Goal: Task Accomplishment & Management: Use online tool/utility

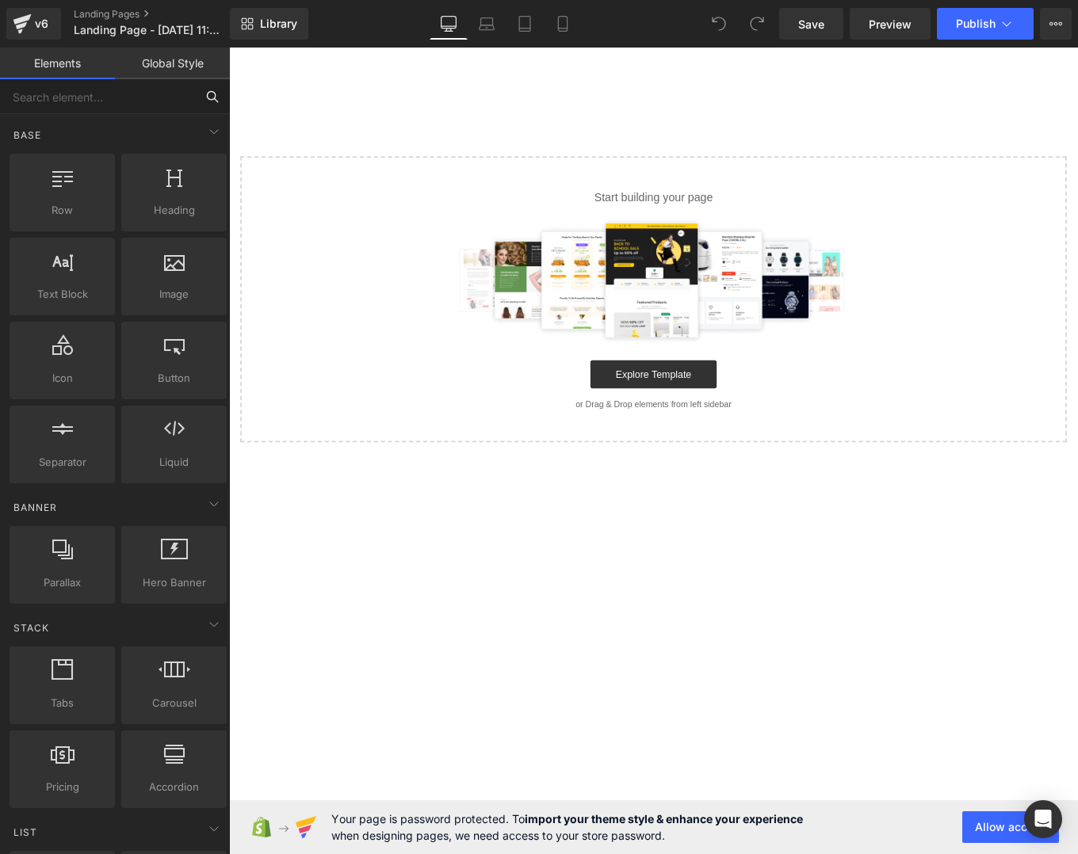
click at [110, 108] on input "text" at bounding box center [97, 96] width 195 height 35
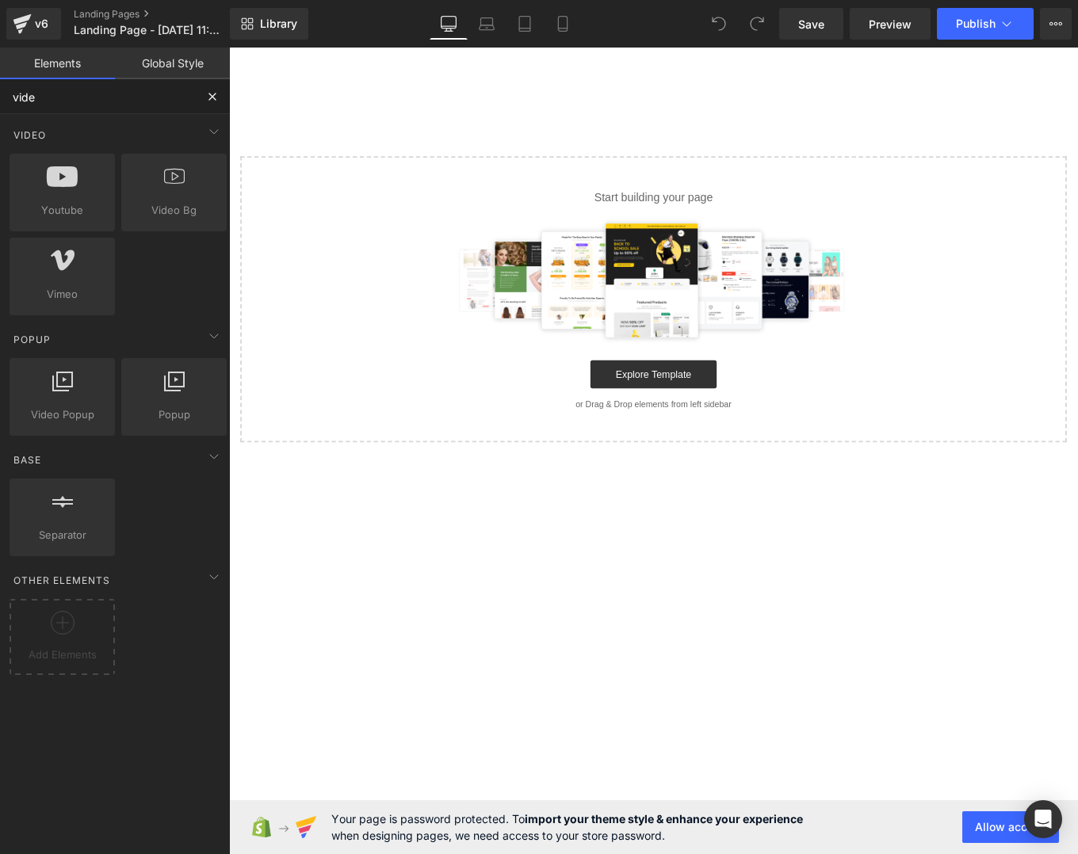
type input "video"
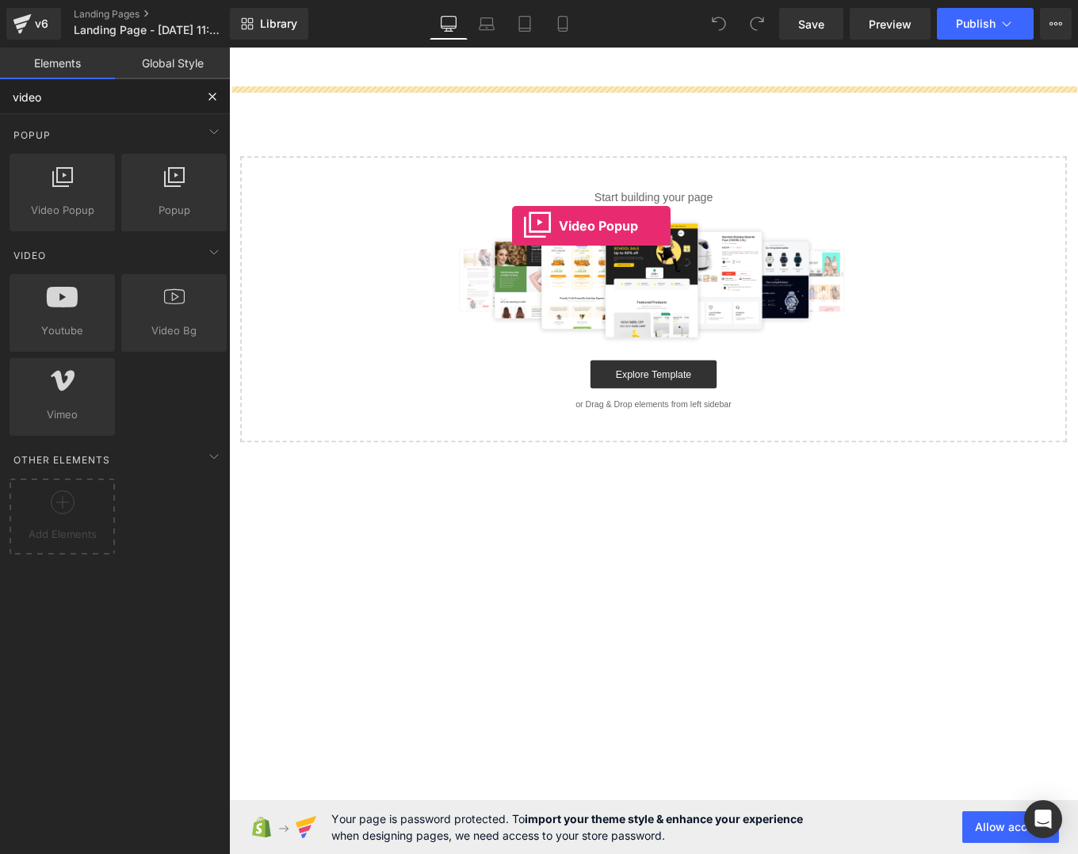
drag, startPoint x: 288, startPoint y: 234, endPoint x: 552, endPoint y: 250, distance: 265.2
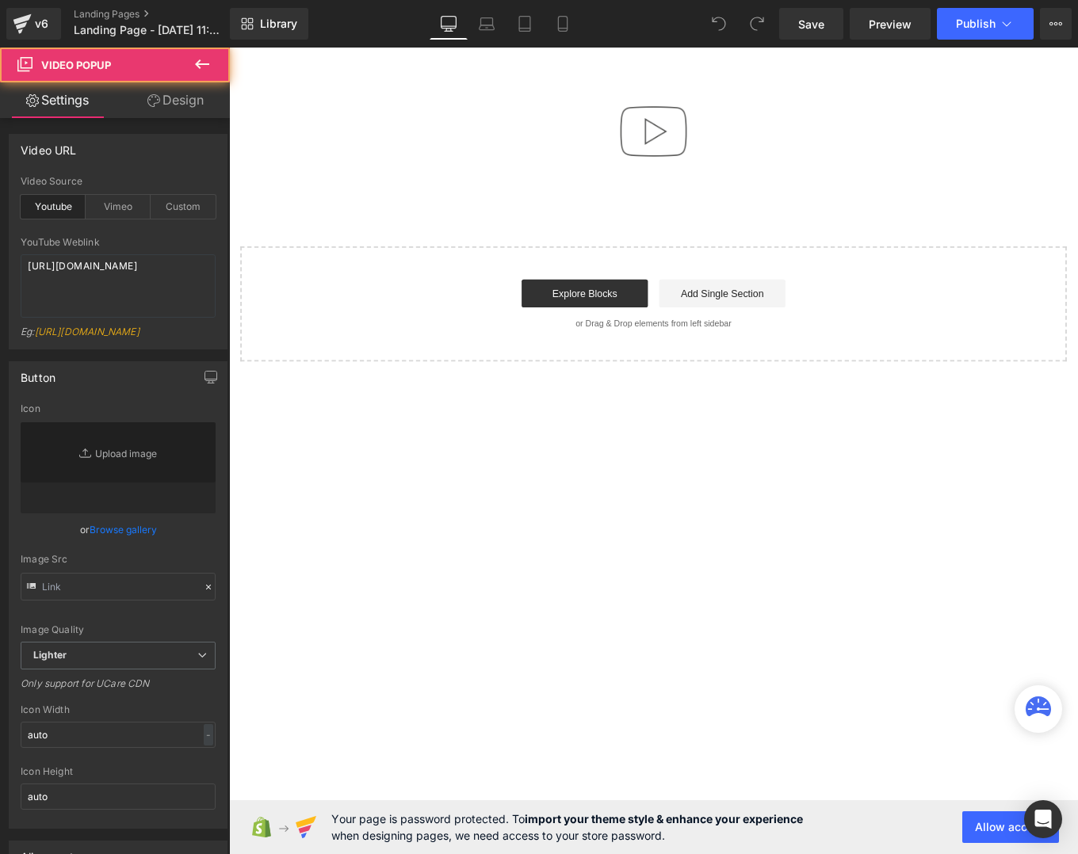
type input "//assets-dev.gemcommerce.xyz/v6/editor/images/youtube-play-button.png"
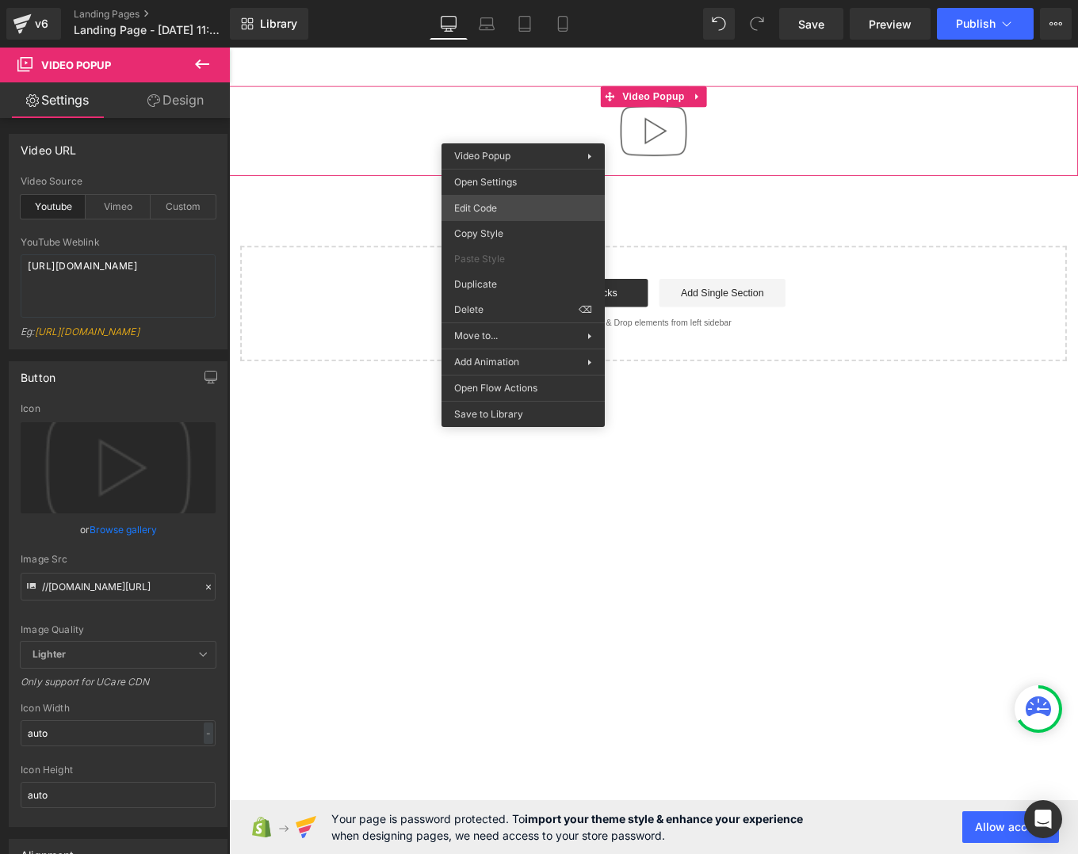
click at [507, 0] on div "Video Popup You are previewing how the will restyle your page. You can not edit…" at bounding box center [539, 0] width 1078 height 0
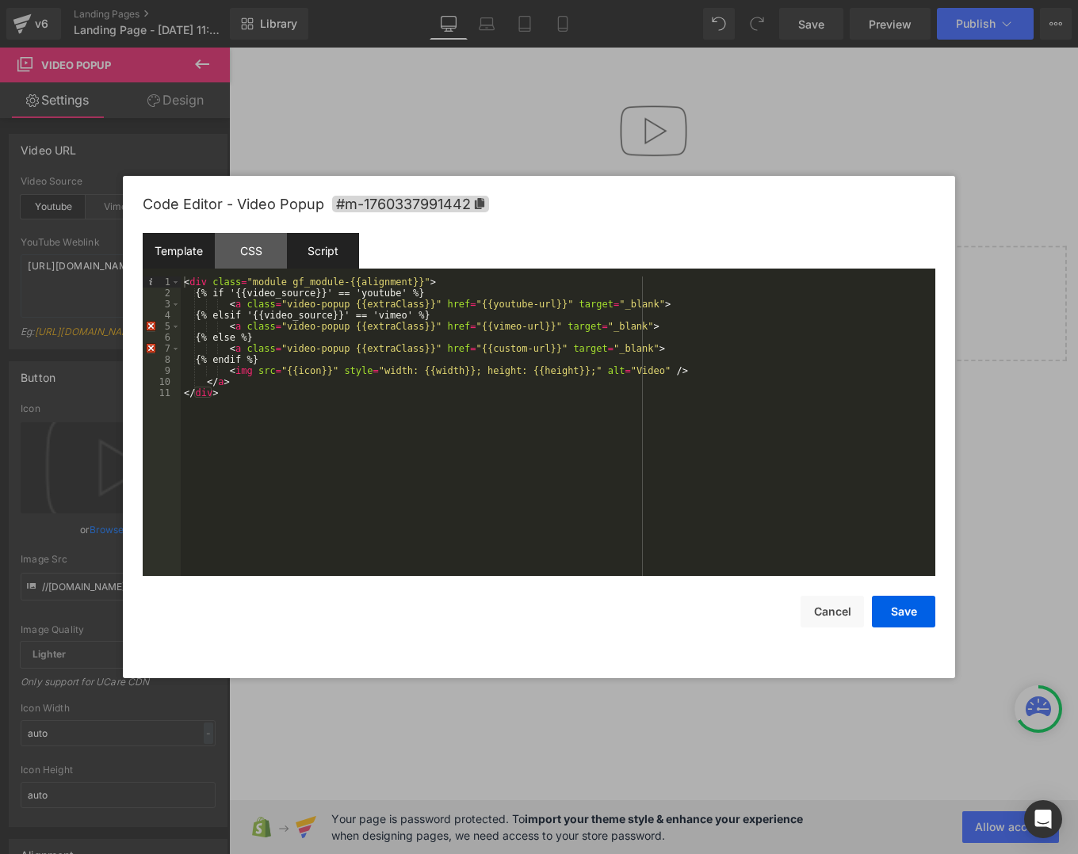
click at [325, 250] on div "Script" at bounding box center [323, 251] width 72 height 36
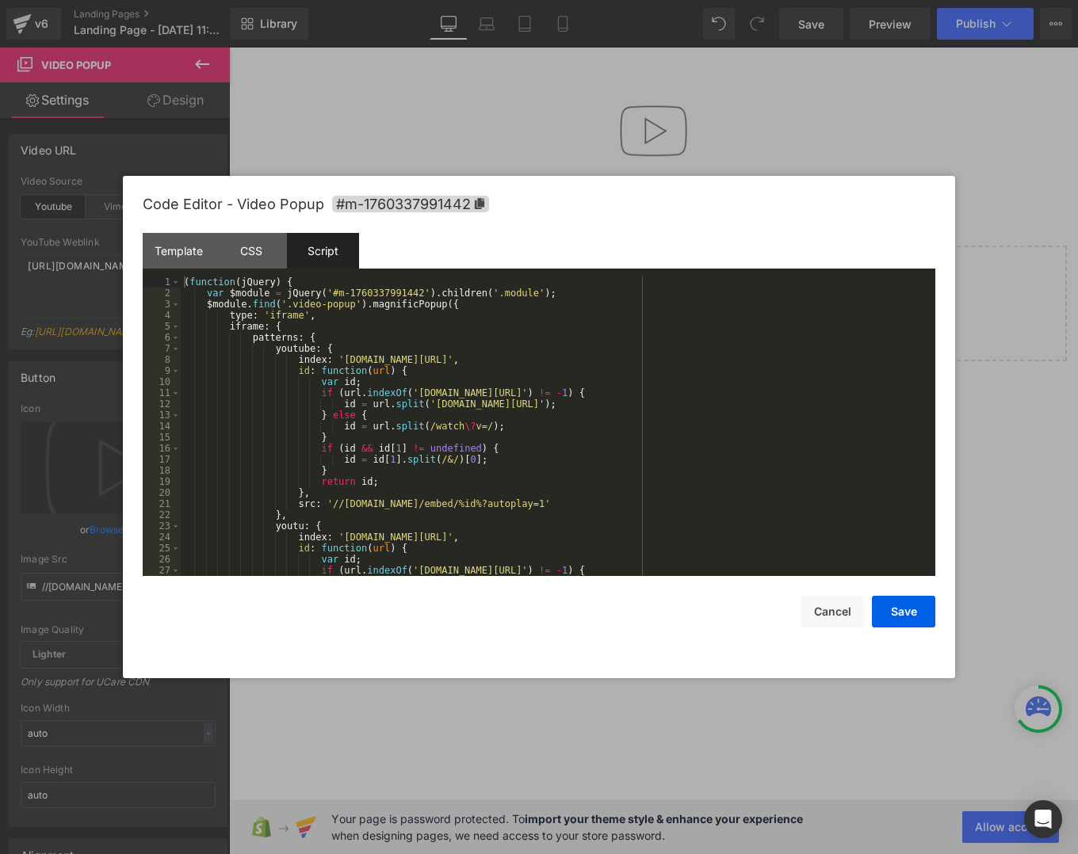
scroll to position [7, 0]
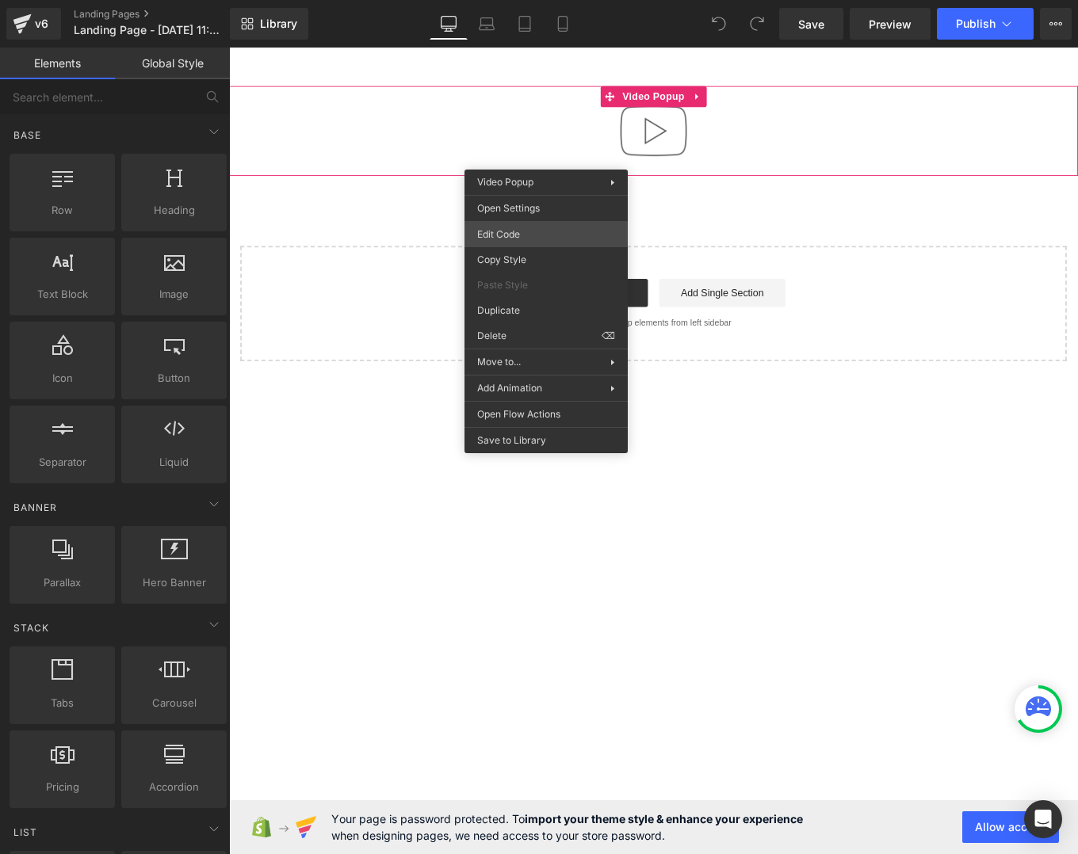
click at [563, 0] on div "You are previewing how the will restyle your page. You can not edit Elements in…" at bounding box center [539, 0] width 1078 height 0
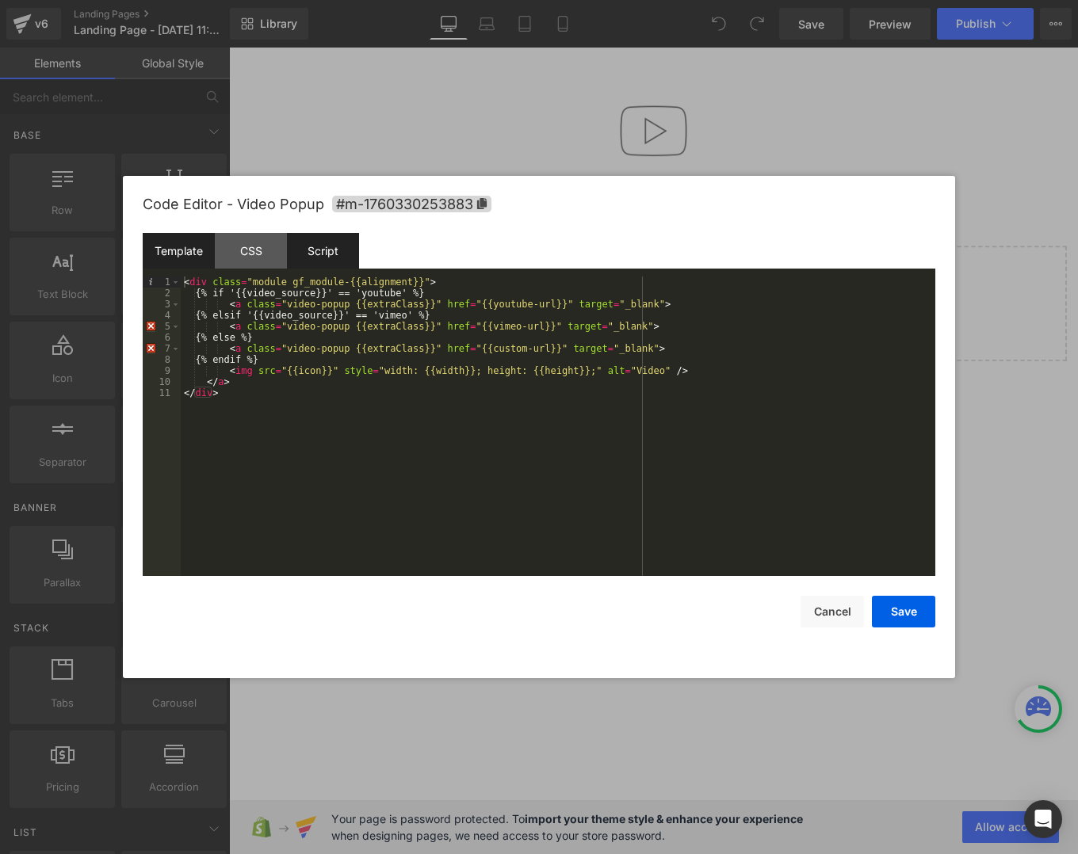
click at [318, 249] on div "Script" at bounding box center [323, 251] width 72 height 36
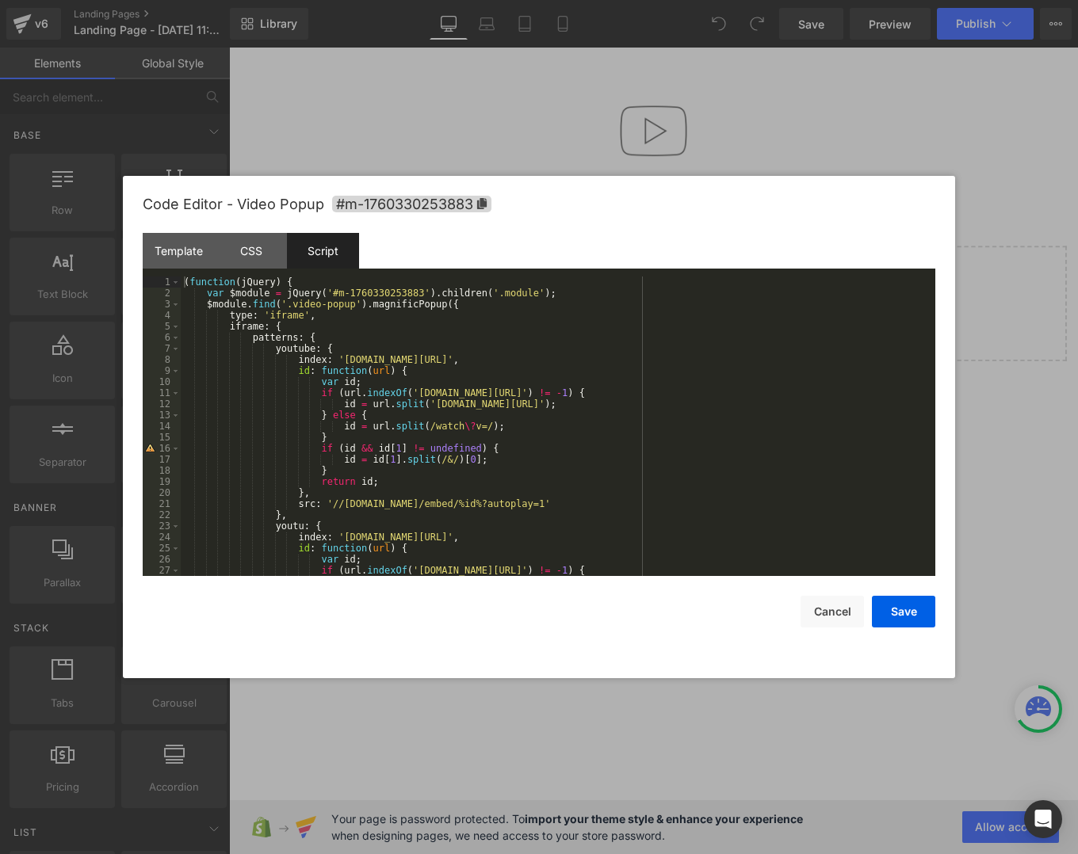
click at [304, 341] on div "( function ( jQuery ) { var $module = jQuery ( '#m-1760330253883' ) . children …" at bounding box center [555, 438] width 748 height 322
click at [813, 597] on button "Cancel" at bounding box center [831, 612] width 63 height 32
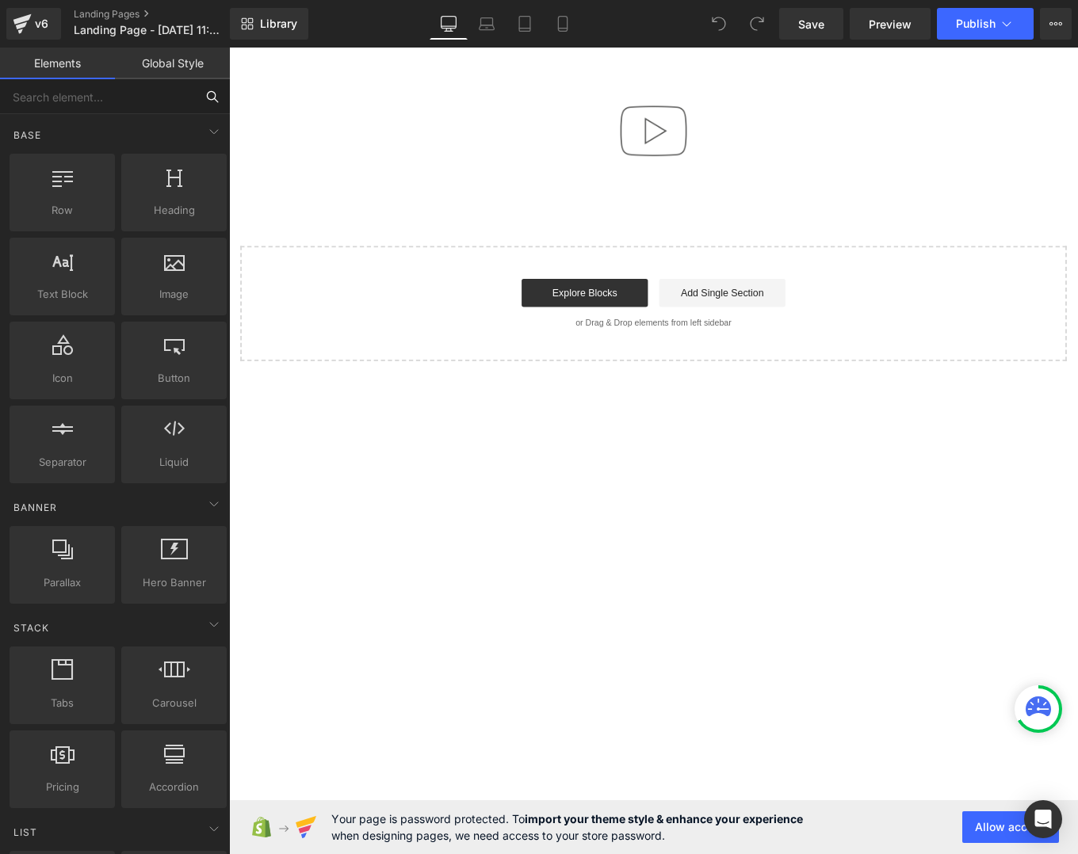
click at [101, 97] on input "text" at bounding box center [97, 96] width 195 height 35
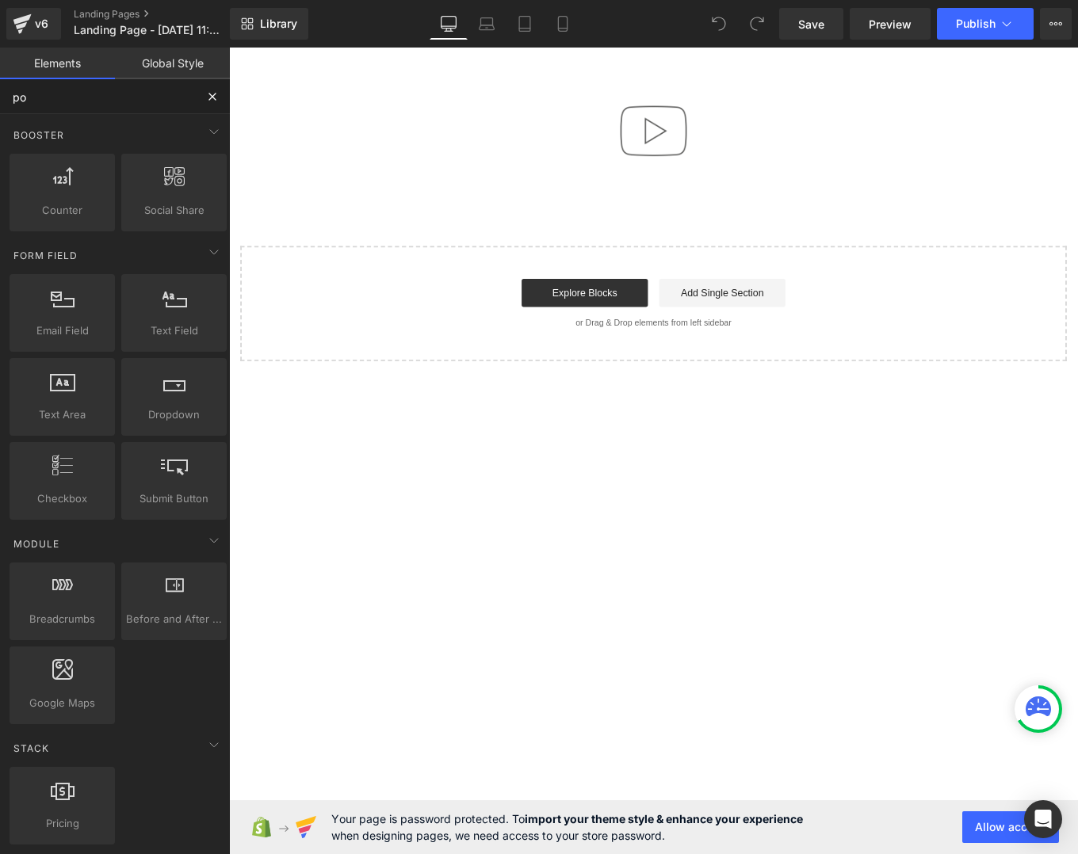
type input "pop"
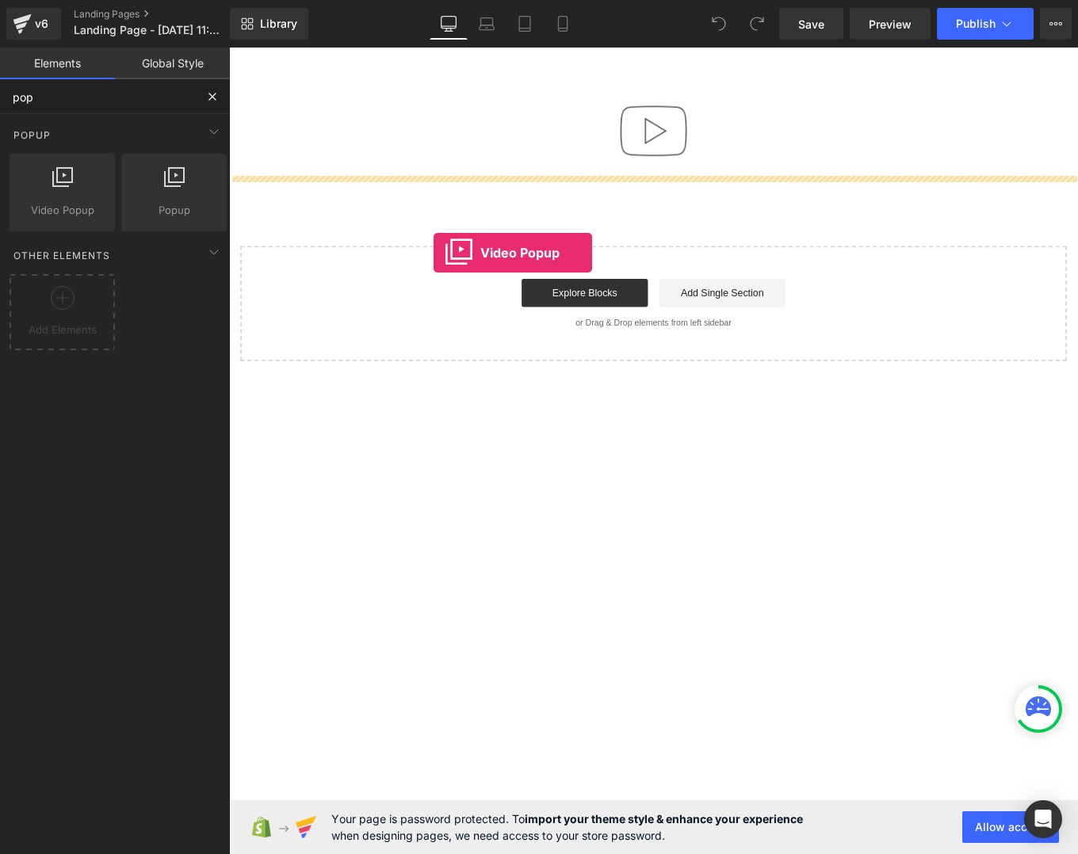
drag, startPoint x: 283, startPoint y: 260, endPoint x: 460, endPoint y: 279, distance: 177.7
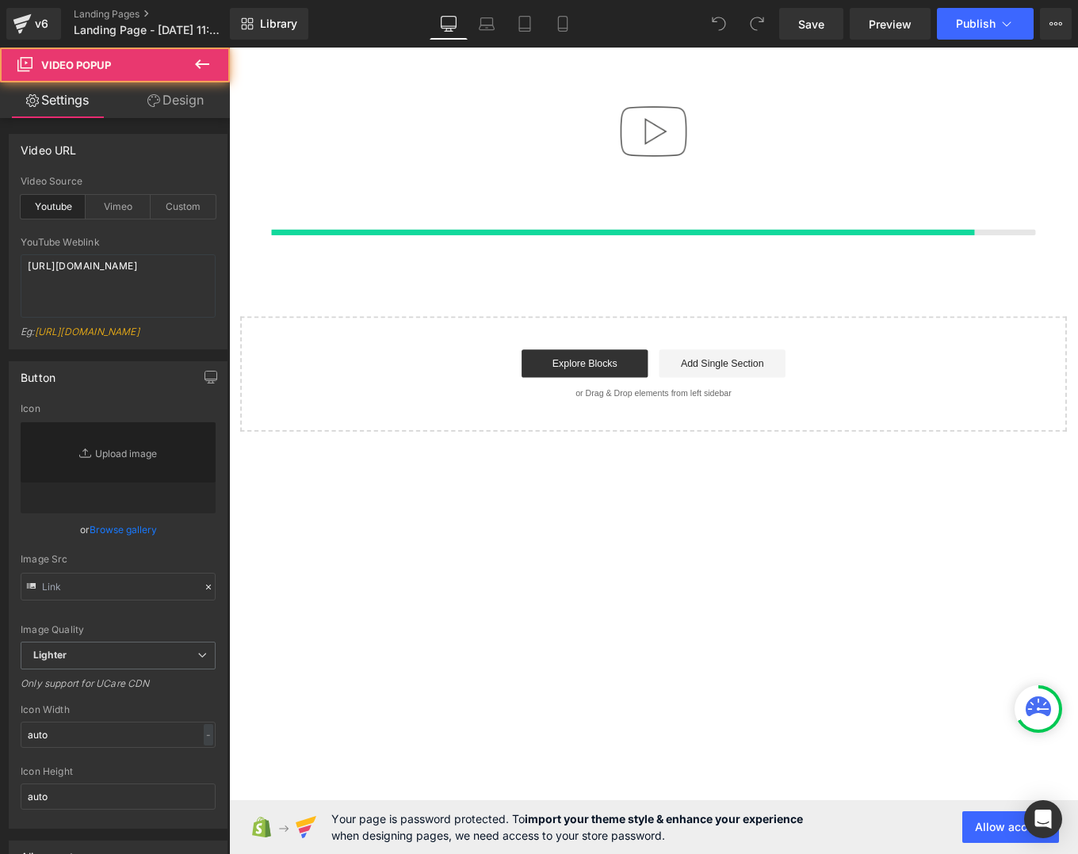
type input "//[DOMAIN_NAME][URL]"
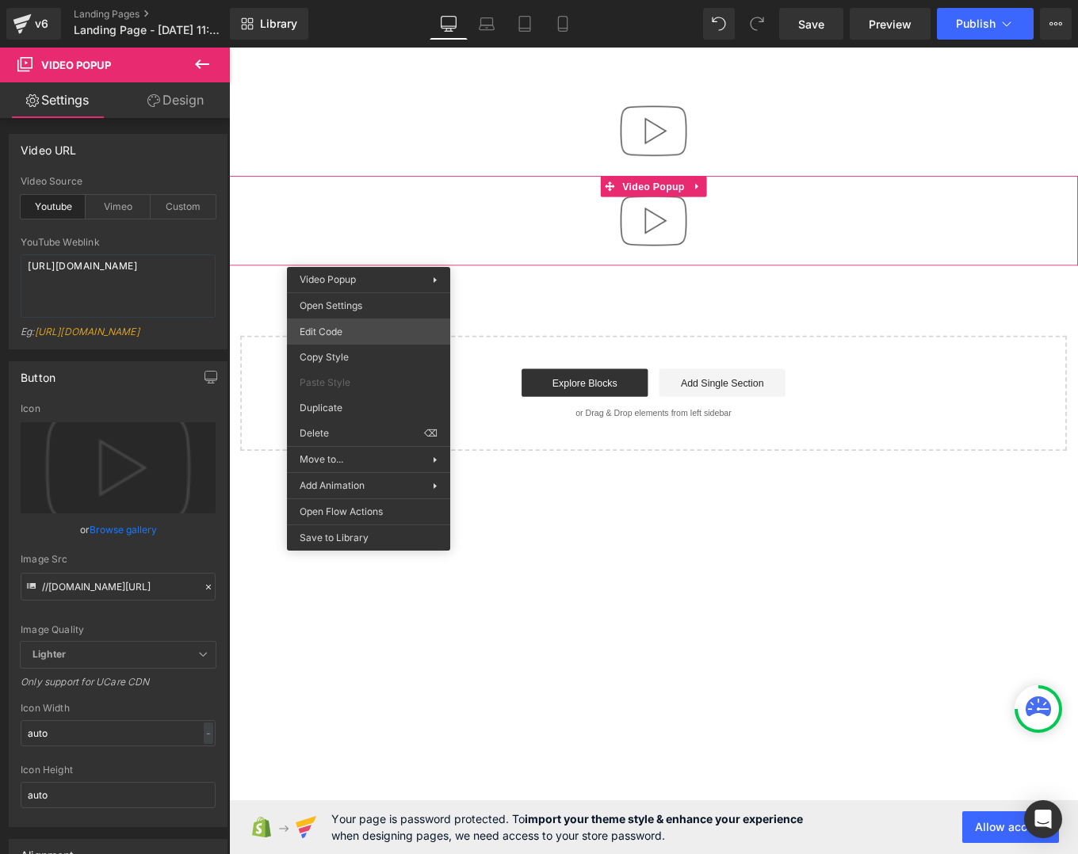
click at [377, 0] on div "Video Popup You are previewing how the will restyle your page. You can not edit…" at bounding box center [539, 0] width 1078 height 0
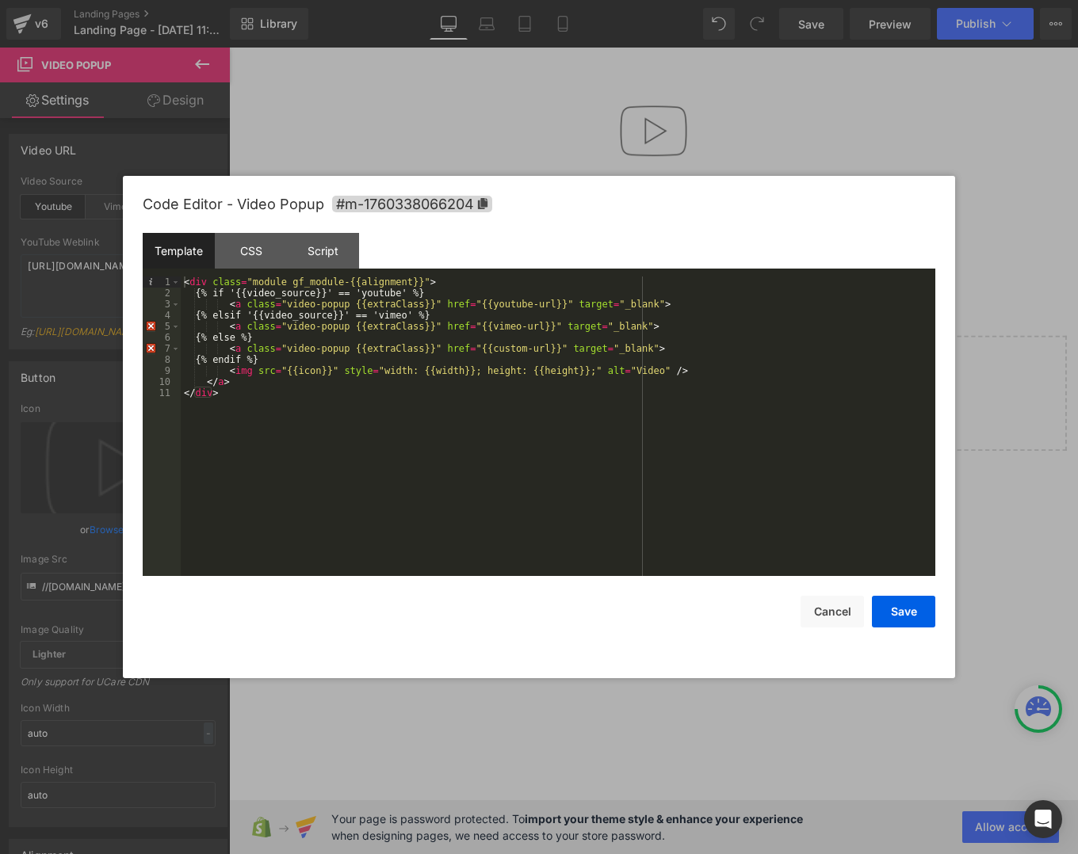
click at [323, 232] on div "Code Editor - Video Popup #m-1760338066204" at bounding box center [539, 204] width 792 height 57
click at [323, 265] on div "Script" at bounding box center [323, 251] width 72 height 36
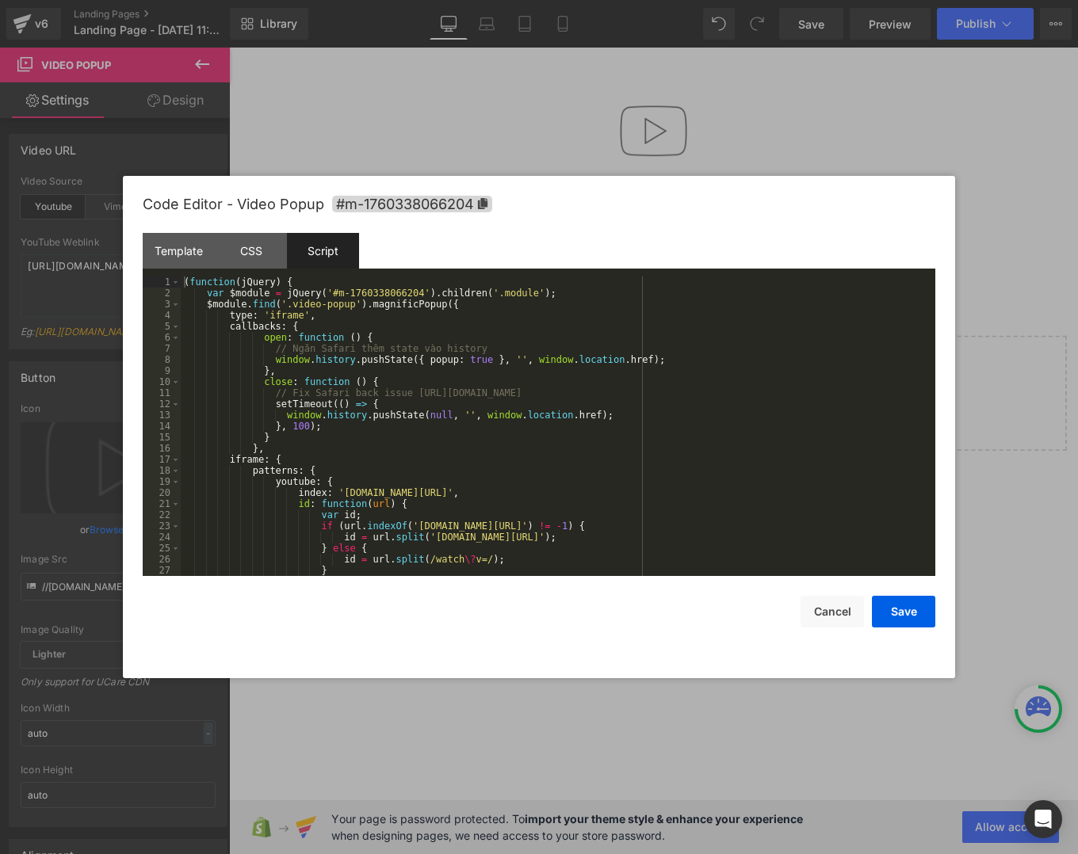
click at [269, 418] on div "( function ( jQuery ) { var $module = jQuery ( '#m-1760338066204' ) . children …" at bounding box center [555, 438] width 748 height 322
click at [287, 467] on div "( function ( jQuery ) { var $module = jQuery ( '#m-1760338066204' ) . children …" at bounding box center [555, 438] width 748 height 322
click at [300, 454] on div "( function ( jQuery ) { var $module = jQuery ( '#m-1760338066204' ) . children …" at bounding box center [555, 438] width 748 height 322
click at [327, 452] on div "( function ( jQuery ) { var $module = jQuery ( '#m-1760338066204' ) . children …" at bounding box center [555, 438] width 748 height 322
click at [306, 441] on div "( function ( jQuery ) { var $module = jQuery ( '#m-1760338066204' ) . children …" at bounding box center [555, 438] width 748 height 322
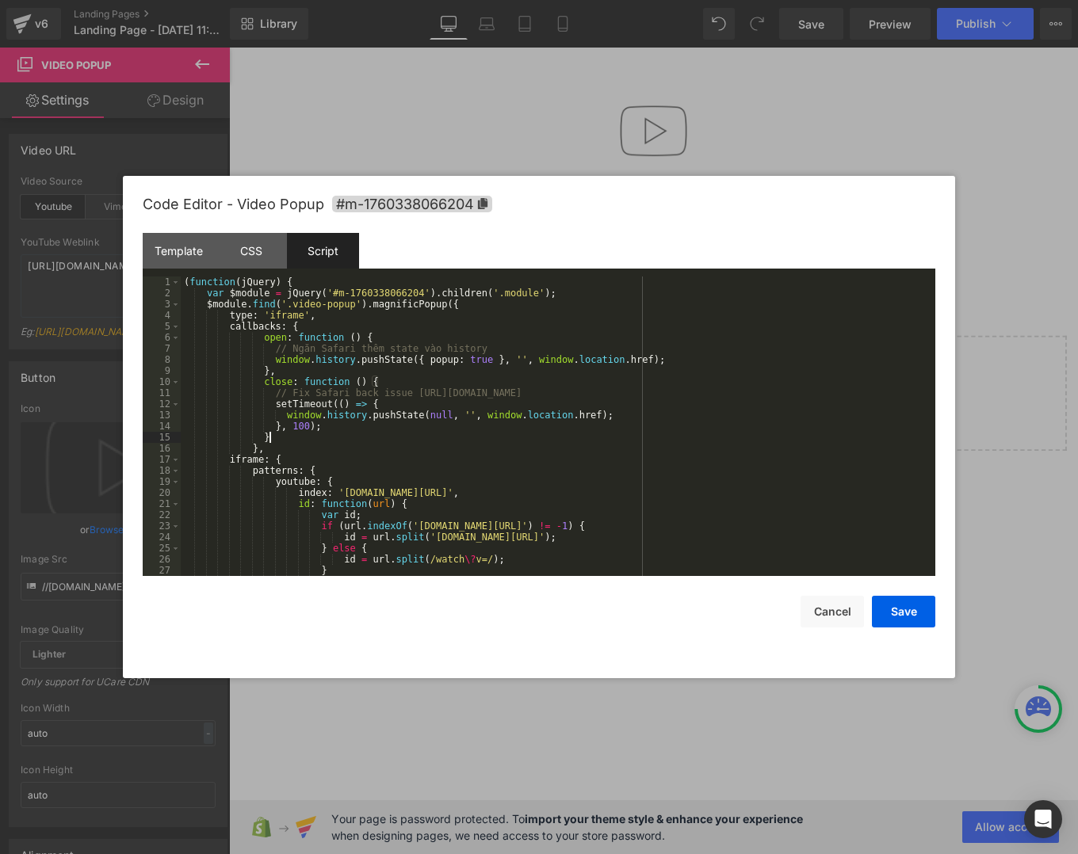
click at [334, 436] on div "( function ( jQuery ) { var $module = jQuery ( '#m-1760338066204' ) . children …" at bounding box center [555, 438] width 748 height 322
click at [371, 433] on div "( function ( jQuery ) { var $module = jQuery ( '#m-1760338066204' ) . children …" at bounding box center [555, 438] width 748 height 322
click at [436, 376] on div "( function ( jQuery ) { var $module = jQuery ( '#m-1760338066204' ) . children …" at bounding box center [555, 438] width 748 height 322
click at [432, 346] on div "( function ( jQuery ) { var $module = jQuery ( '#m-1760338066204' ) . children …" at bounding box center [555, 438] width 748 height 322
click at [432, 324] on div "( function ( jQuery ) { var $module = jQuery ( '#m-1760338066204' ) . children …" at bounding box center [555, 438] width 748 height 322
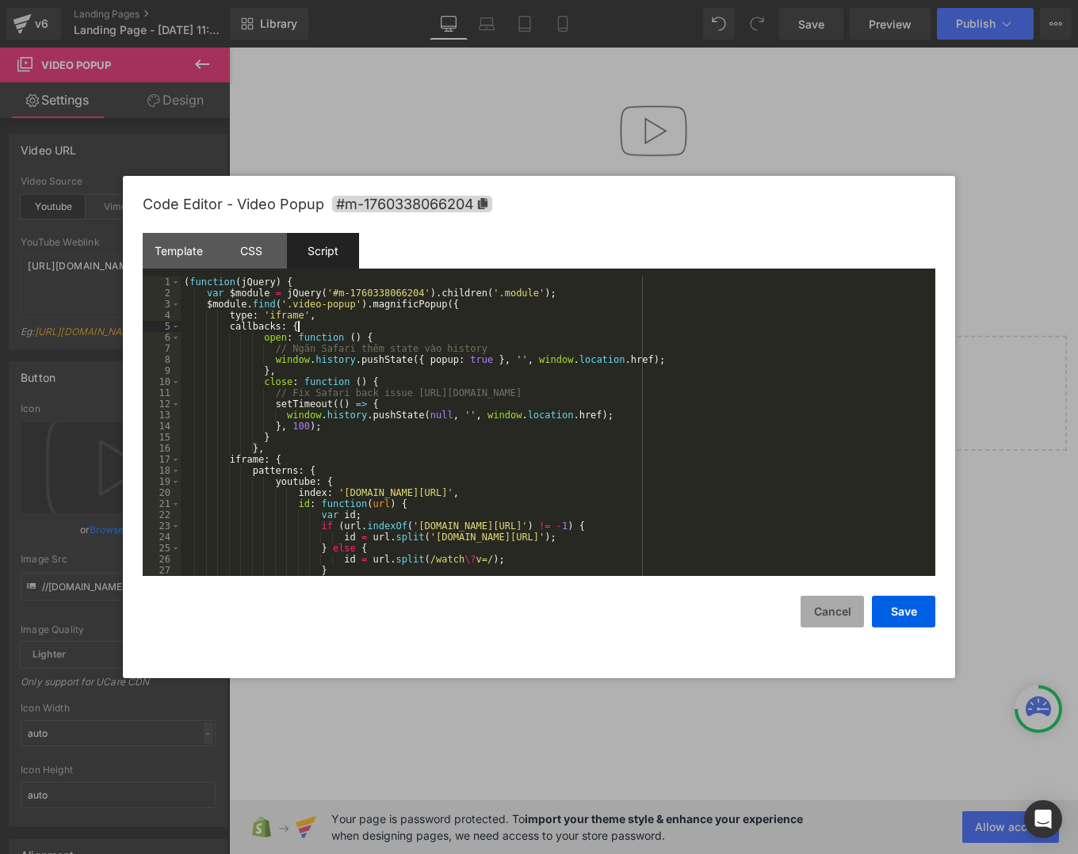
click at [830, 619] on button "Cancel" at bounding box center [831, 612] width 63 height 32
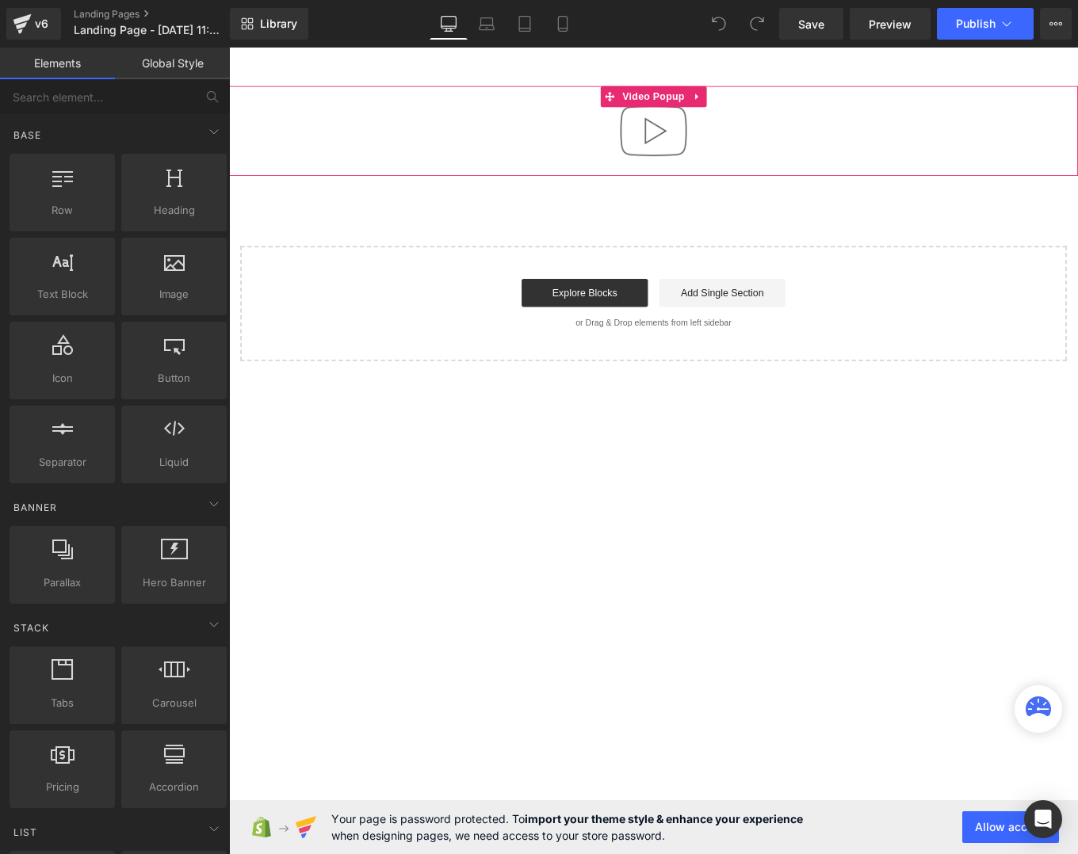
click at [498, 169] on div at bounding box center [708, 141] width 959 height 101
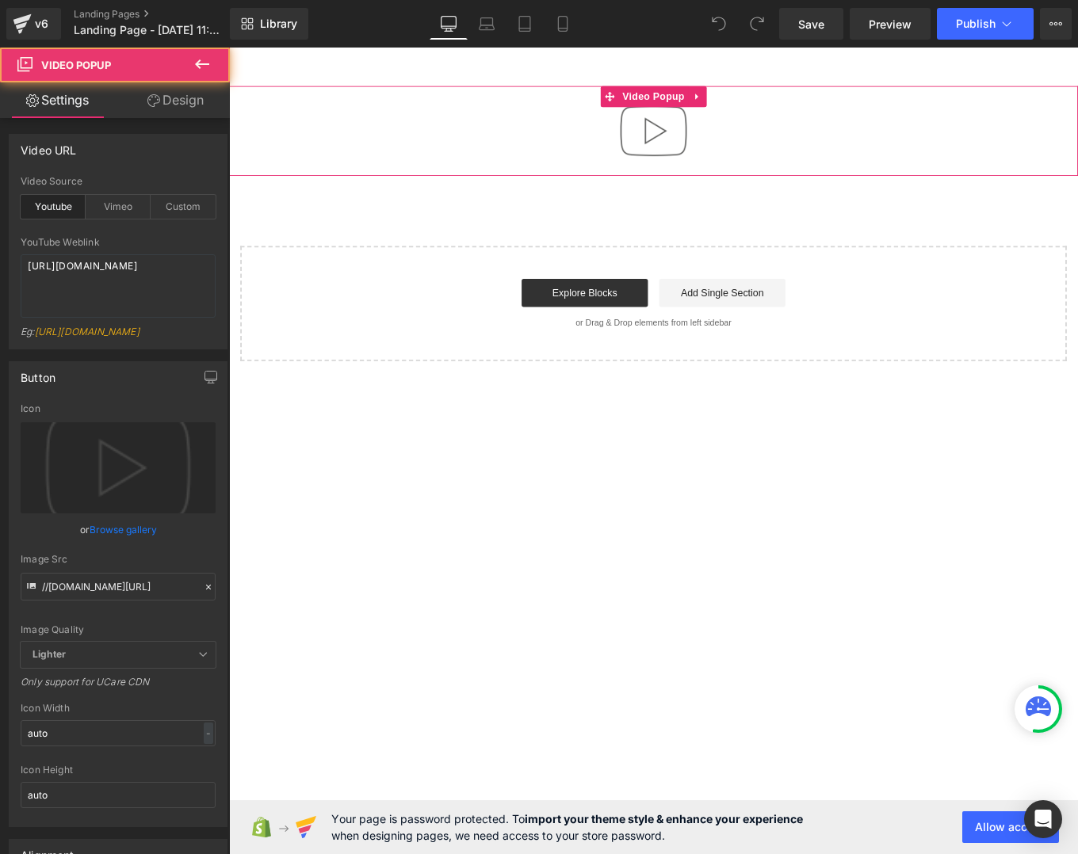
click at [498, 169] on div at bounding box center [708, 141] width 959 height 101
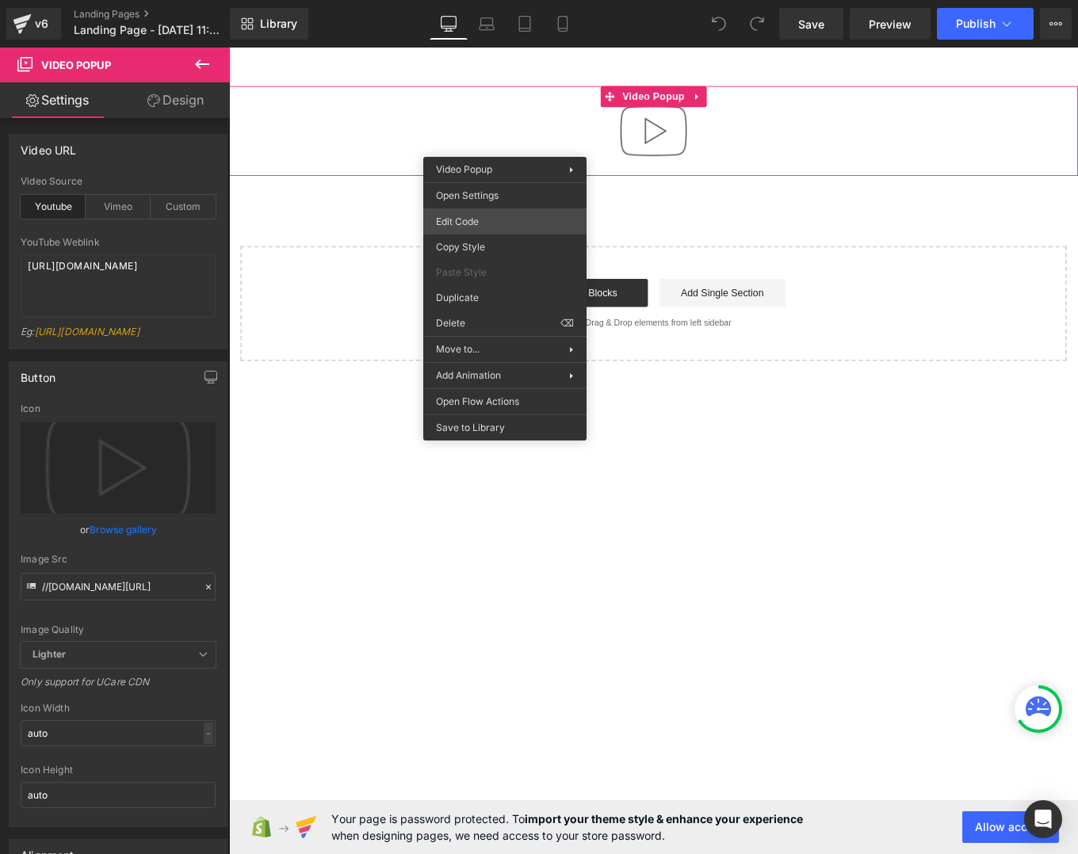
click at [511, 0] on div "You are previewing how the will restyle your page. You can not edit Elements in…" at bounding box center [539, 0] width 1078 height 0
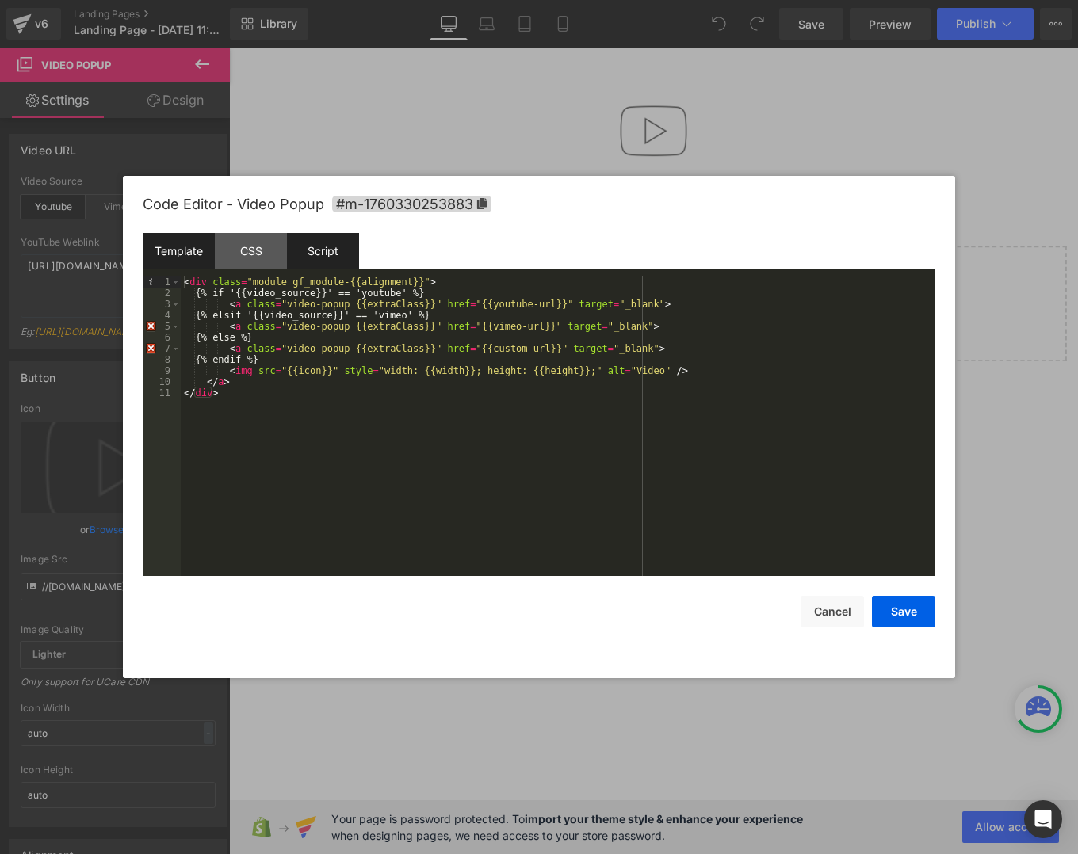
click at [307, 250] on div "Script" at bounding box center [323, 251] width 72 height 36
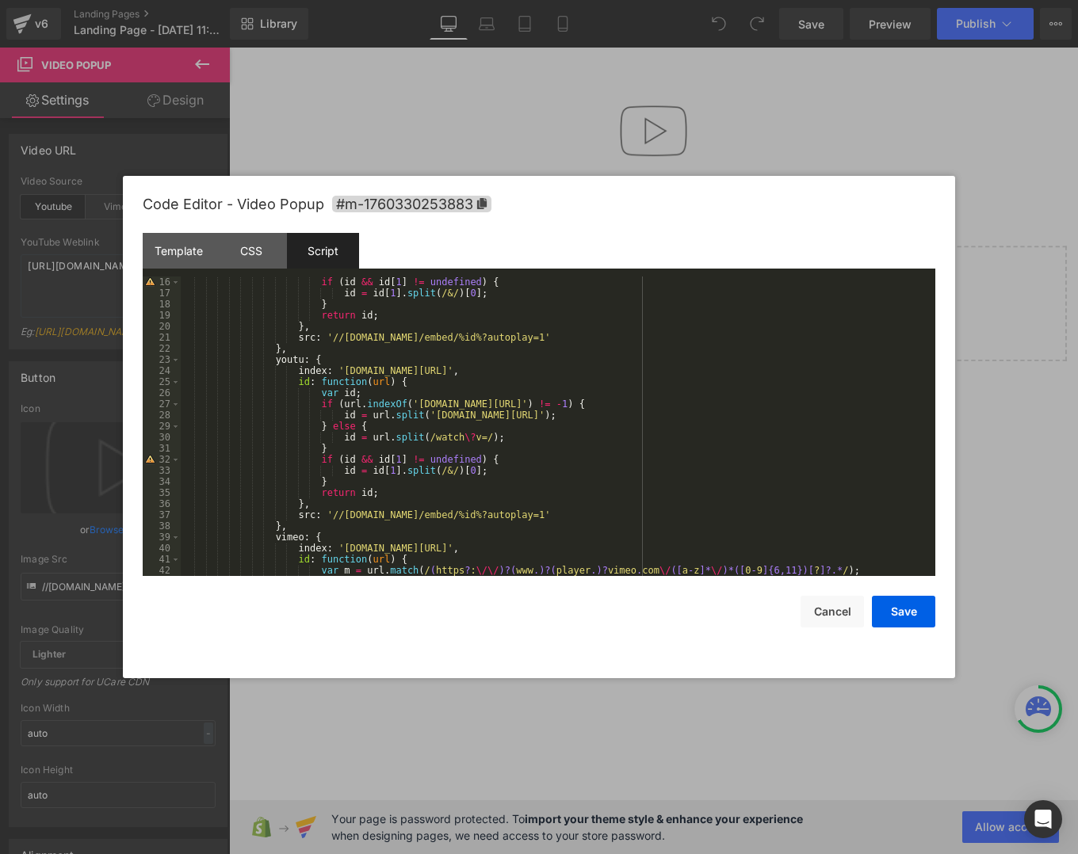
scroll to position [266, 0]
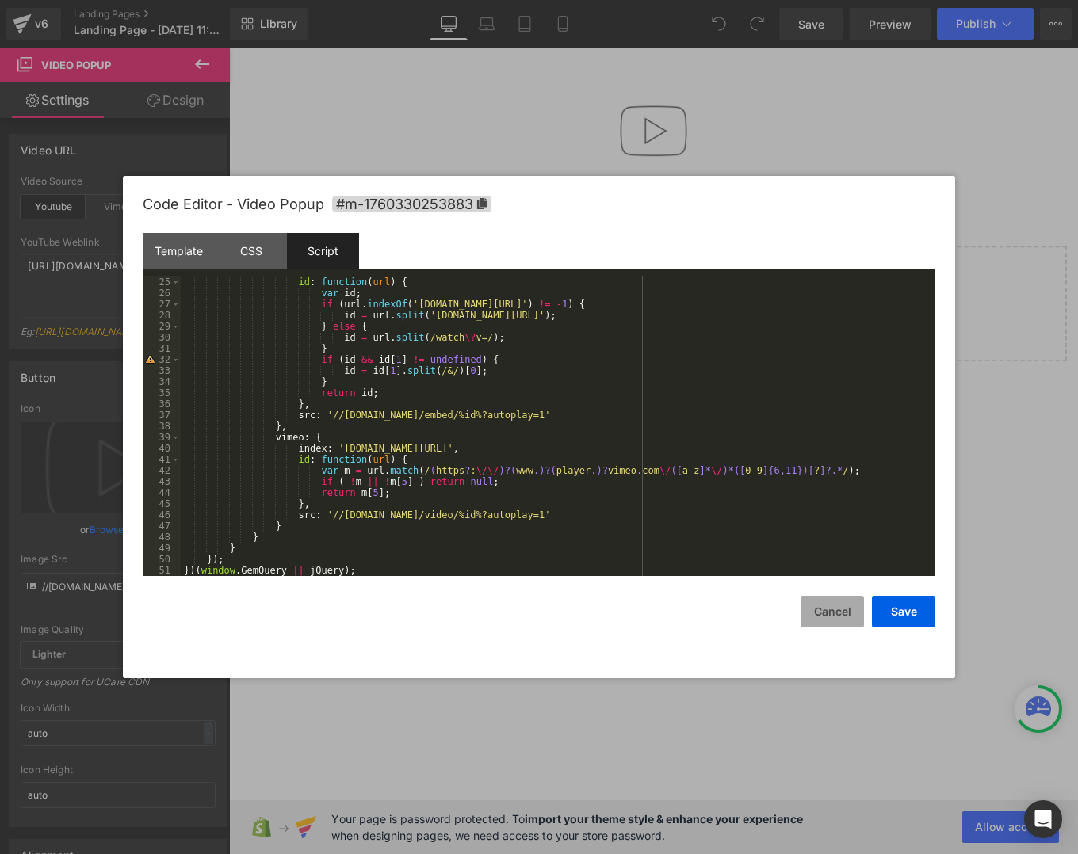
click at [811, 613] on button "Cancel" at bounding box center [831, 612] width 63 height 32
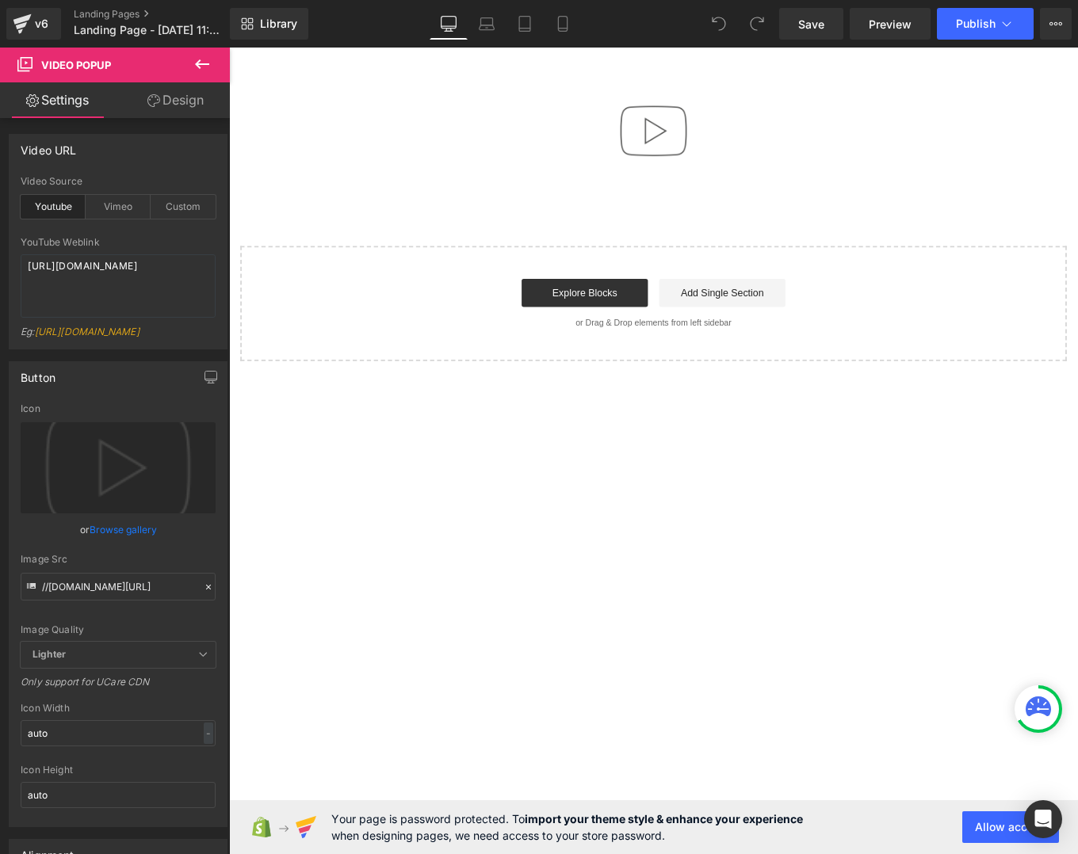
click at [590, 215] on div "Video Popup Select your layout" at bounding box center [708, 246] width 959 height 311
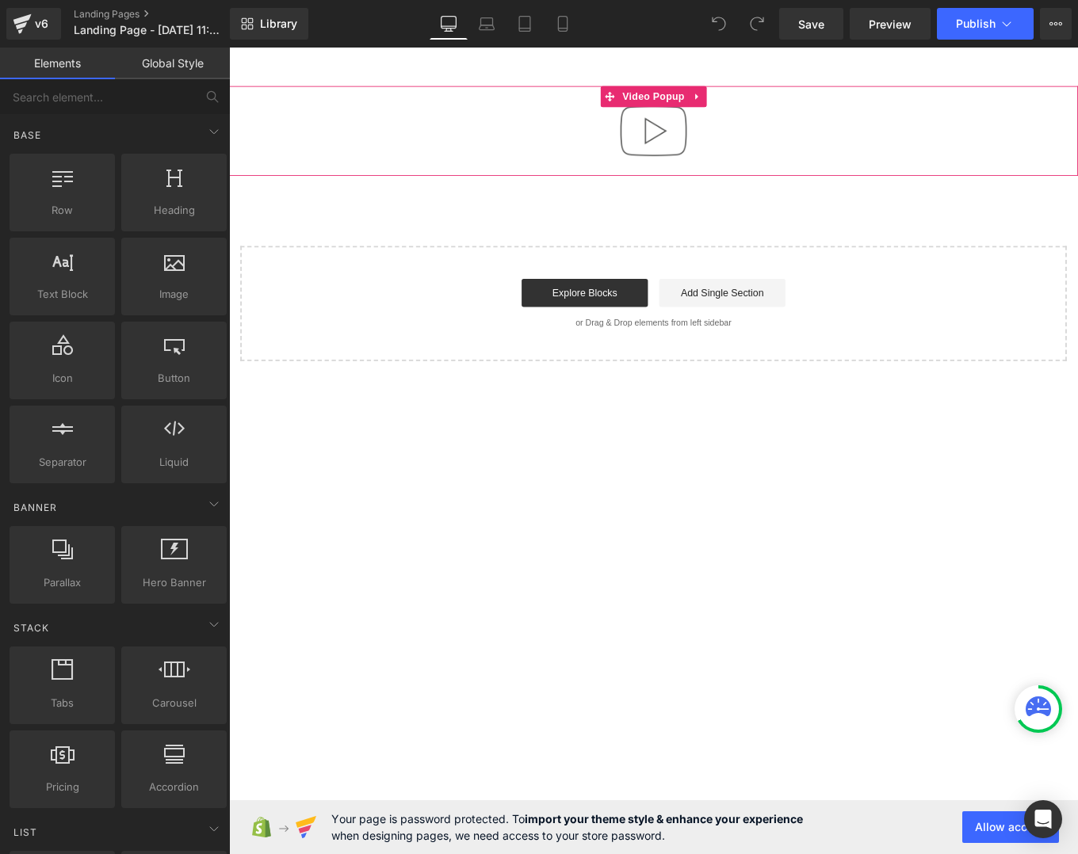
click at [599, 143] on div at bounding box center [708, 141] width 959 height 101
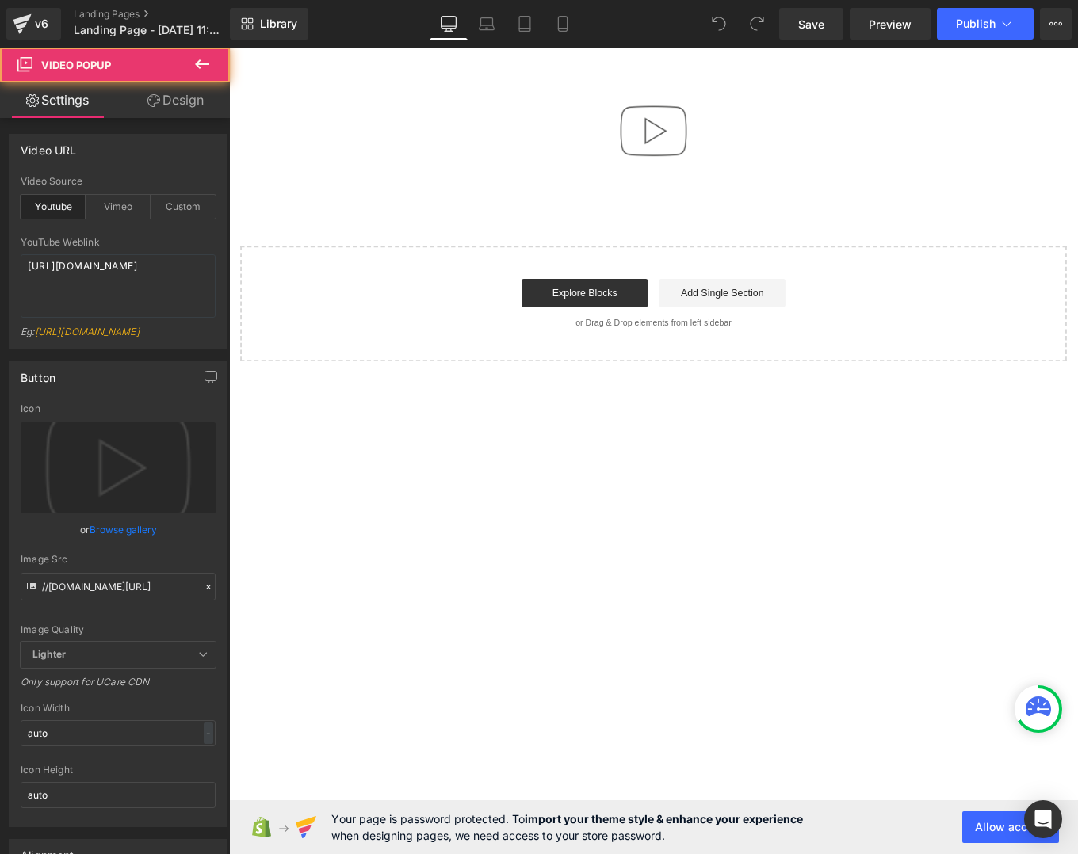
click at [199, 62] on icon at bounding box center [202, 64] width 14 height 10
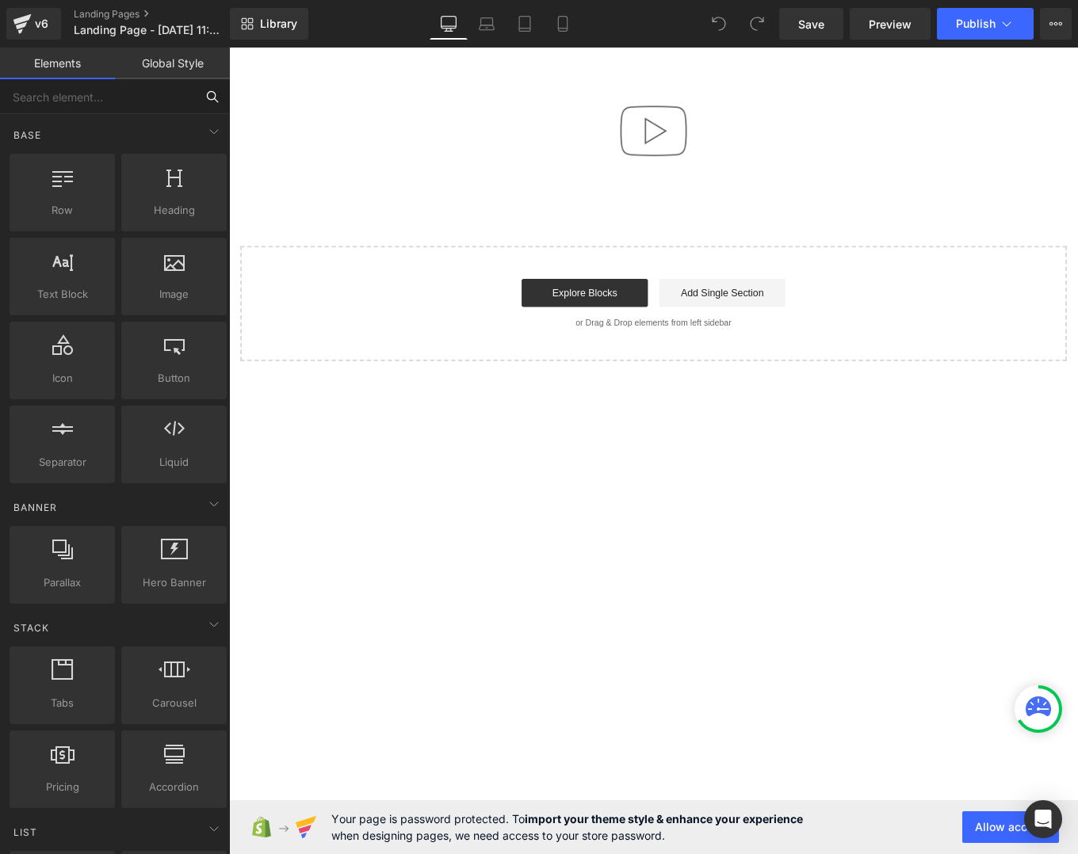
click at [97, 95] on input "text" at bounding box center [97, 96] width 195 height 35
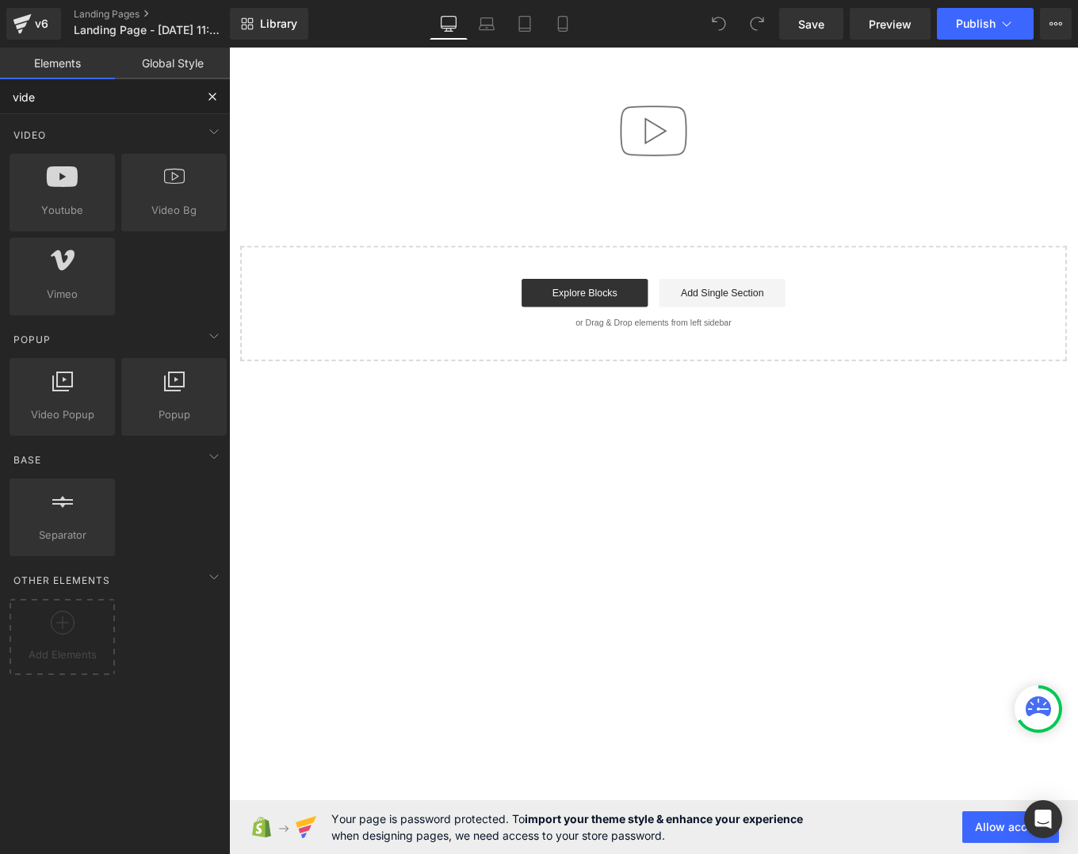
type input "video"
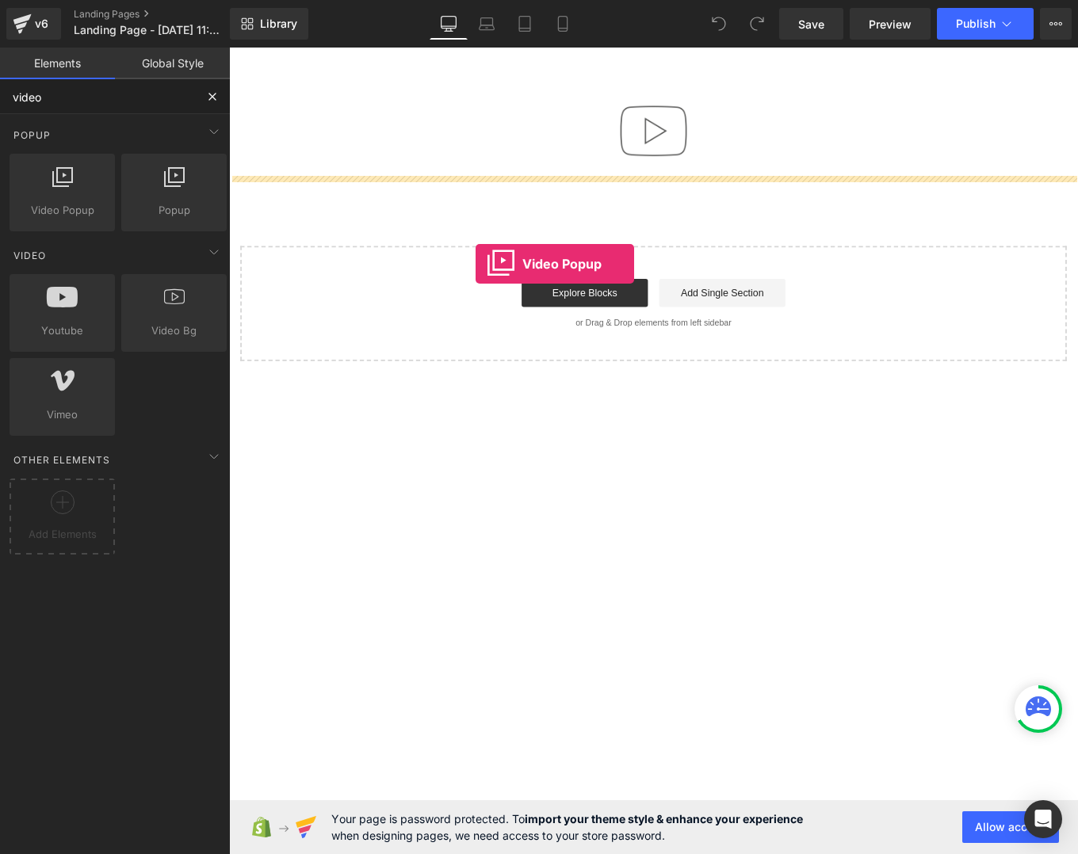
drag, startPoint x: 283, startPoint y: 264, endPoint x: 507, endPoint y: 292, distance: 226.0
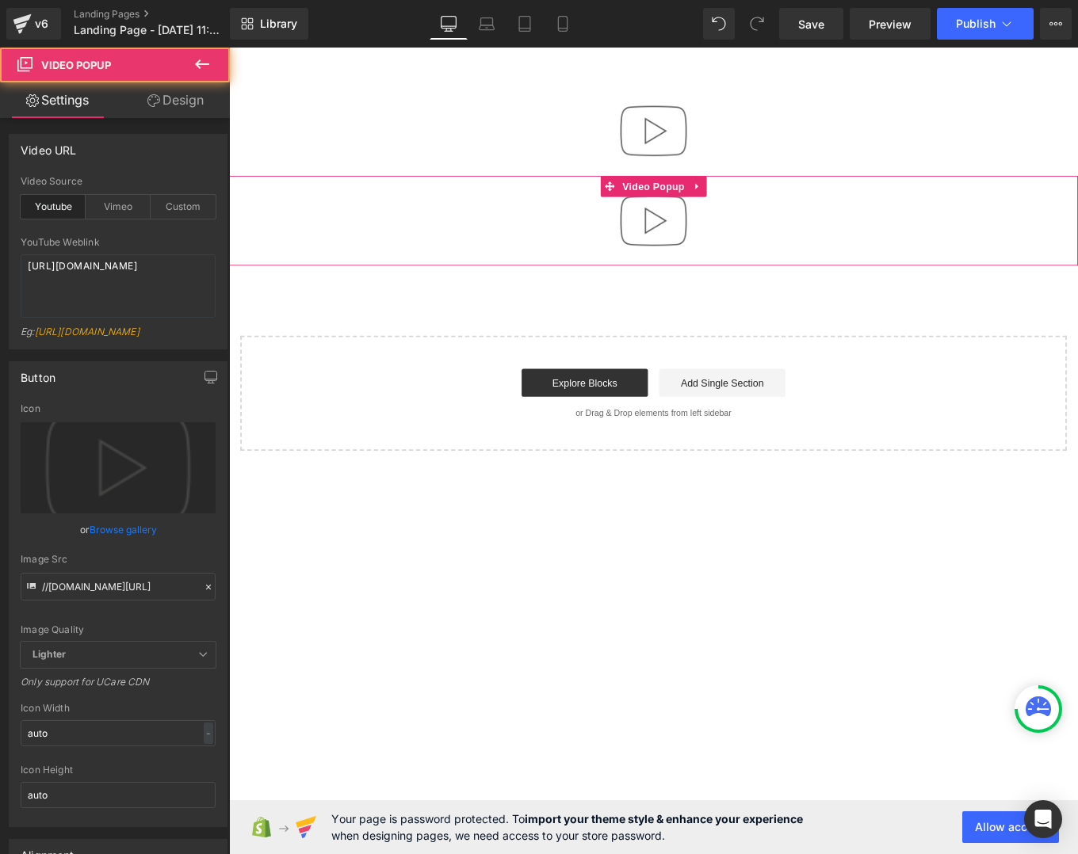
click at [605, 260] on div at bounding box center [708, 243] width 959 height 101
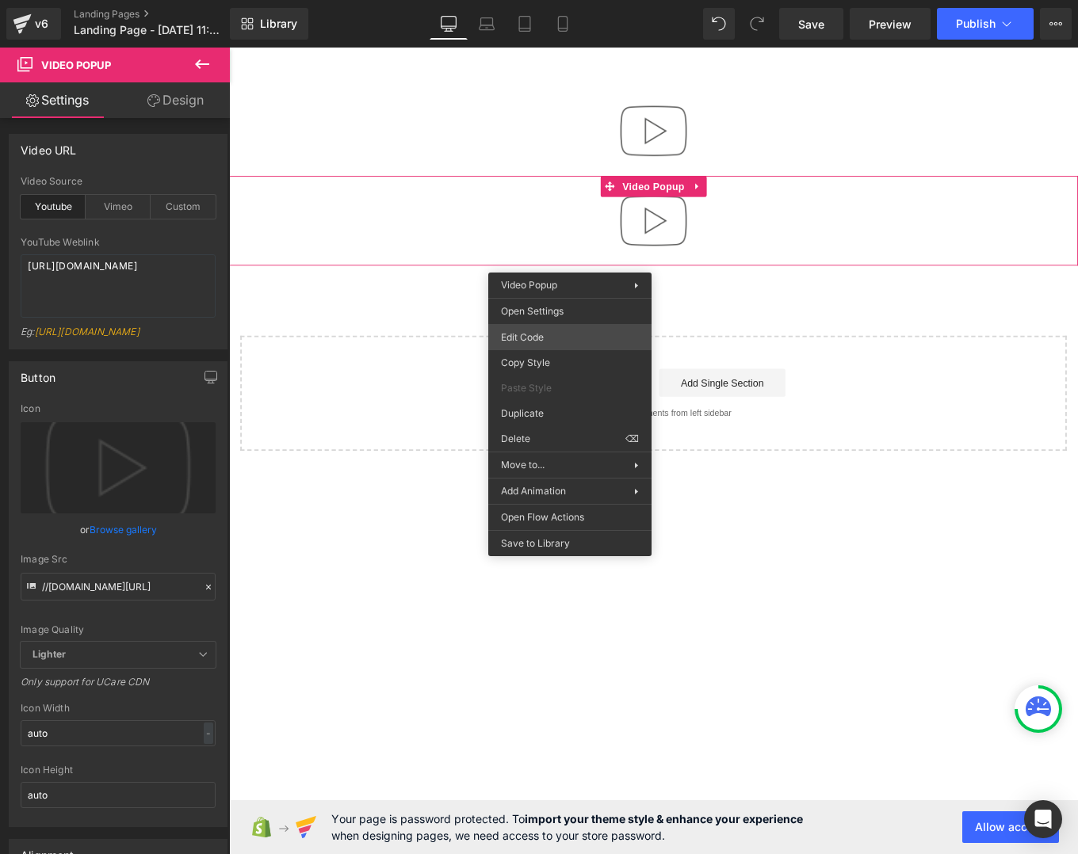
click at [547, 0] on div "Video Popup You are previewing how the will restyle your page. You can not edit…" at bounding box center [539, 0] width 1078 height 0
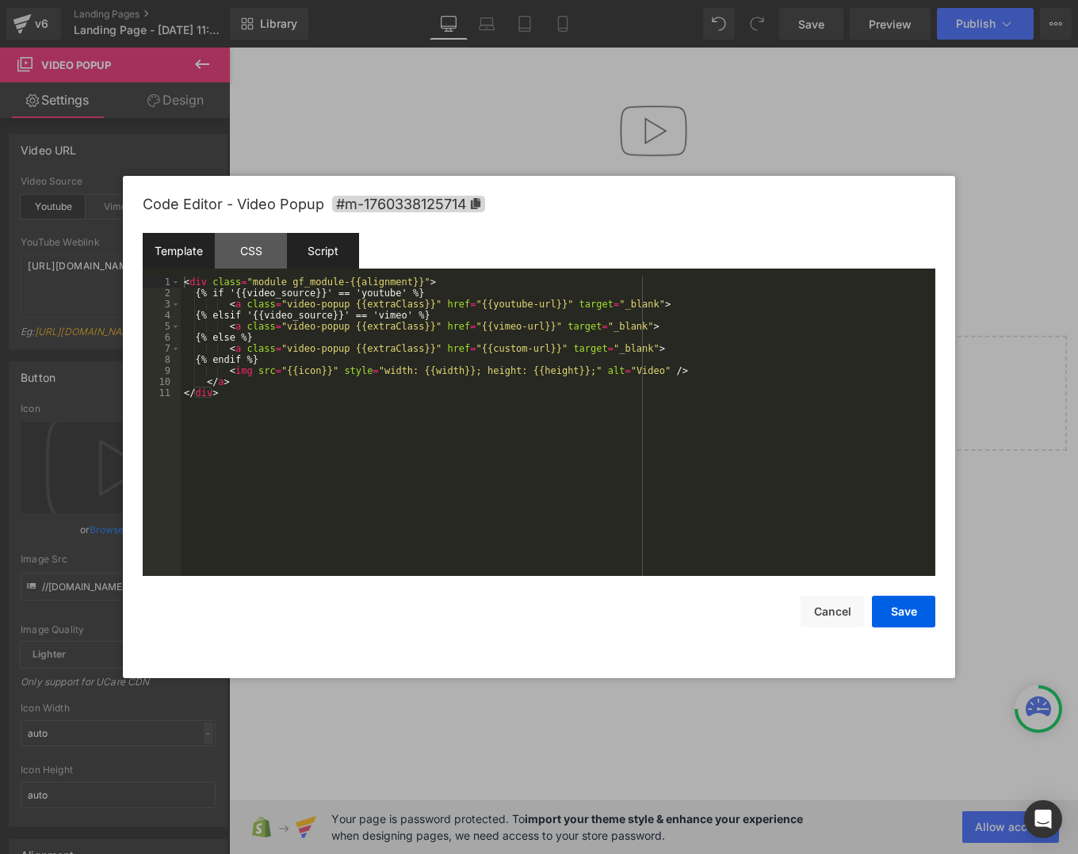
click at [318, 268] on div "Script" at bounding box center [323, 251] width 72 height 36
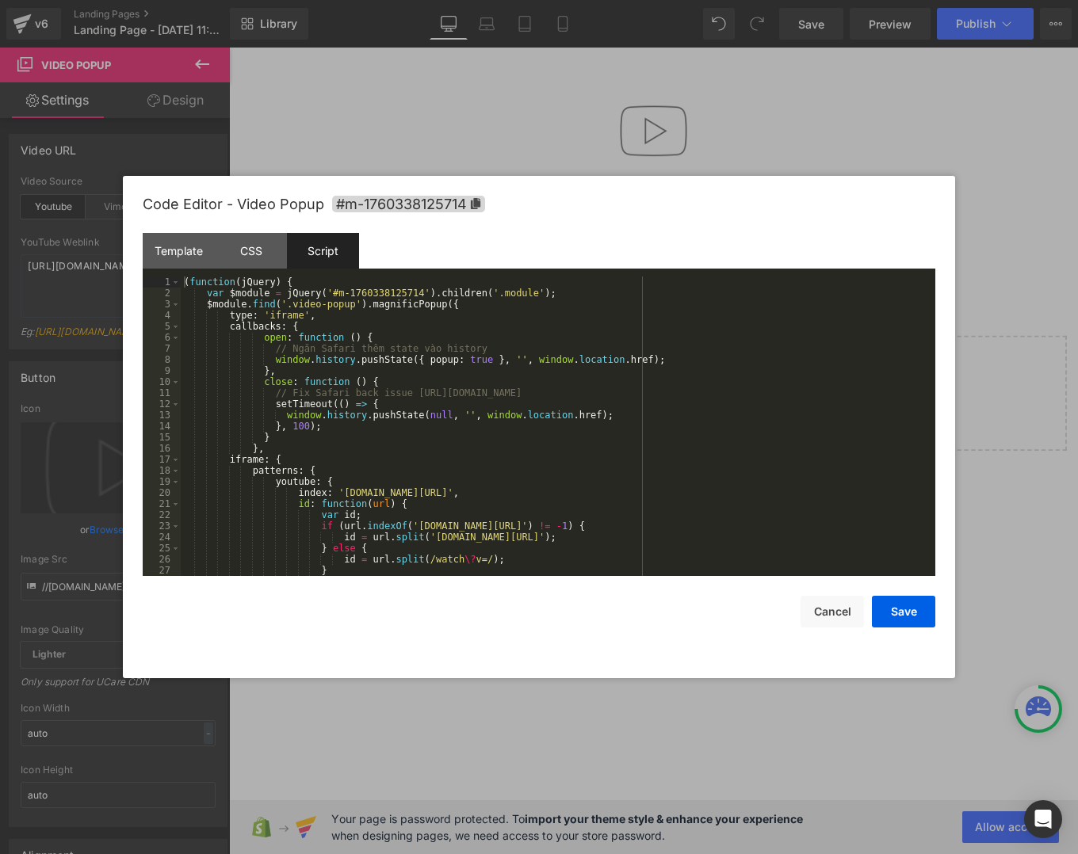
click at [830, 95] on div at bounding box center [539, 427] width 1078 height 854
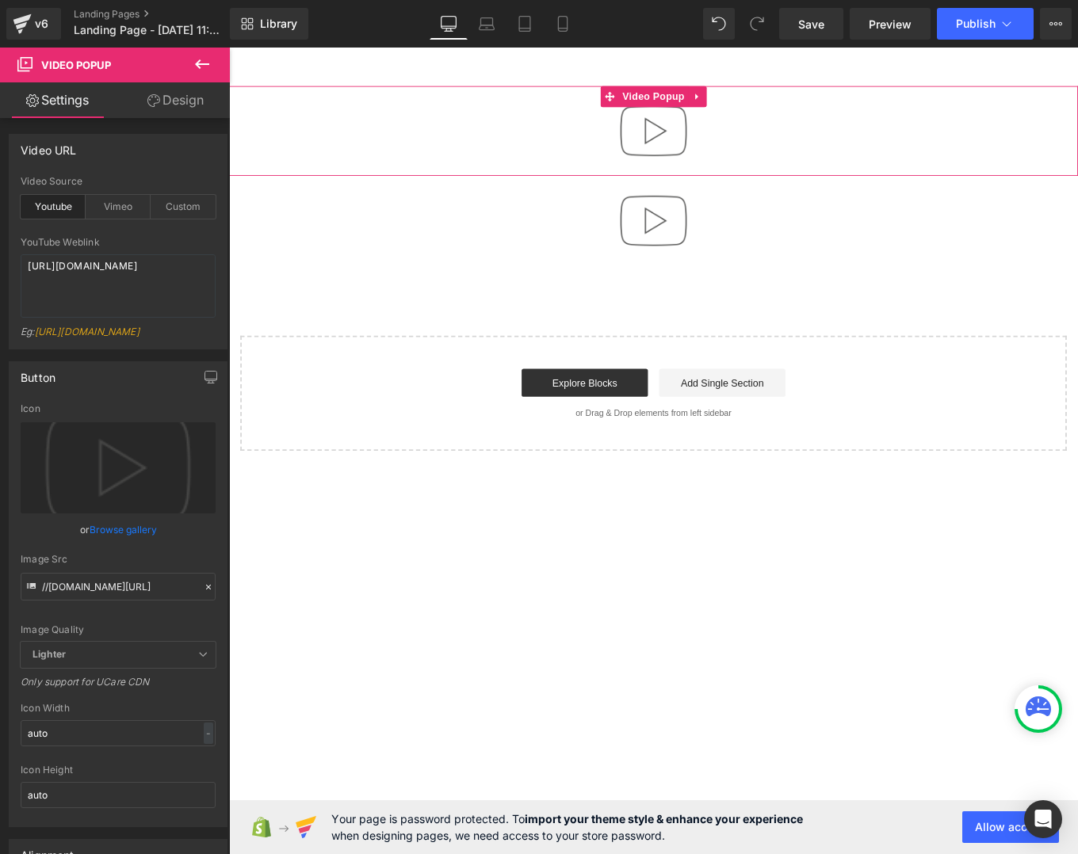
click at [847, 134] on div at bounding box center [708, 141] width 959 height 101
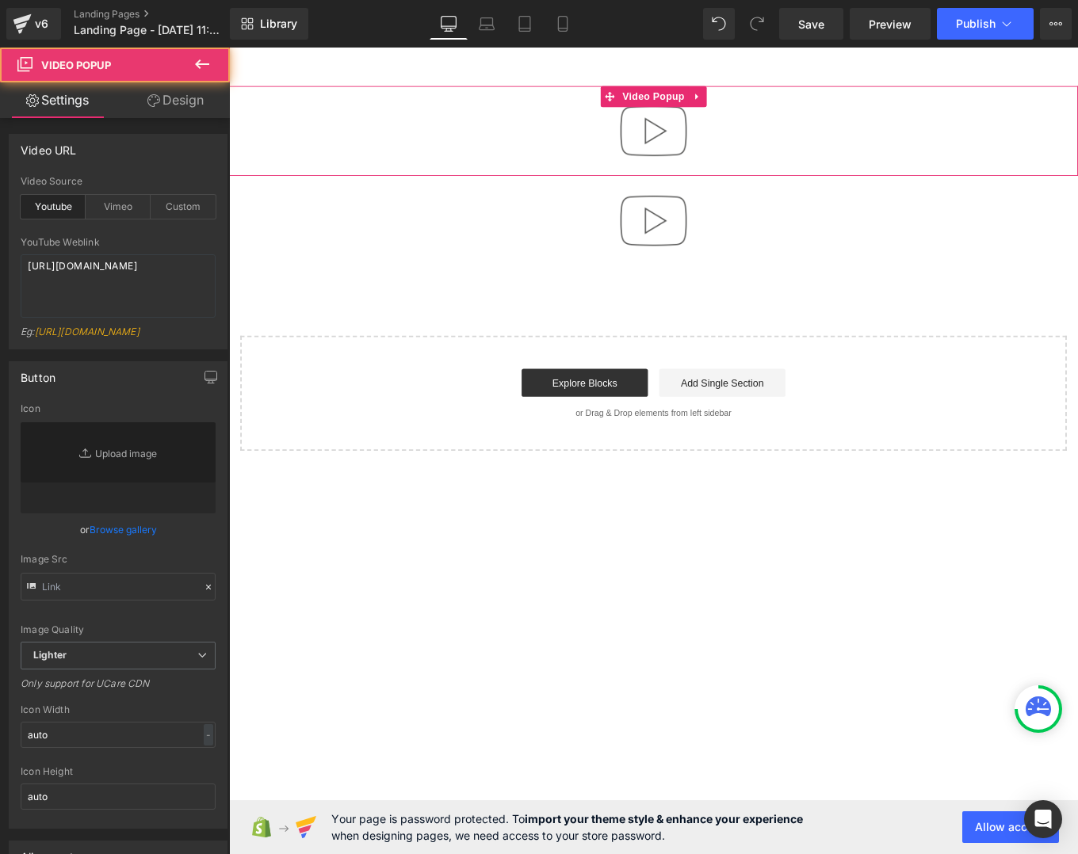
type input "//[DOMAIN_NAME][URL]"
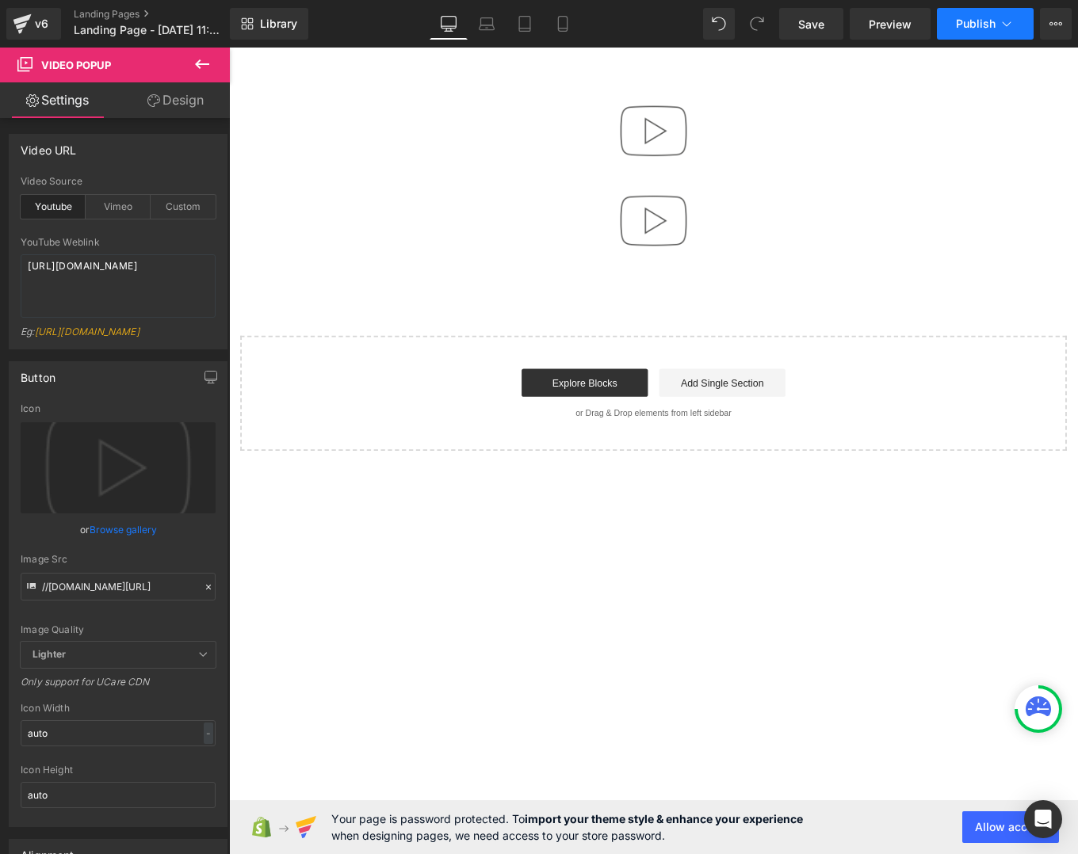
click at [969, 24] on span "Publish" at bounding box center [976, 23] width 40 height 13
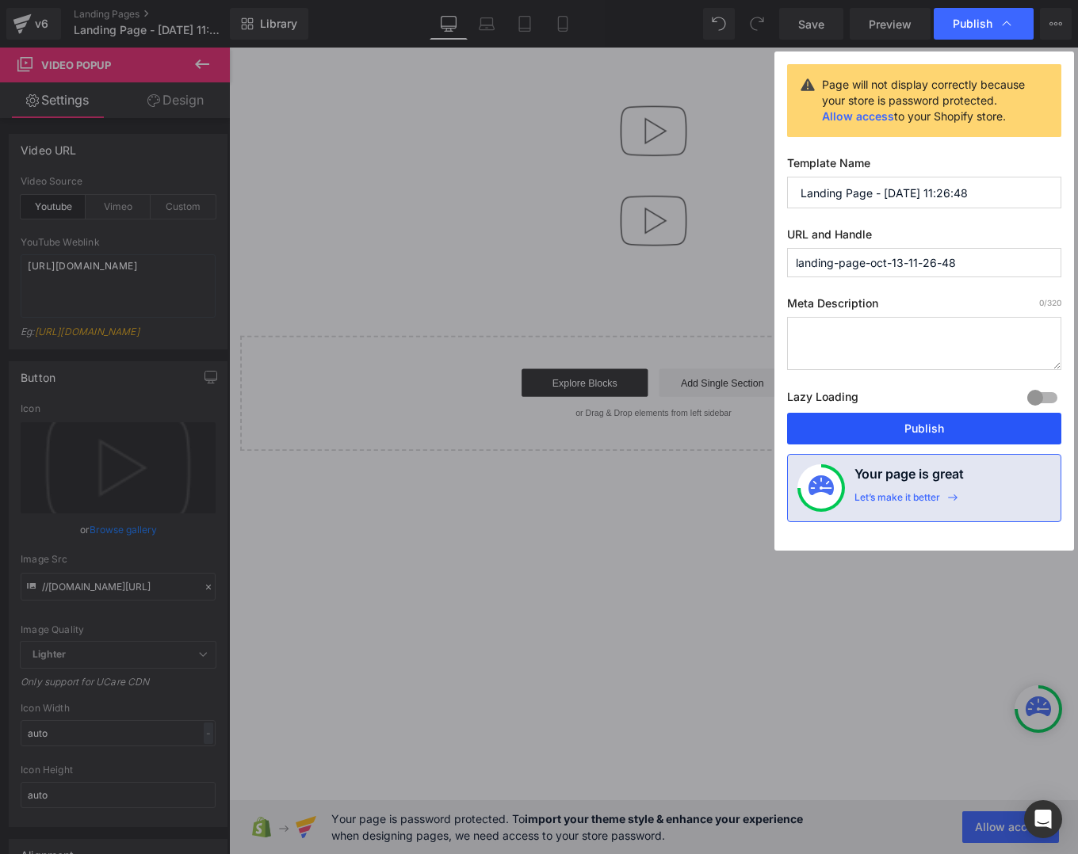
click at [872, 436] on button "Publish" at bounding box center [924, 429] width 274 height 32
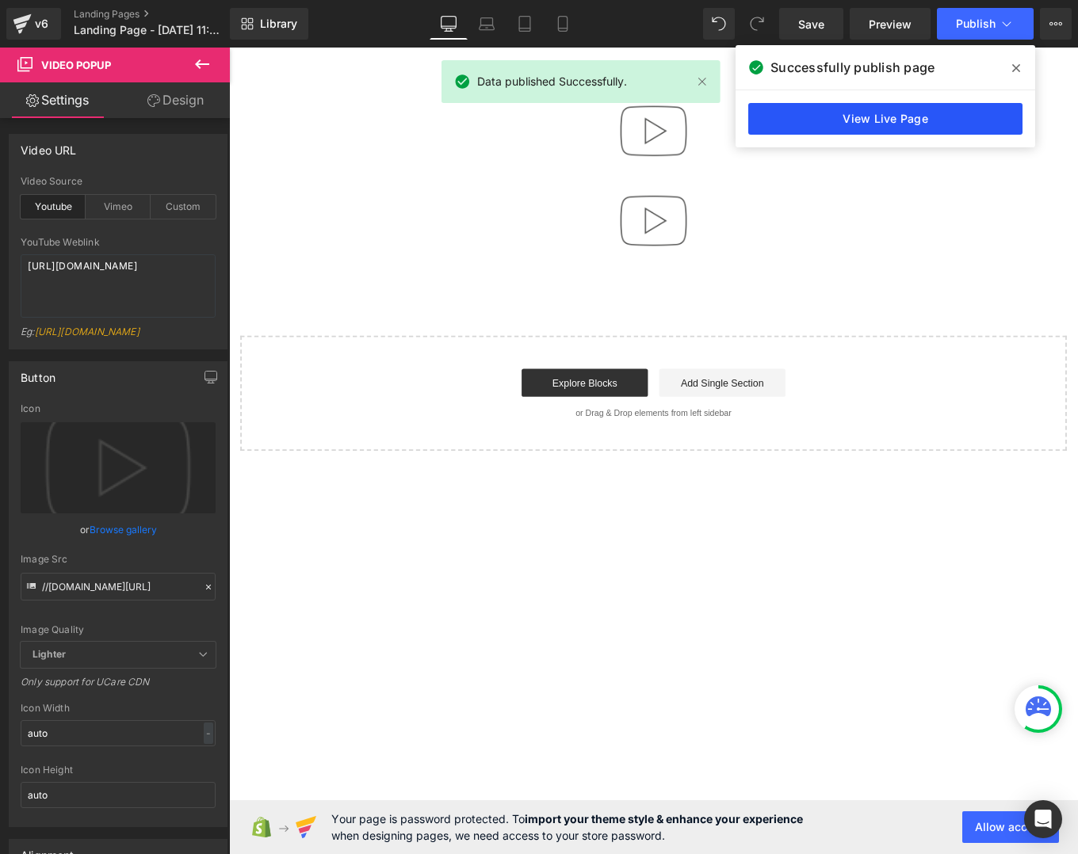
click at [891, 116] on link "View Live Page" at bounding box center [885, 119] width 274 height 32
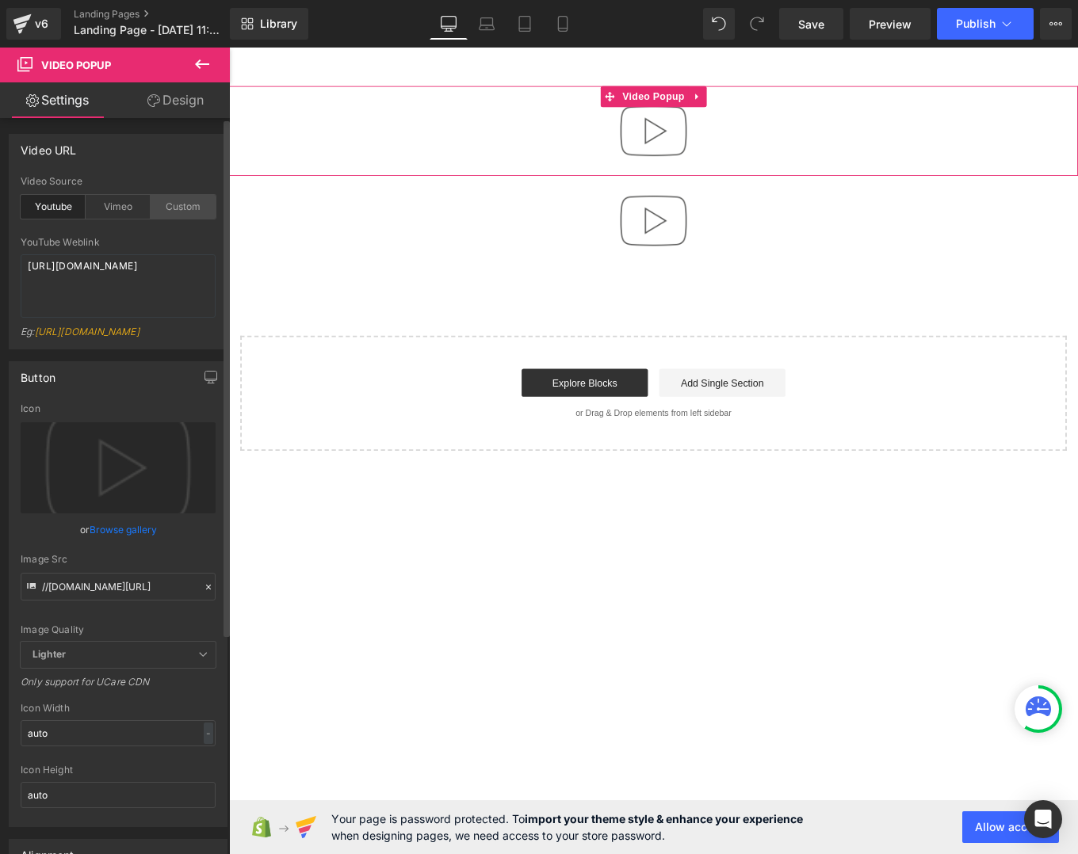
click at [174, 208] on div "Custom" at bounding box center [183, 207] width 65 height 24
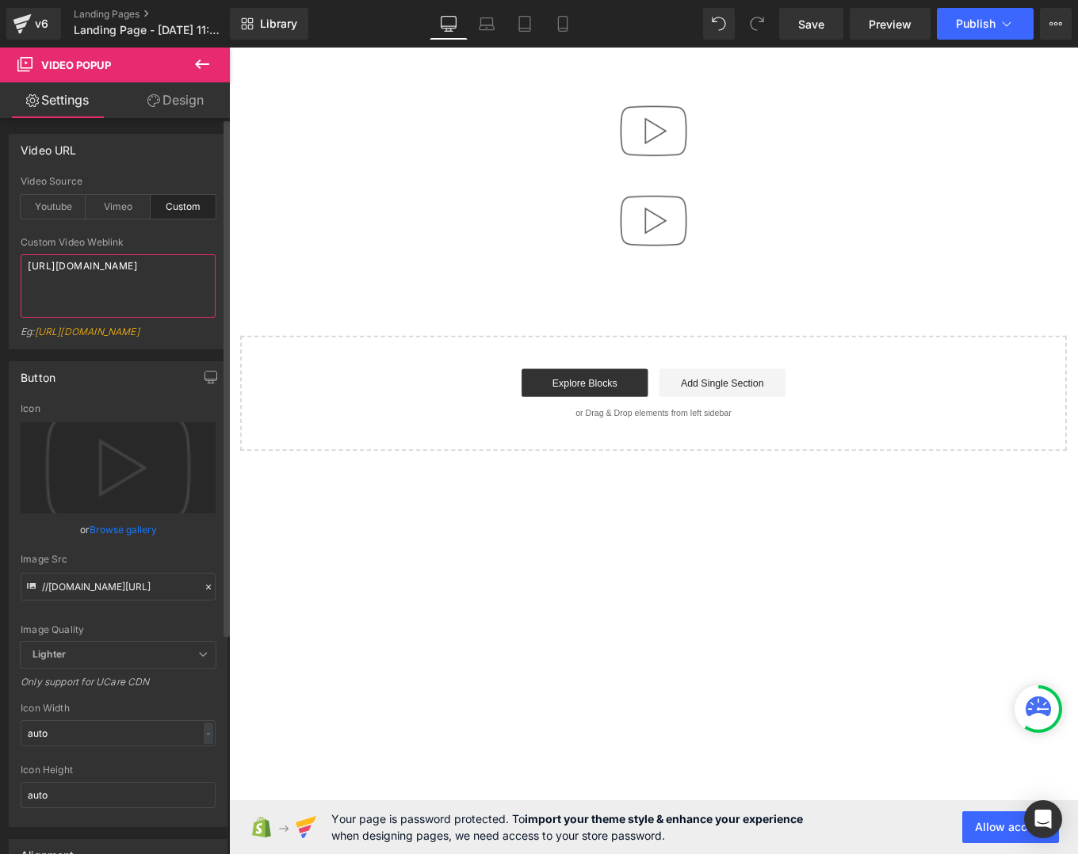
click at [139, 282] on textarea "[URL][DOMAIN_NAME]" at bounding box center [118, 285] width 195 height 63
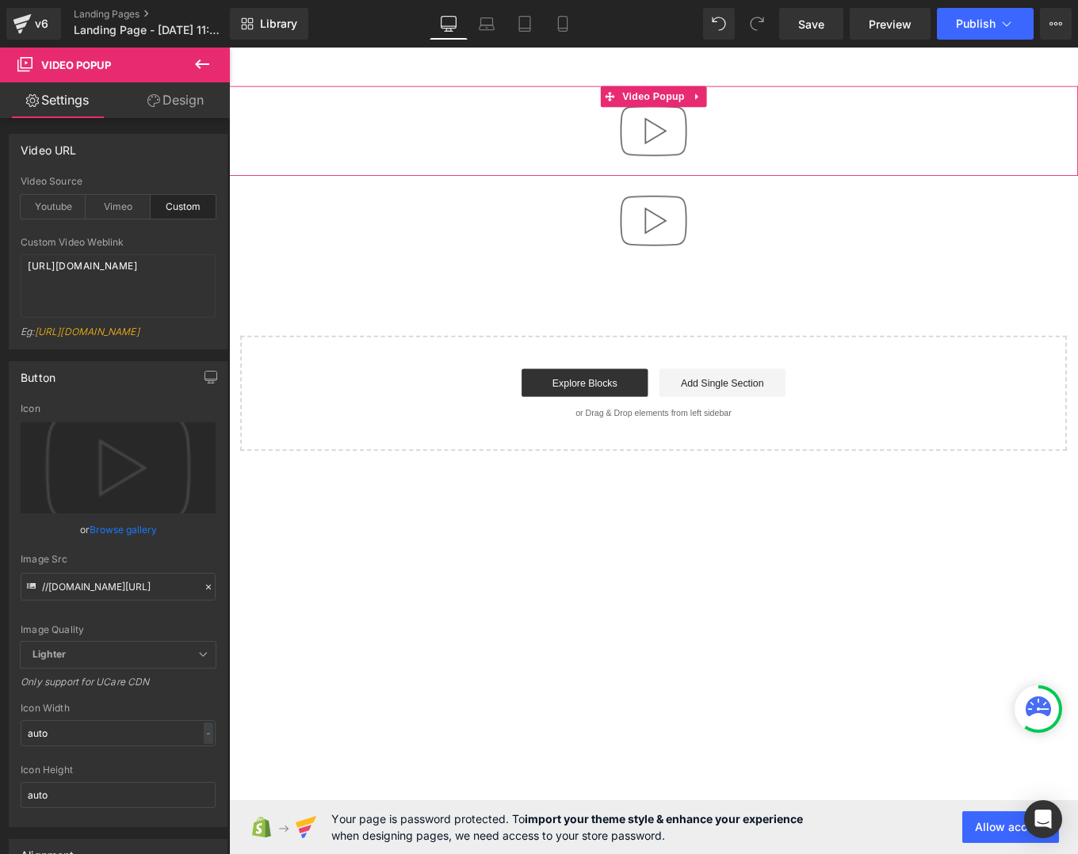
click at [540, 169] on div at bounding box center [708, 141] width 959 height 101
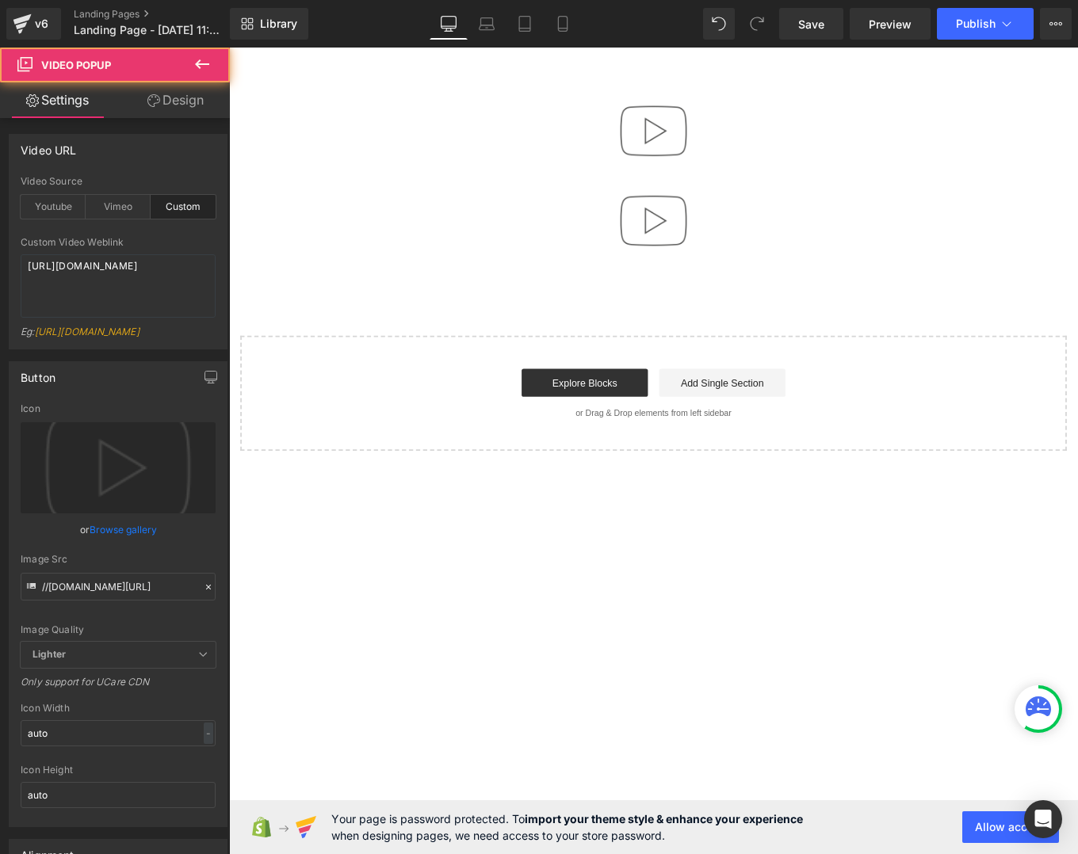
click at [521, 256] on div at bounding box center [708, 243] width 959 height 101
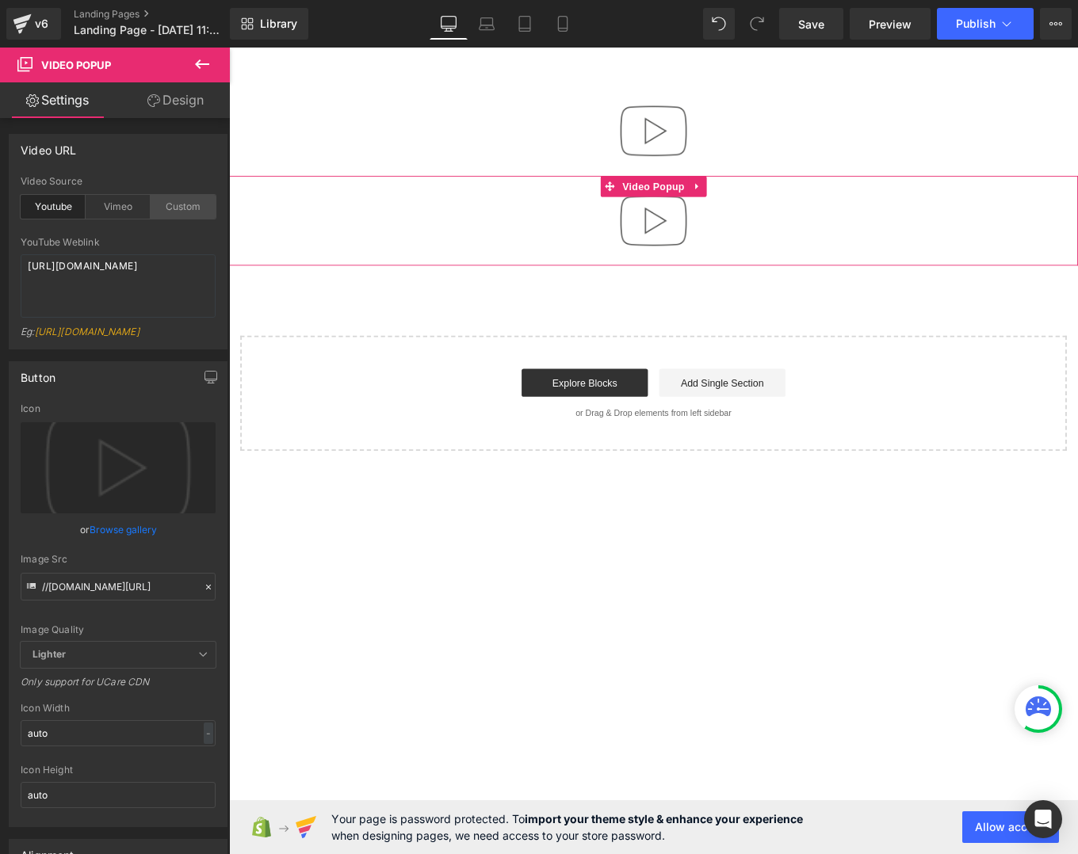
click at [174, 205] on div "Custom" at bounding box center [183, 207] width 65 height 24
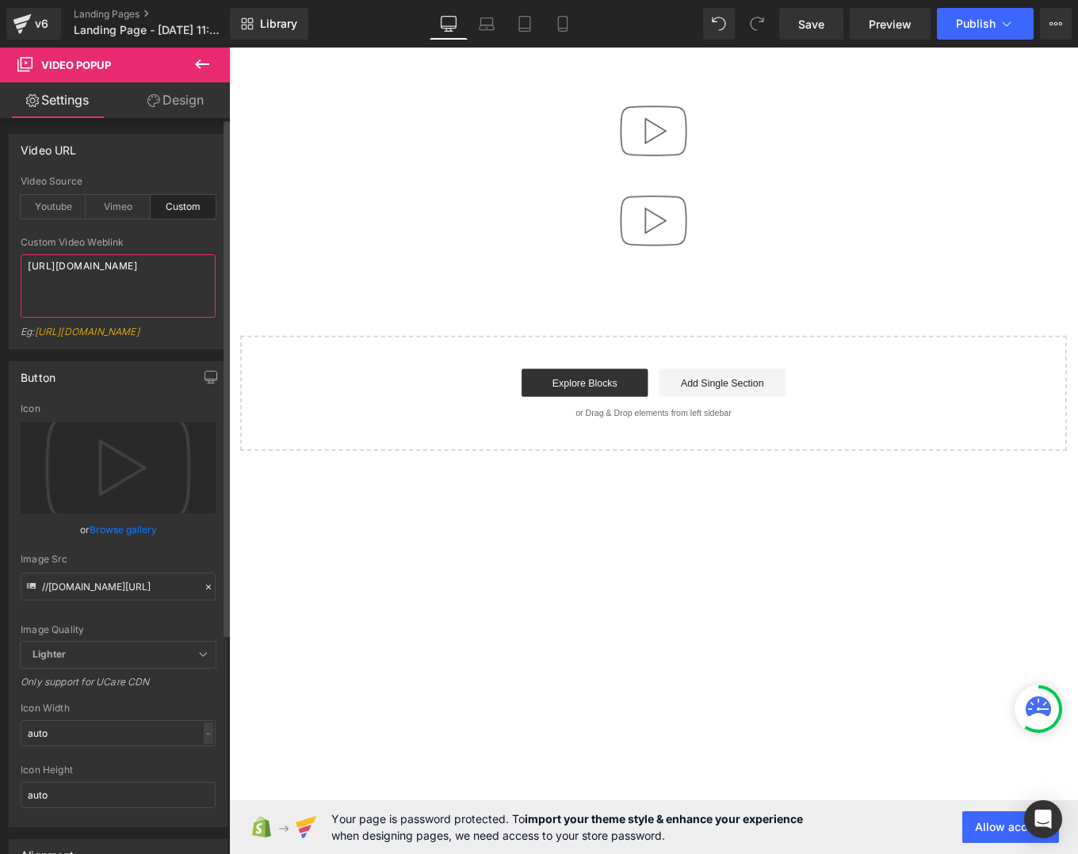
click at [120, 305] on textarea "[URL][DOMAIN_NAME]" at bounding box center [118, 285] width 195 height 63
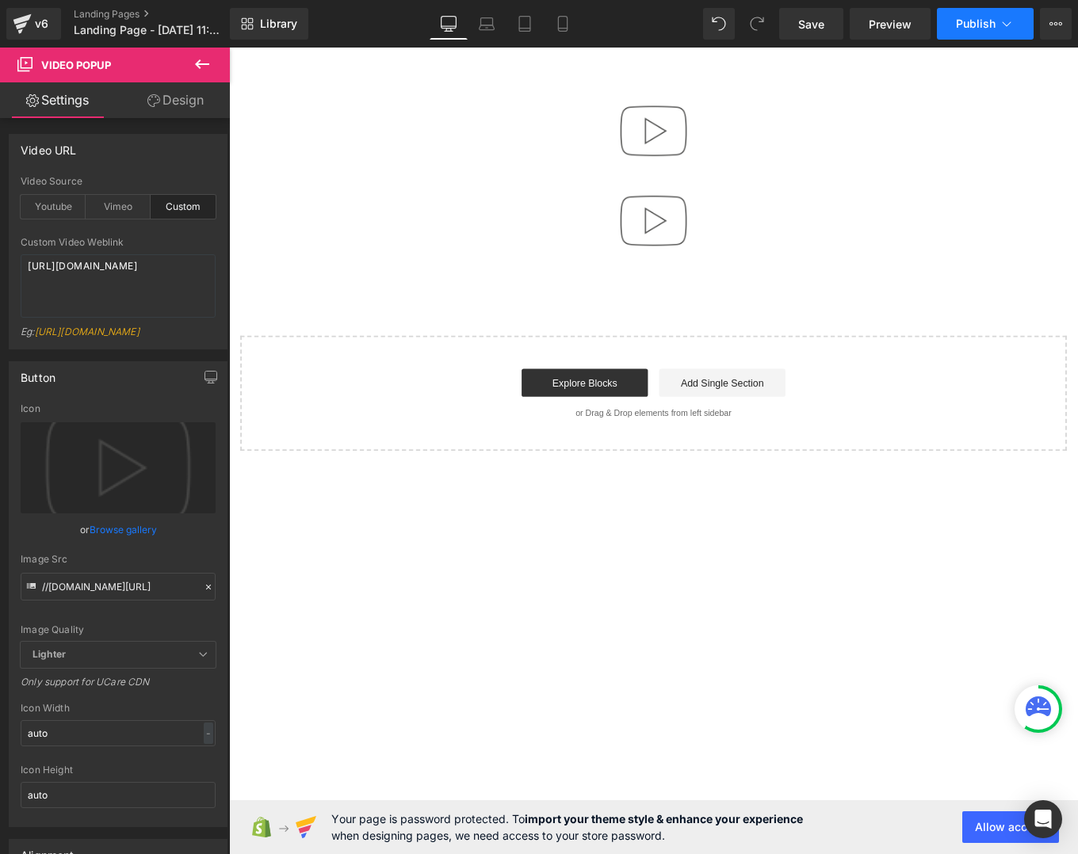
click at [989, 17] on span "Publish" at bounding box center [976, 23] width 40 height 13
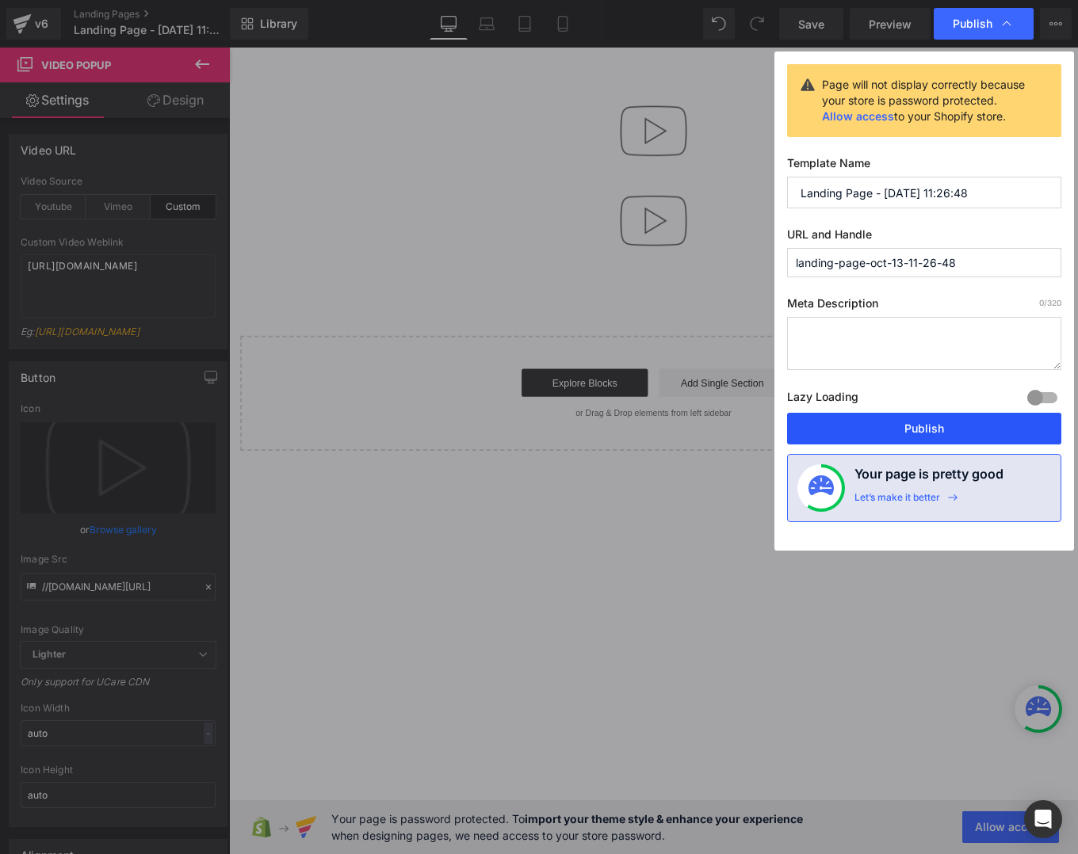
click at [873, 439] on button "Publish" at bounding box center [924, 429] width 274 height 32
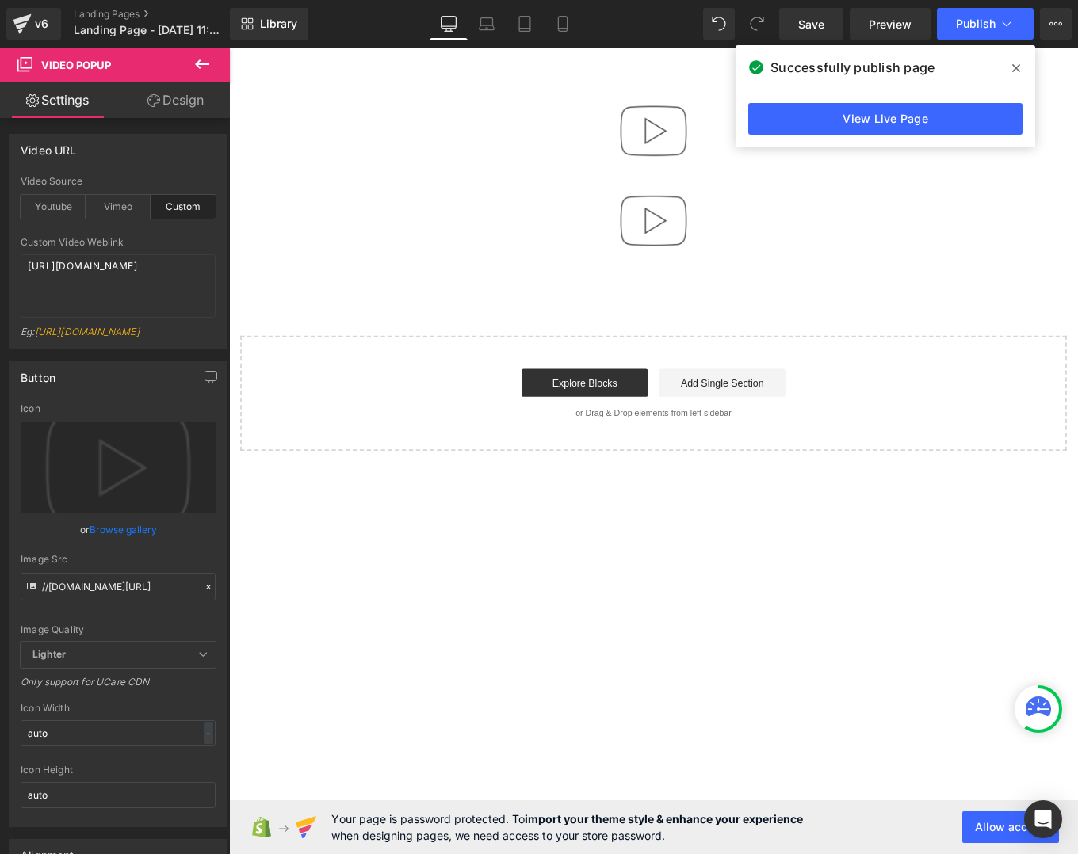
click at [621, 83] on main "Video Popup Video Popup Select your layout" at bounding box center [708, 410] width 959 height 724
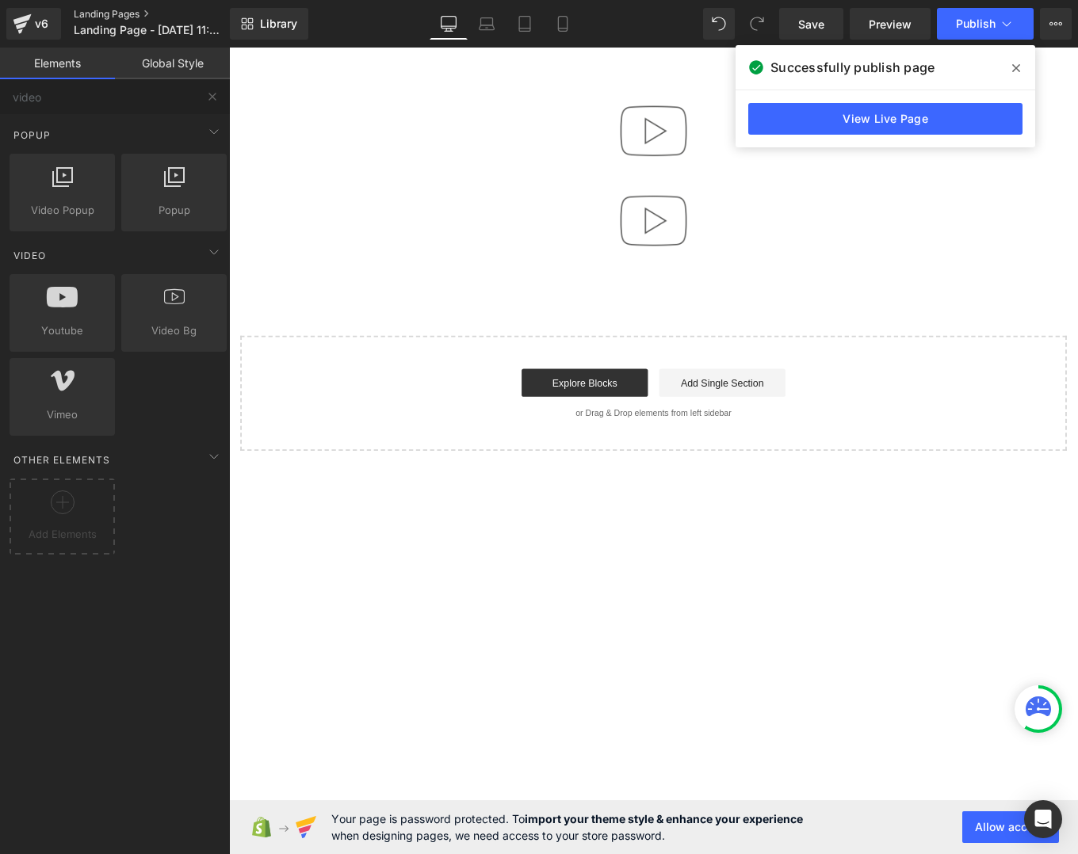
click at [128, 13] on link "Landing Pages" at bounding box center [165, 14] width 182 height 13
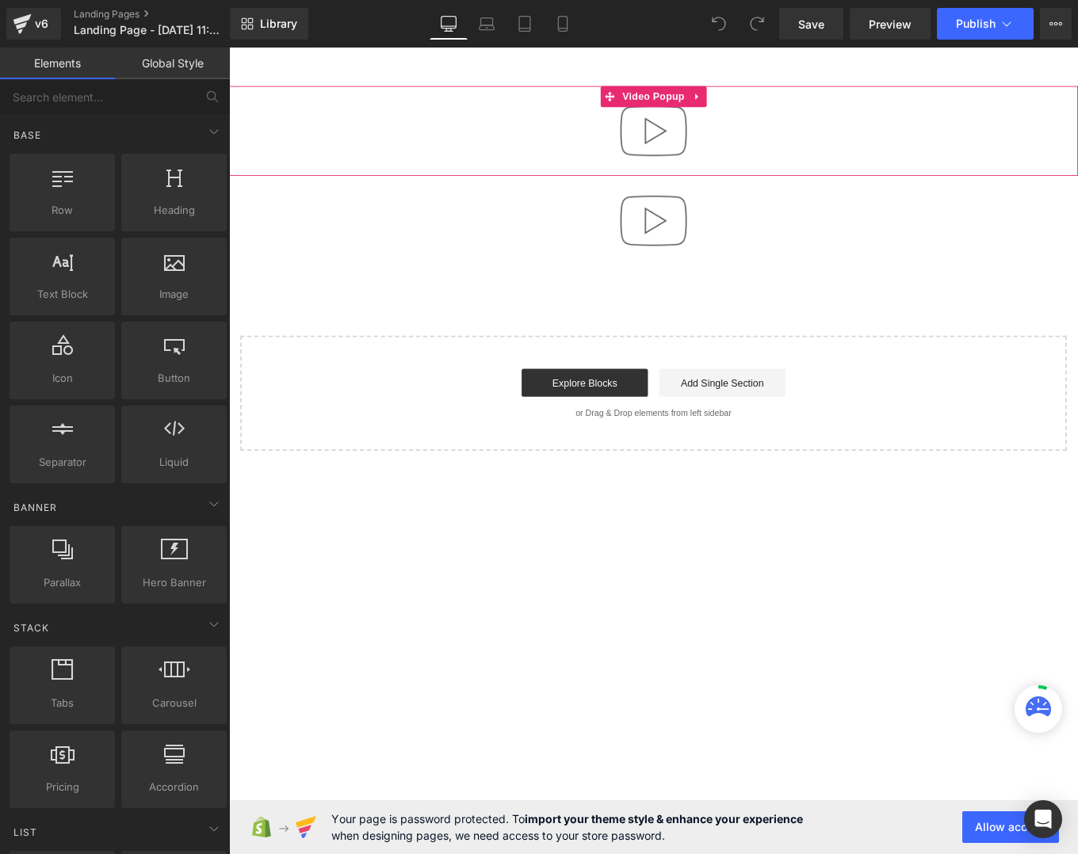
click at [589, 142] on div at bounding box center [708, 141] width 959 height 101
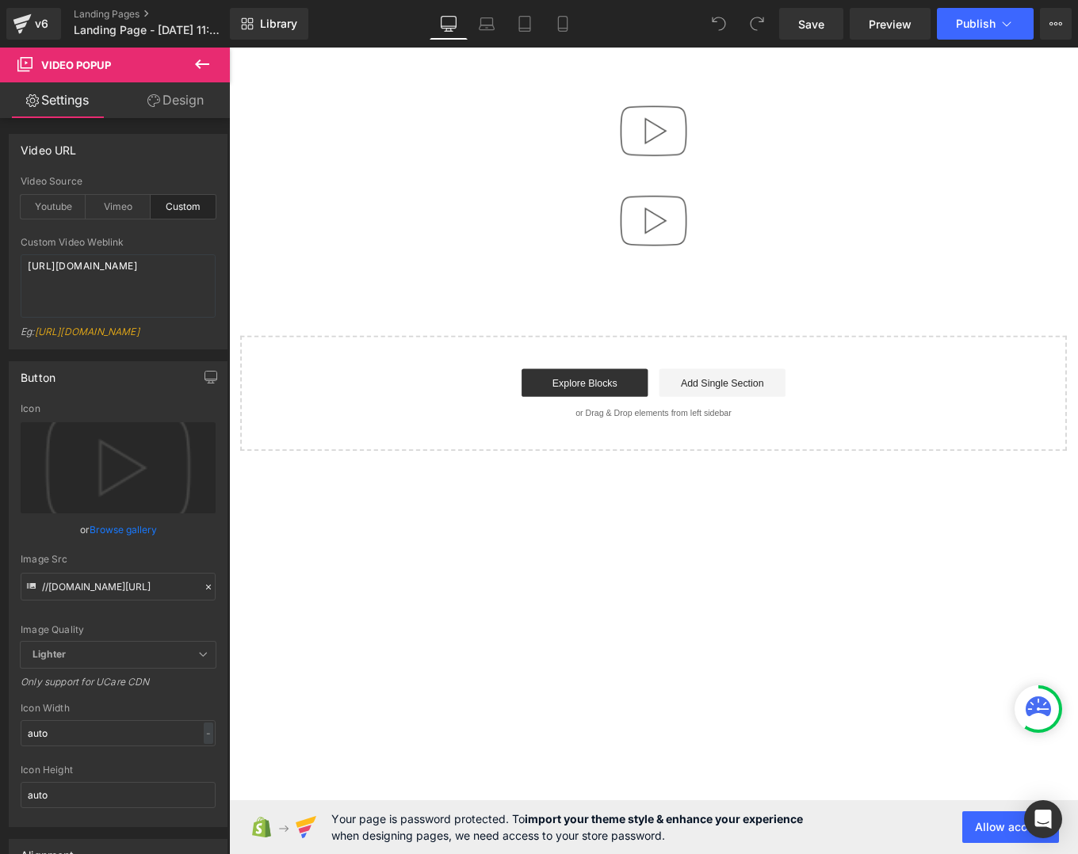
click at [200, 63] on icon at bounding box center [202, 64] width 14 height 10
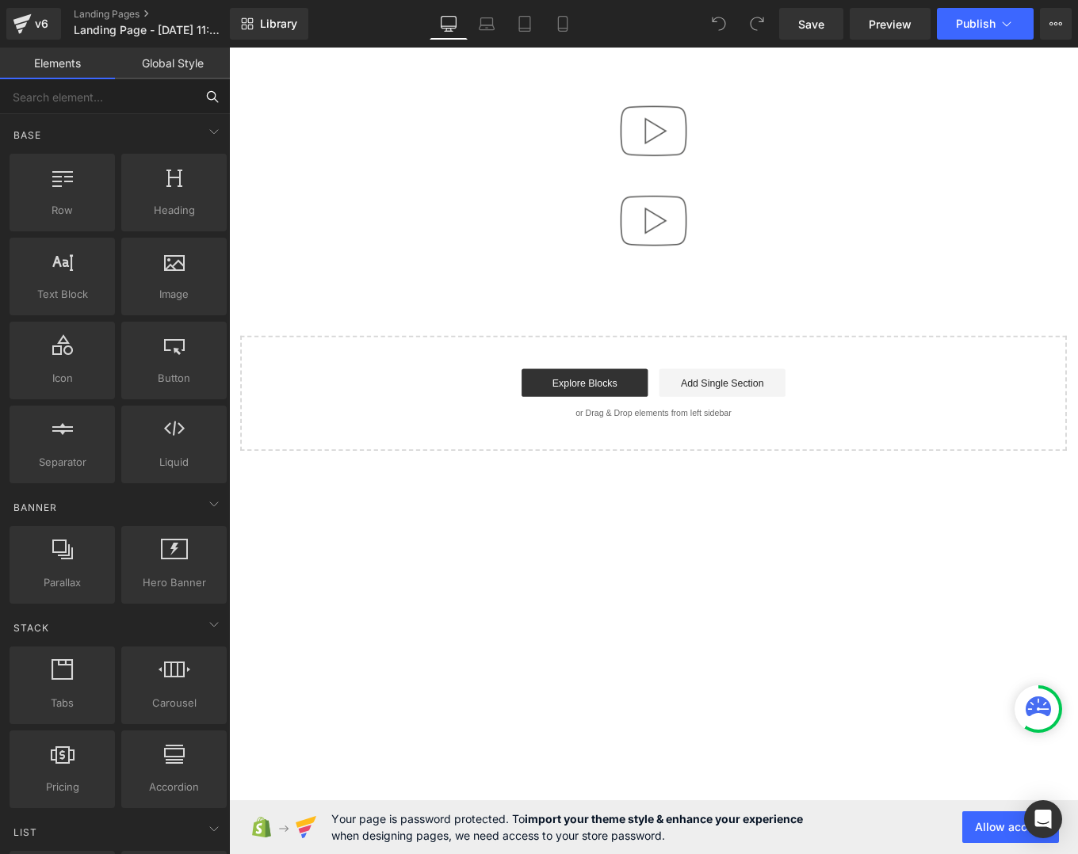
click at [92, 93] on input "text" at bounding box center [97, 96] width 195 height 35
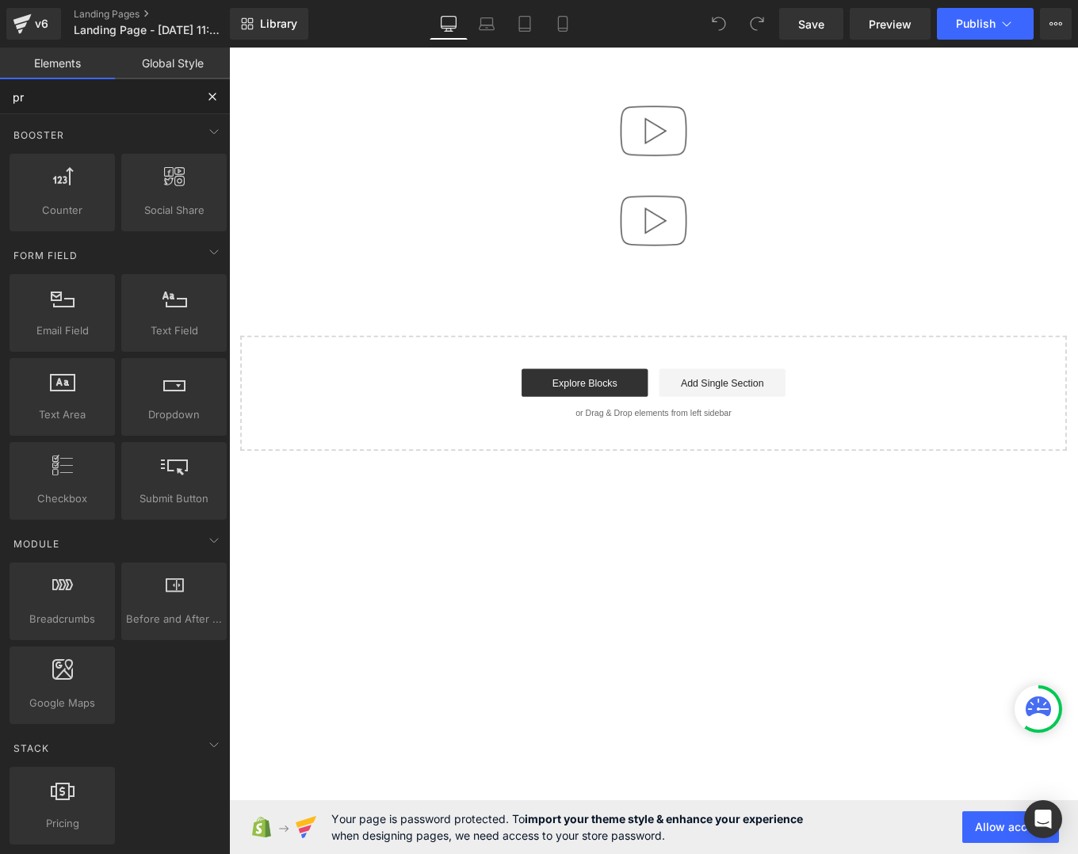
type input "pro"
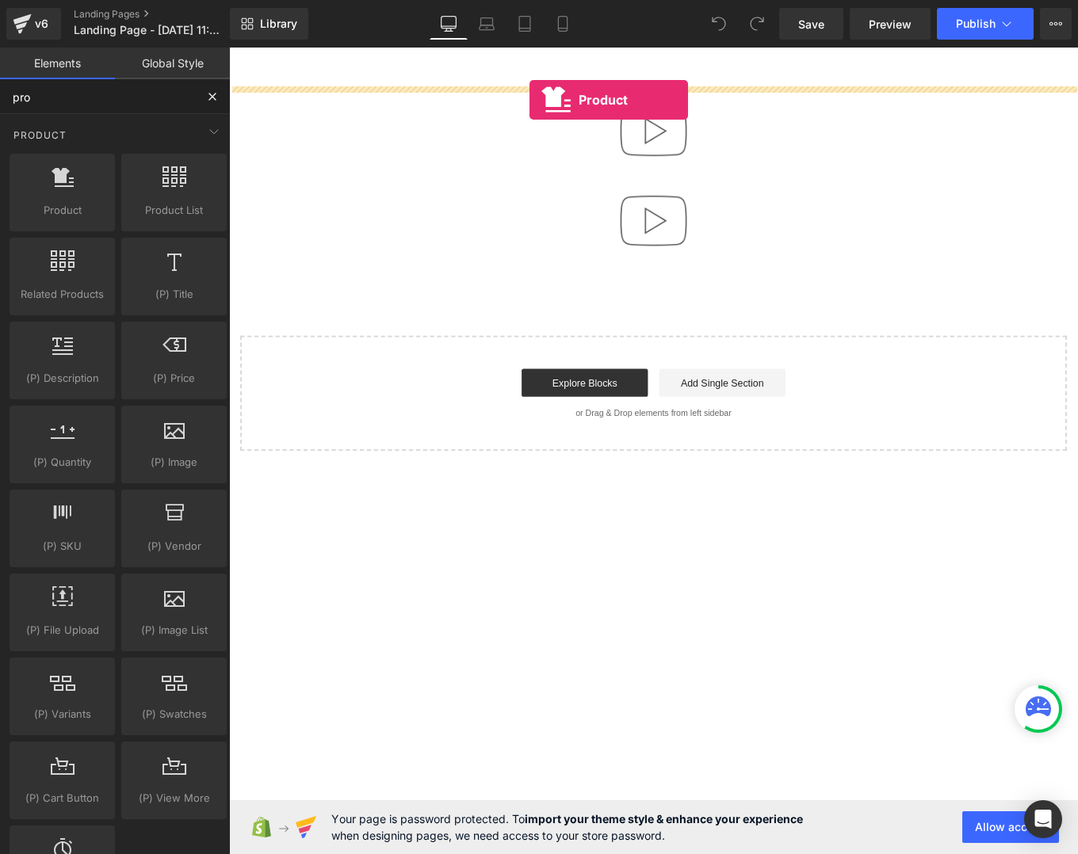
drag, startPoint x: 264, startPoint y: 256, endPoint x: 568, endPoint y: 105, distance: 339.5
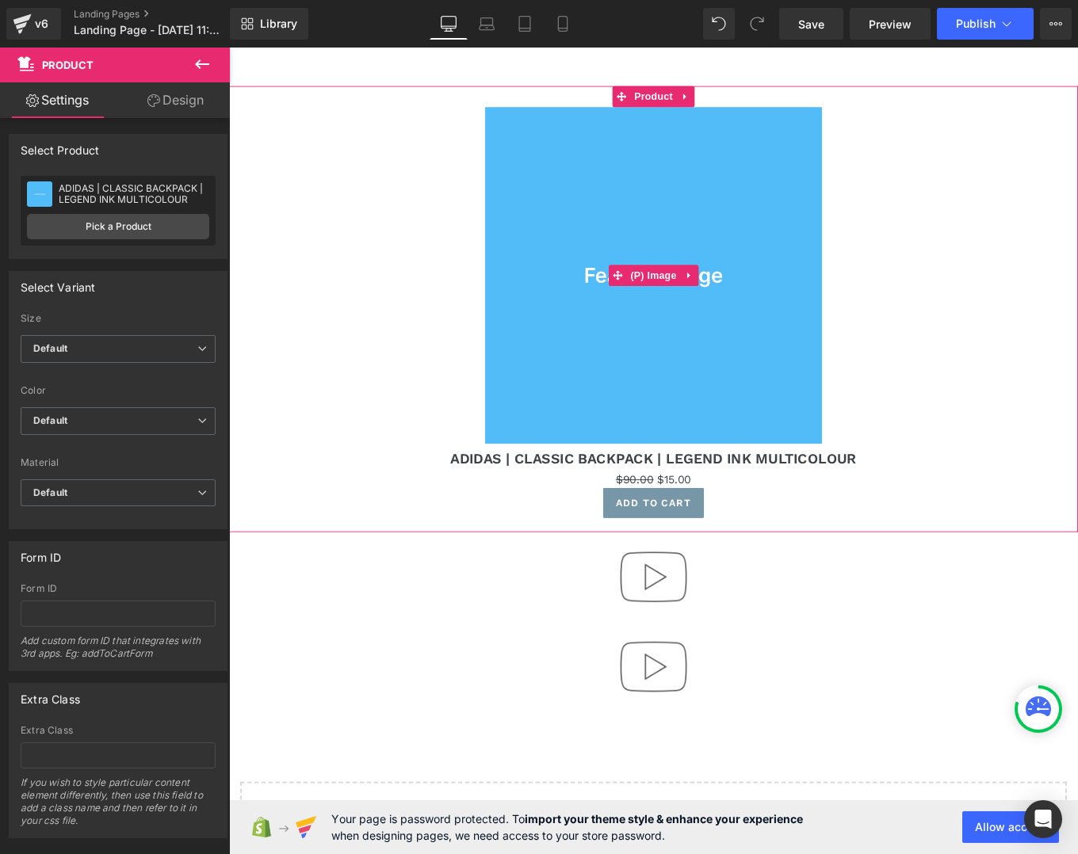
click at [613, 362] on img at bounding box center [708, 305] width 380 height 380
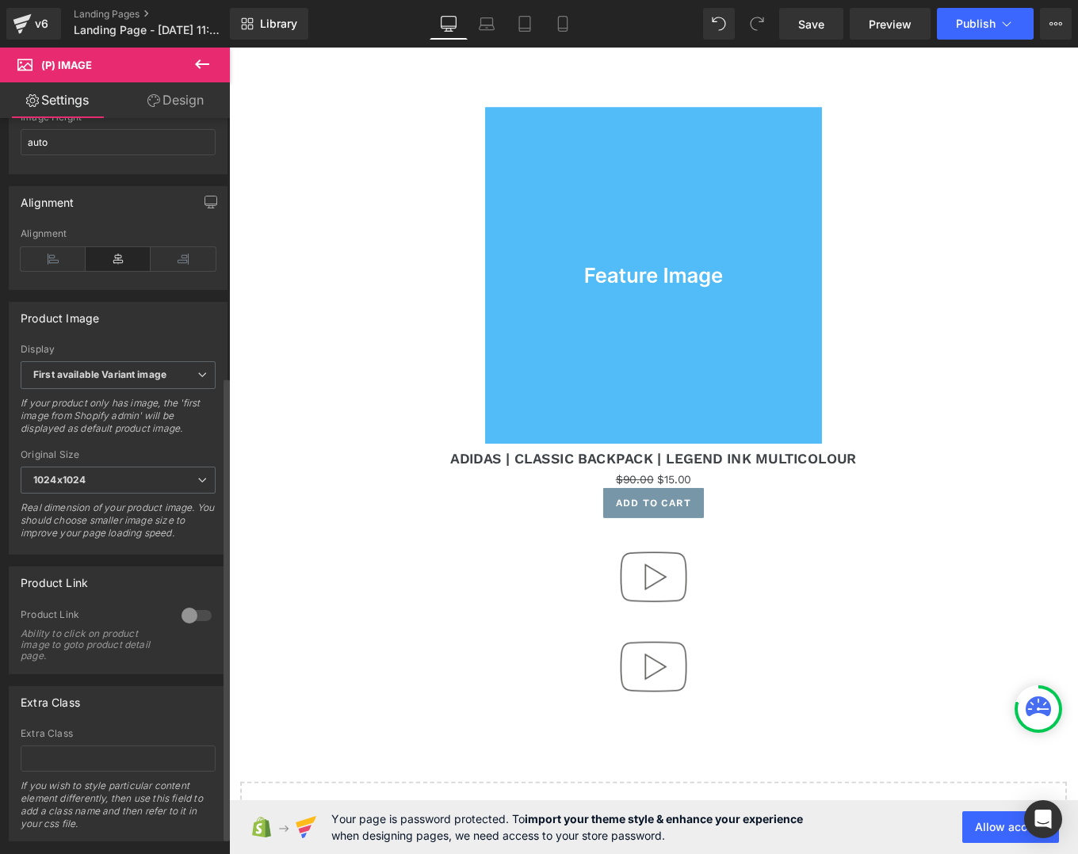
scroll to position [437, 0]
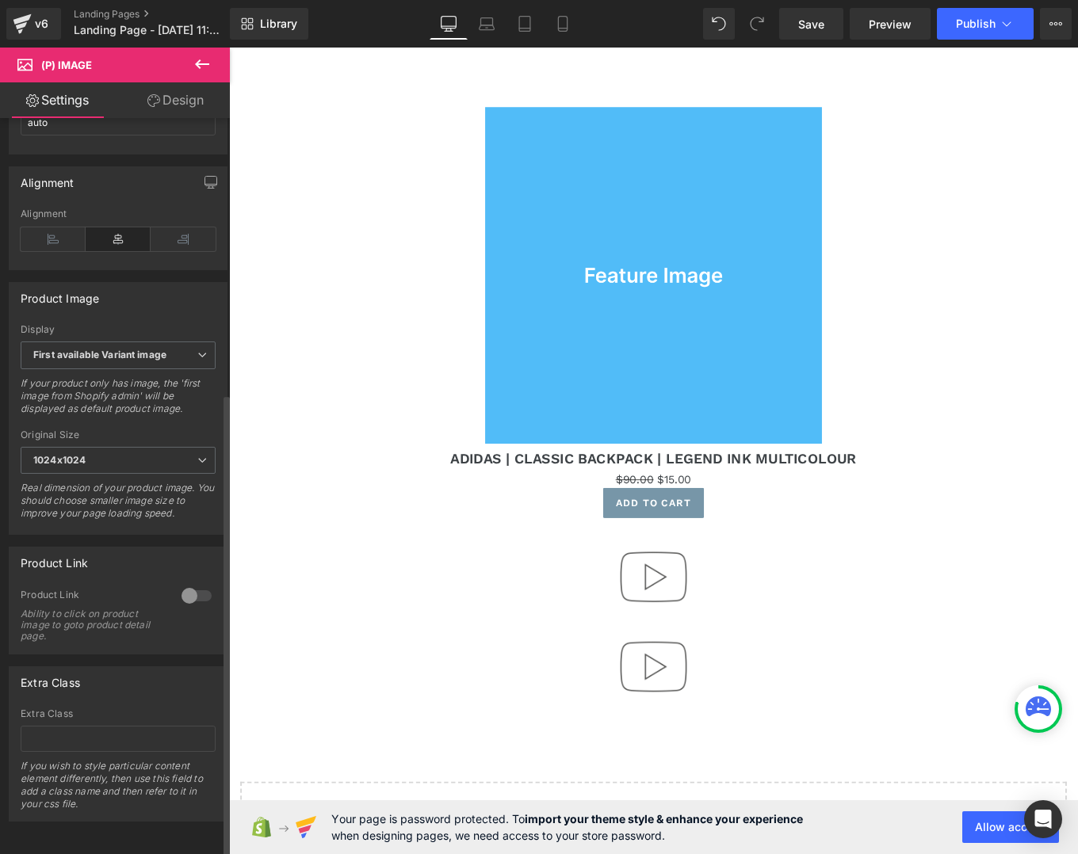
click at [194, 583] on div at bounding box center [197, 595] width 38 height 25
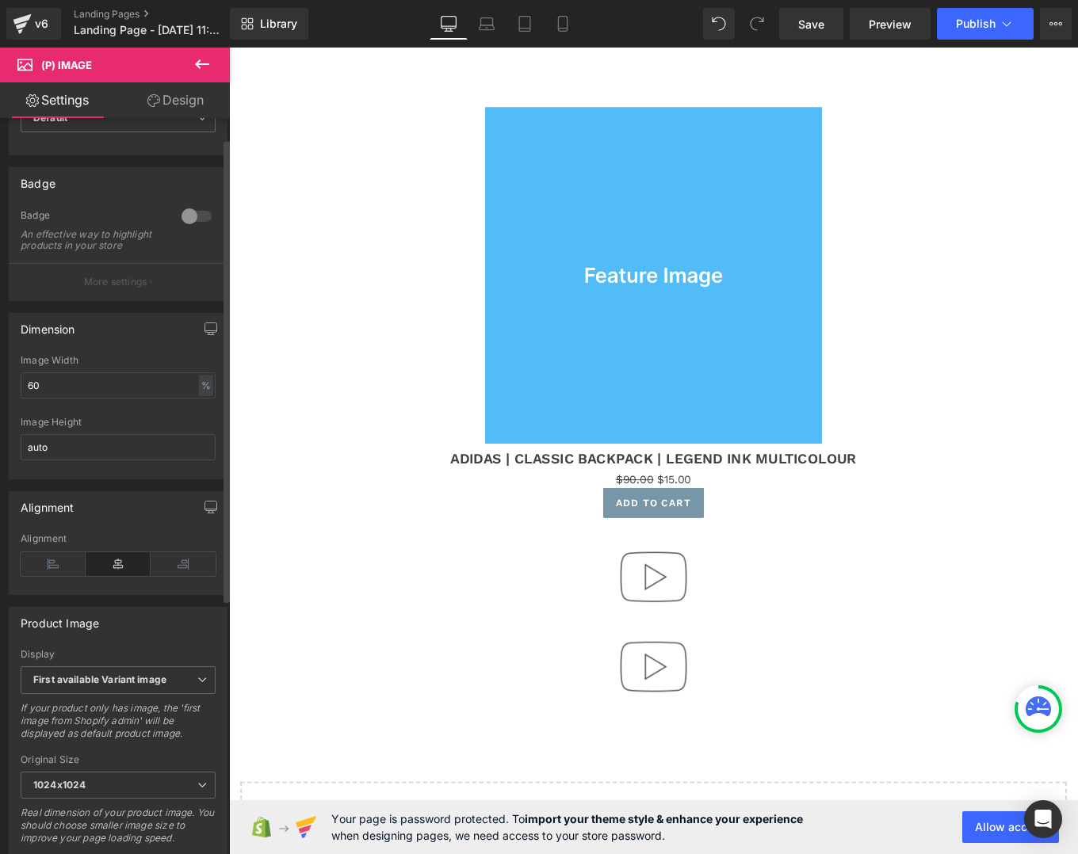
scroll to position [0, 0]
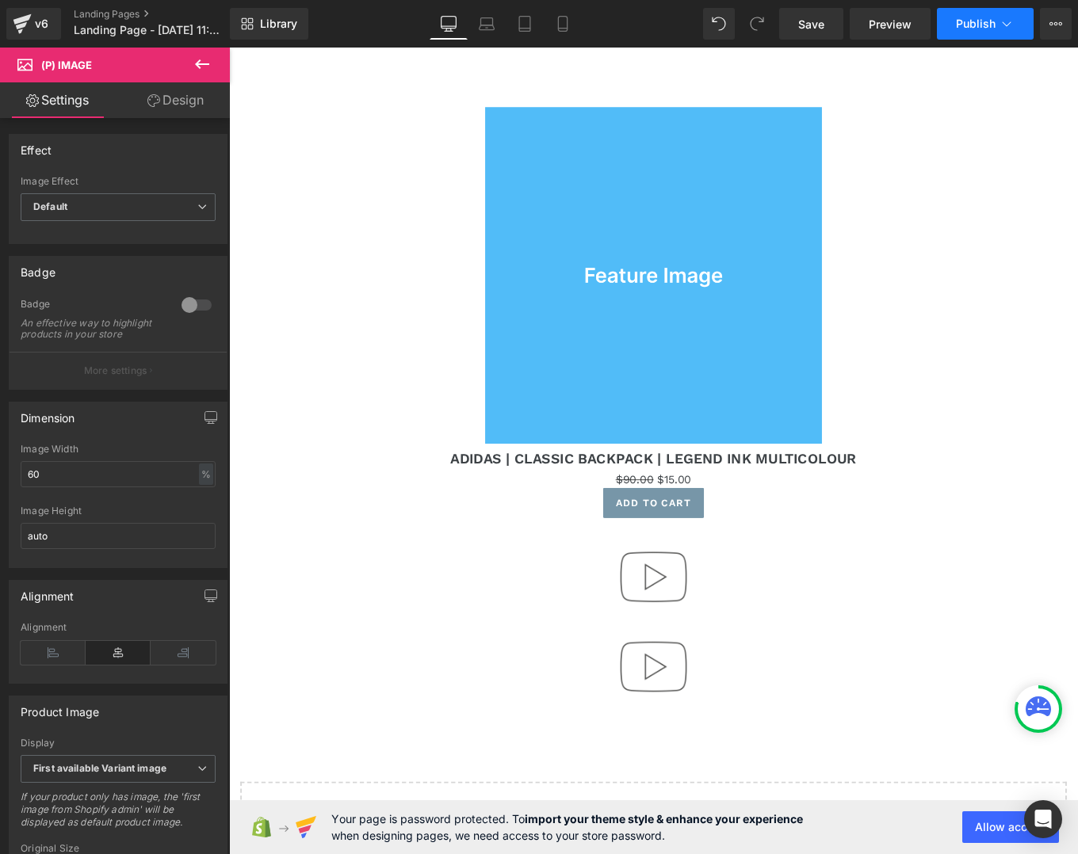
click at [971, 29] on span "Publish" at bounding box center [976, 23] width 40 height 13
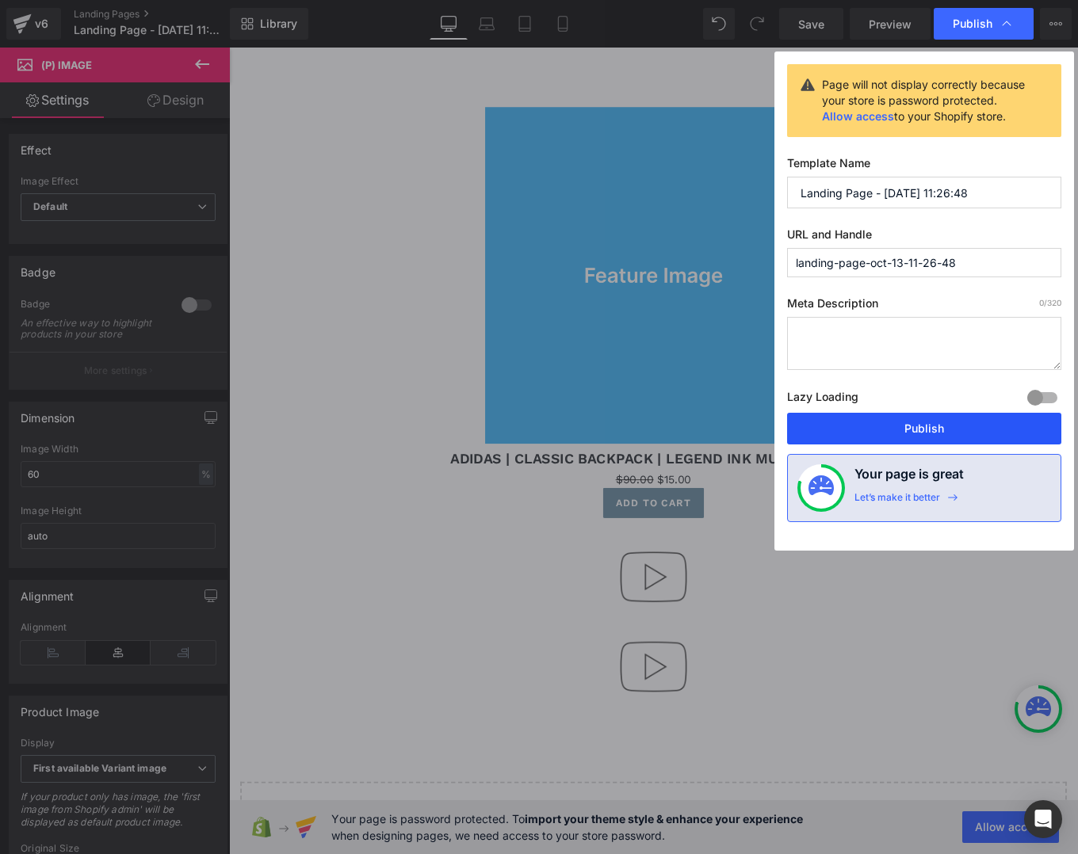
click at [887, 419] on button "Publish" at bounding box center [924, 429] width 274 height 32
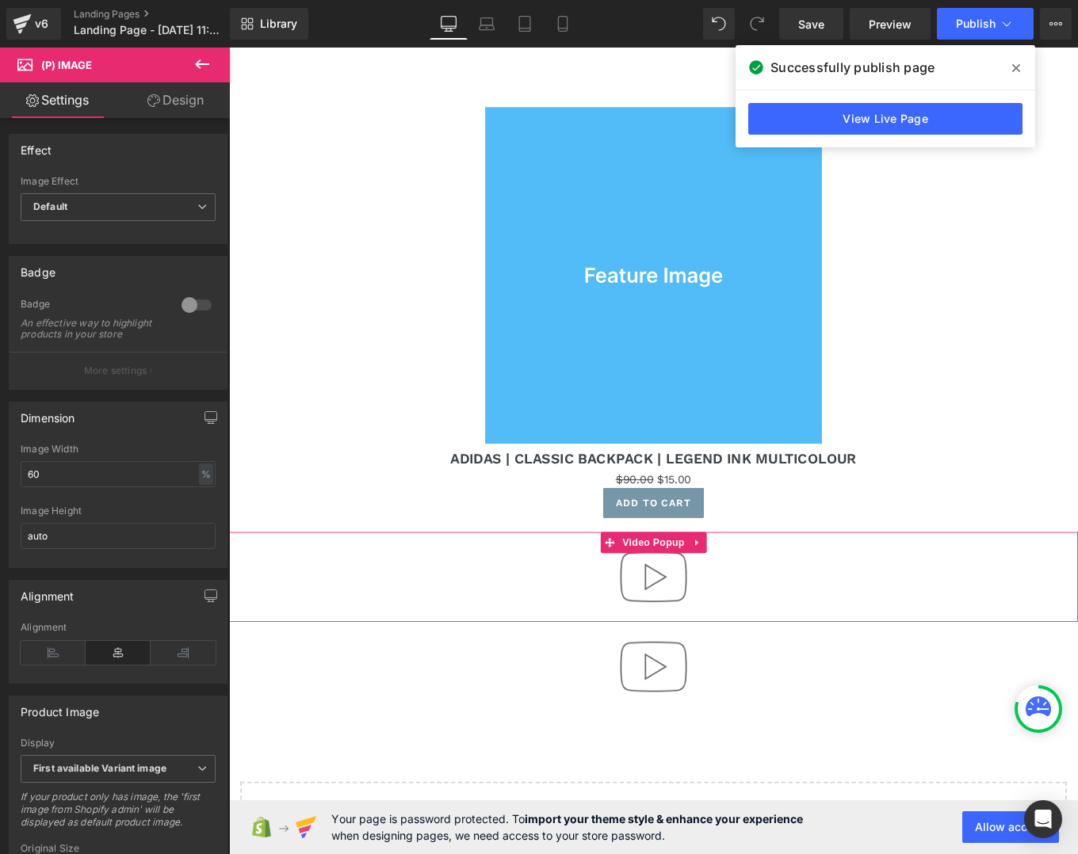
click at [558, 646] on div at bounding box center [708, 645] width 959 height 101
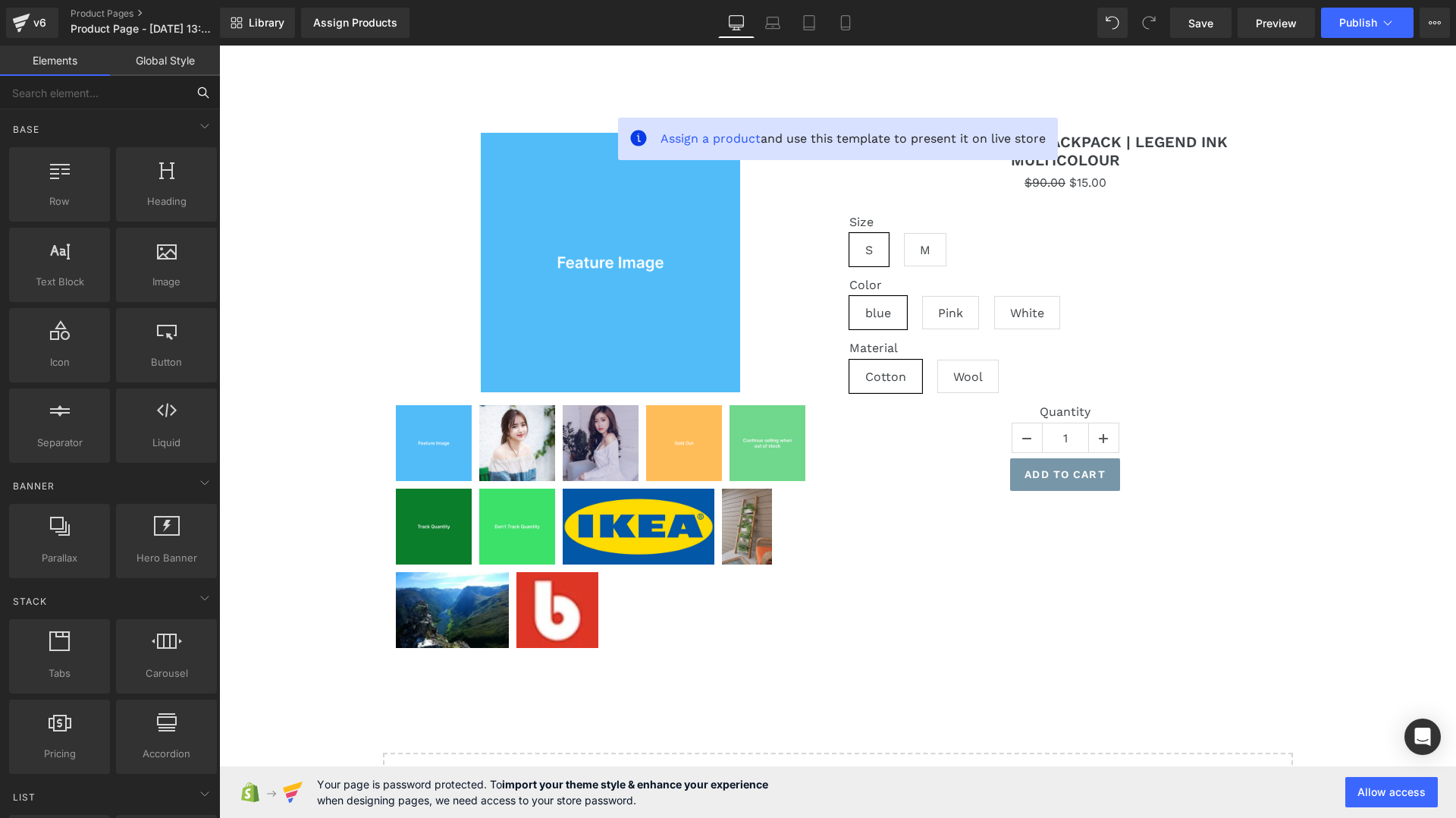
click at [99, 104] on input "text" at bounding box center [93, 92] width 187 height 34
type input "i"
type input "vi"
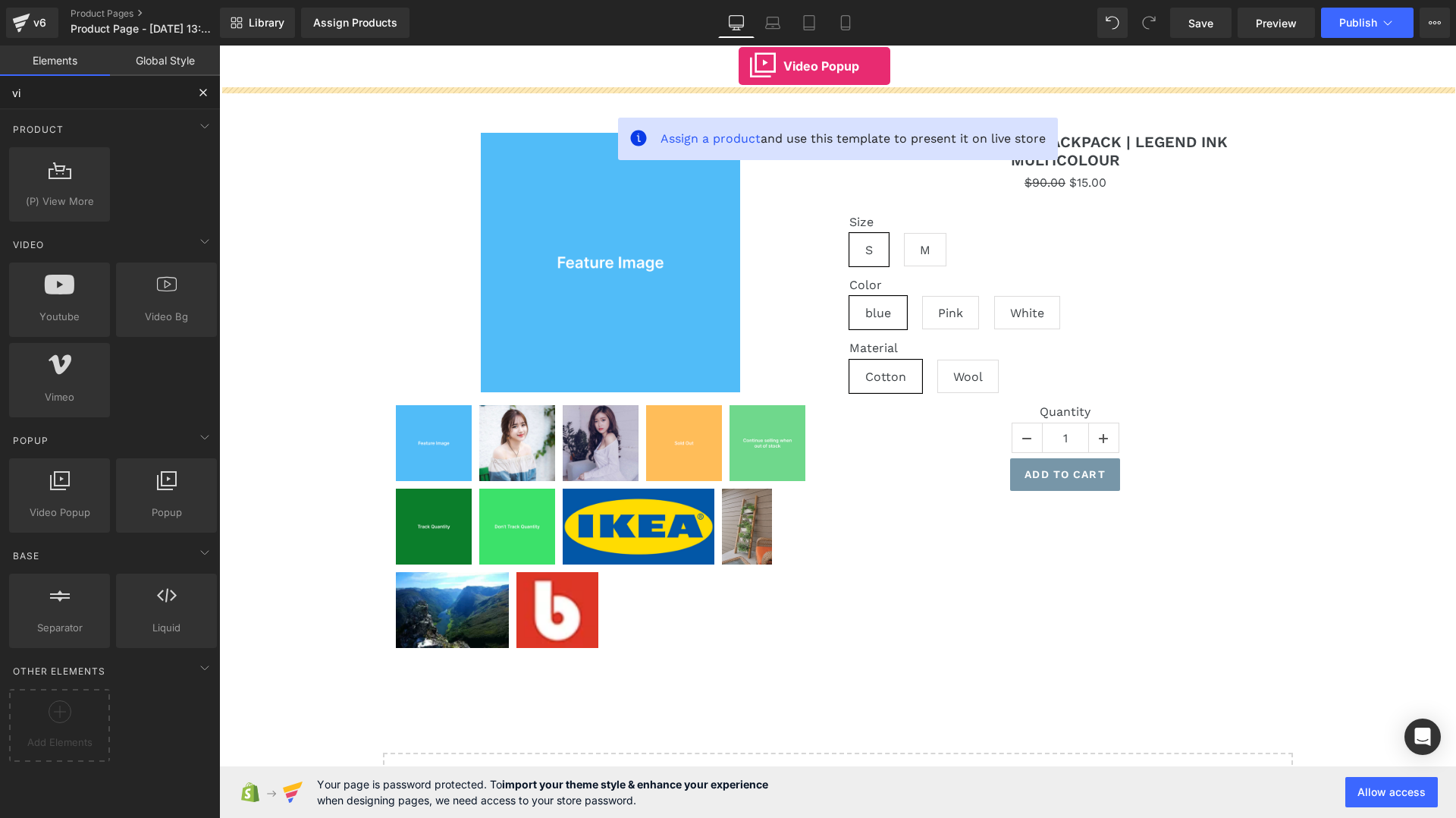
drag, startPoint x: 274, startPoint y: 553, endPoint x: 739, endPoint y: 66, distance: 673.3
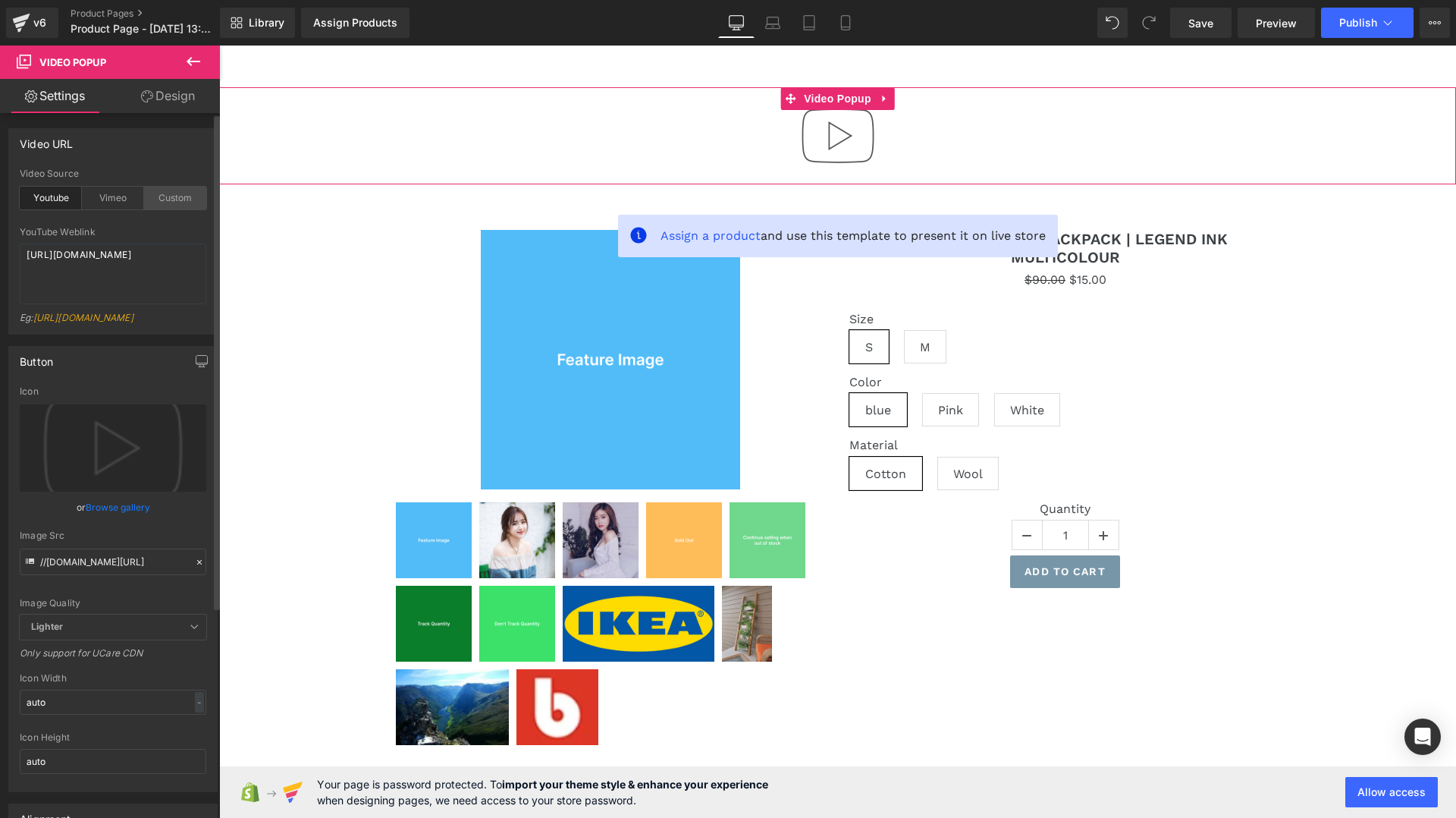
click at [166, 199] on div "Custom" at bounding box center [175, 198] width 62 height 23
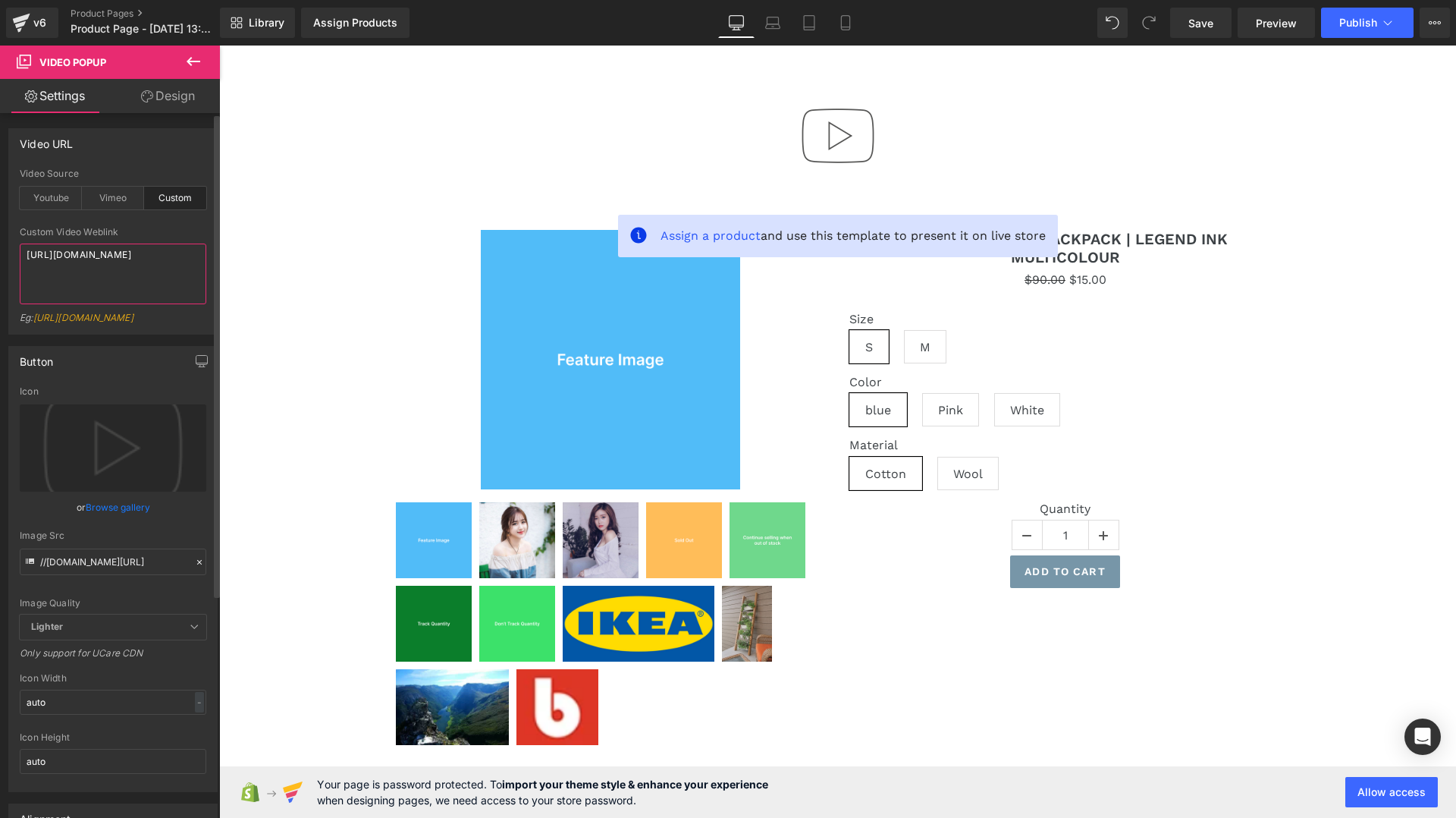
click at [133, 279] on textarea "[URL][DOMAIN_NAME]" at bounding box center [113, 273] width 187 height 60
click at [178, 278] on textarea "[URL][DOMAIN_NAME]" at bounding box center [113, 273] width 187 height 60
click at [168, 155] on div "Video URL" at bounding box center [113, 144] width 208 height 29
click at [1344, 26] on span "Publish" at bounding box center [1358, 22] width 38 height 12
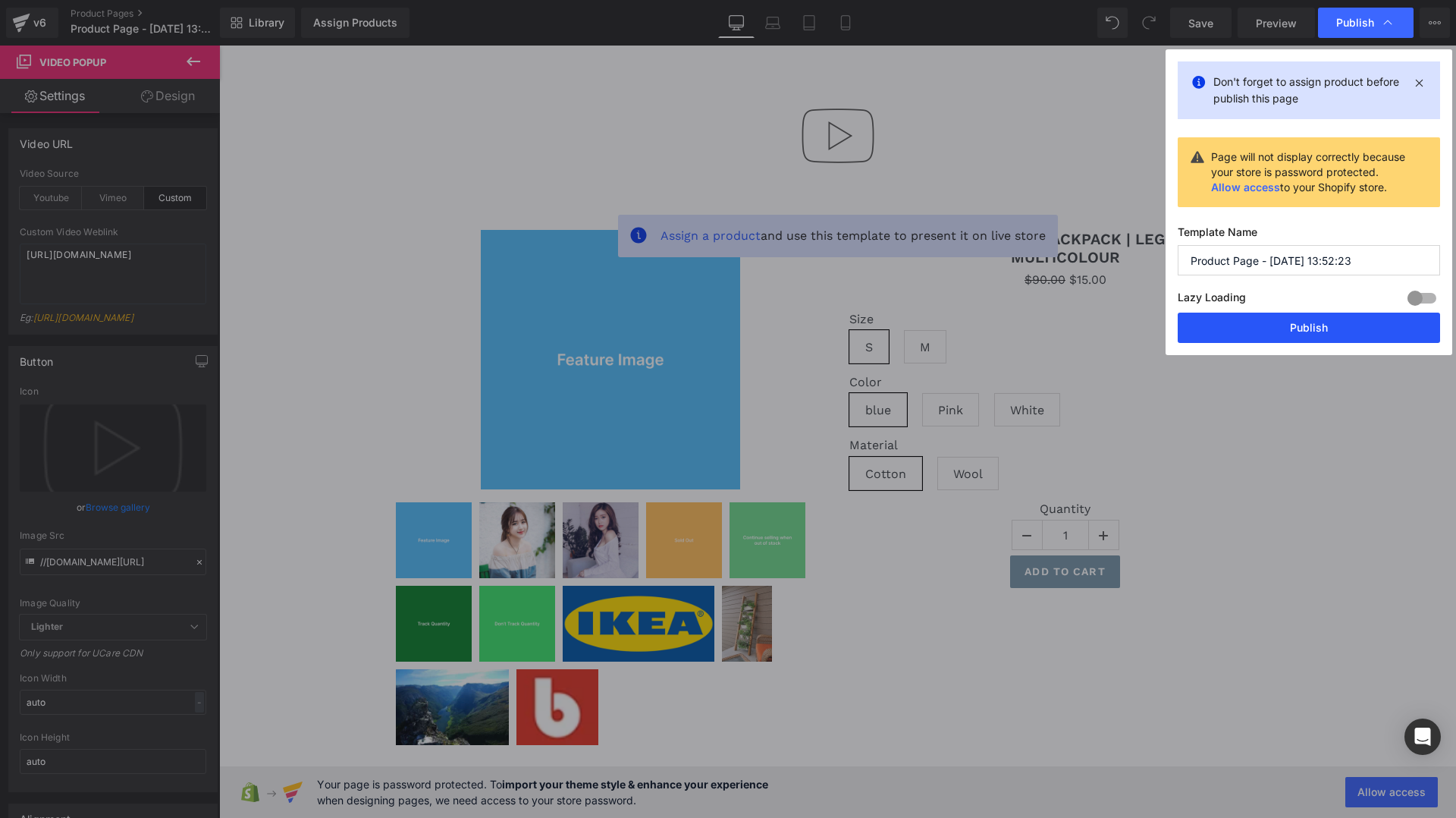
click at [1255, 337] on button "Publish" at bounding box center [1310, 328] width 262 height 31
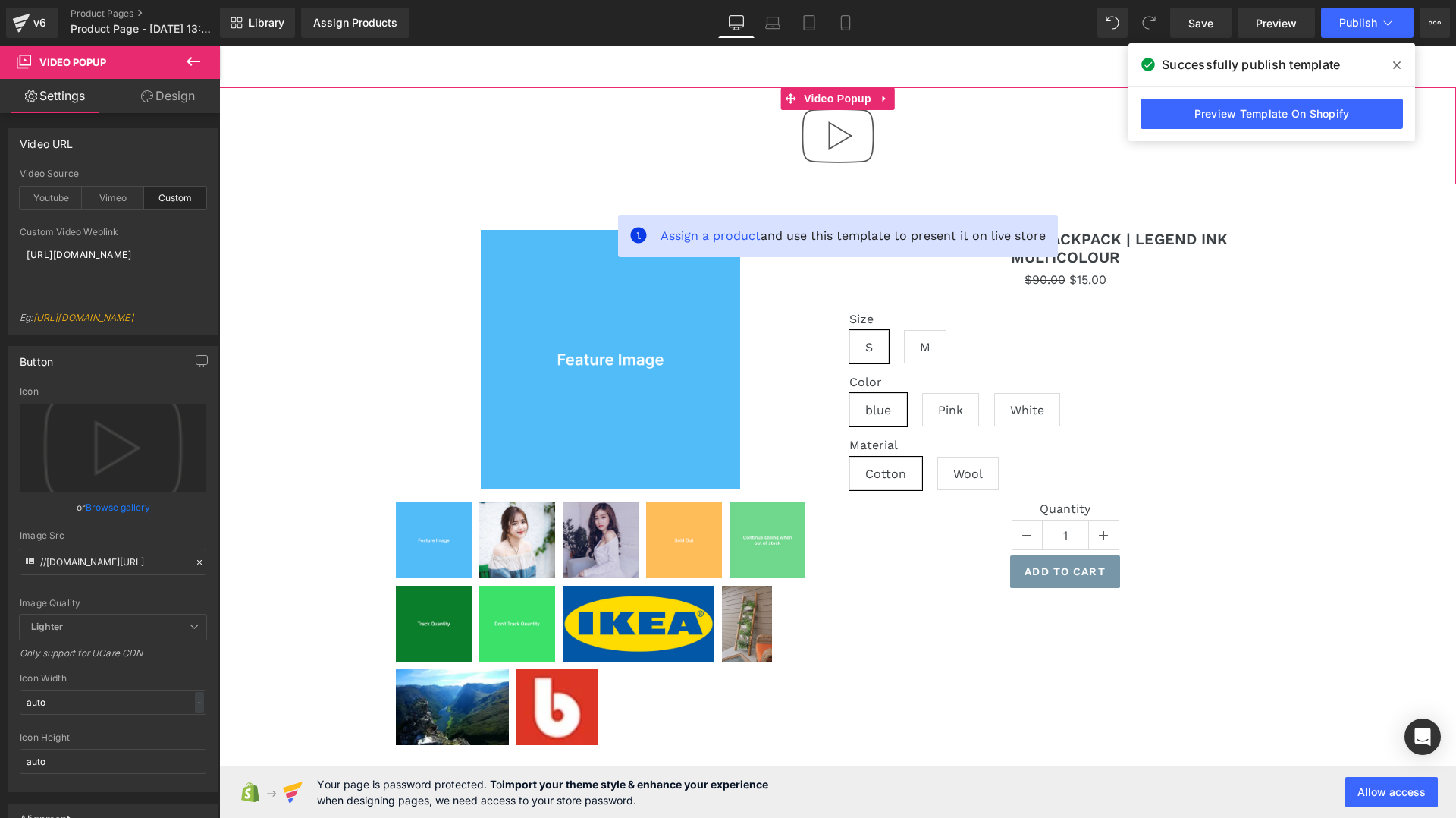
click at [602, 108] on div at bounding box center [838, 135] width 1237 height 97
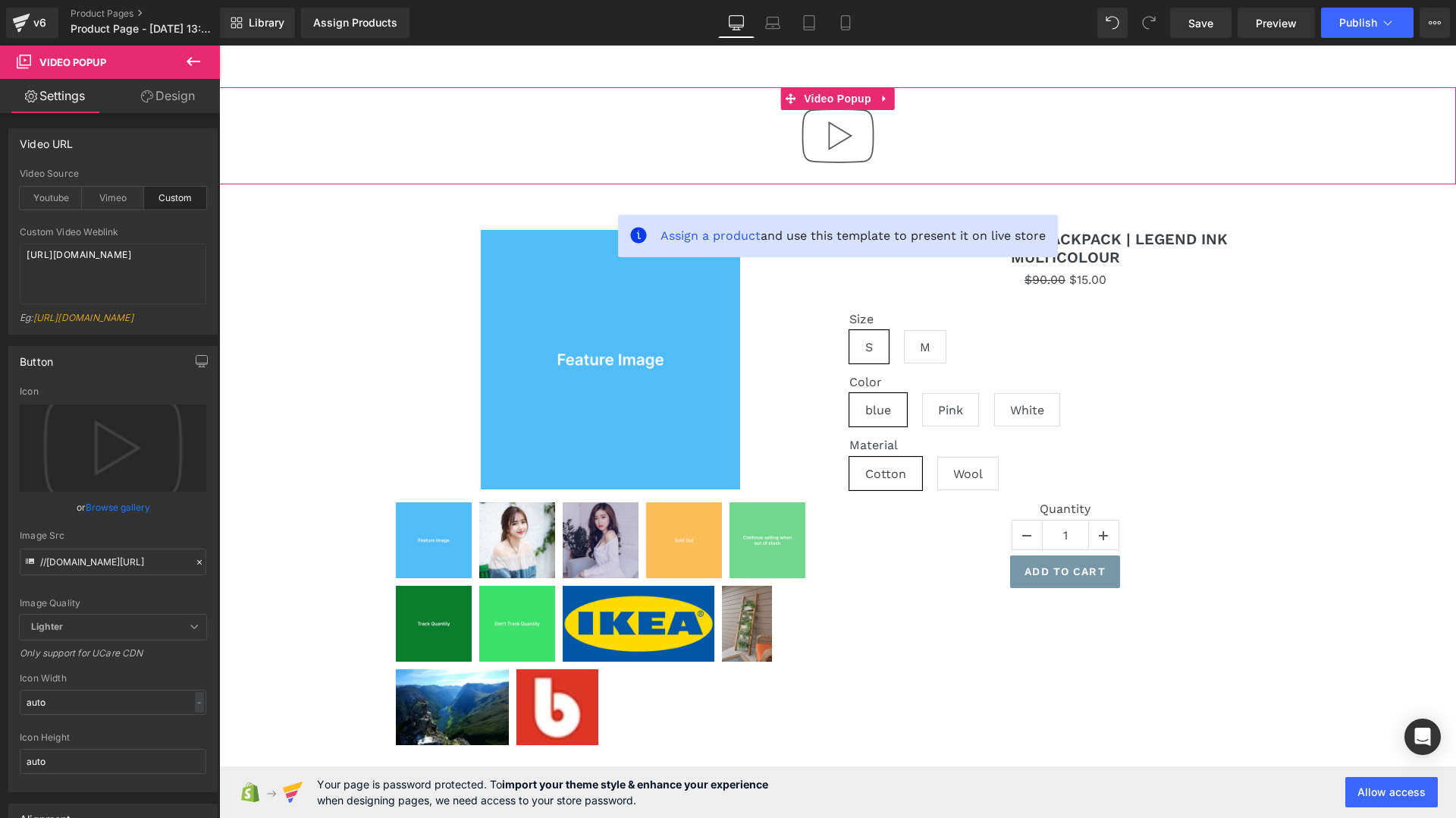
click at [601, 115] on div at bounding box center [838, 135] width 1237 height 97
click at [587, 130] on div at bounding box center [838, 135] width 1237 height 97
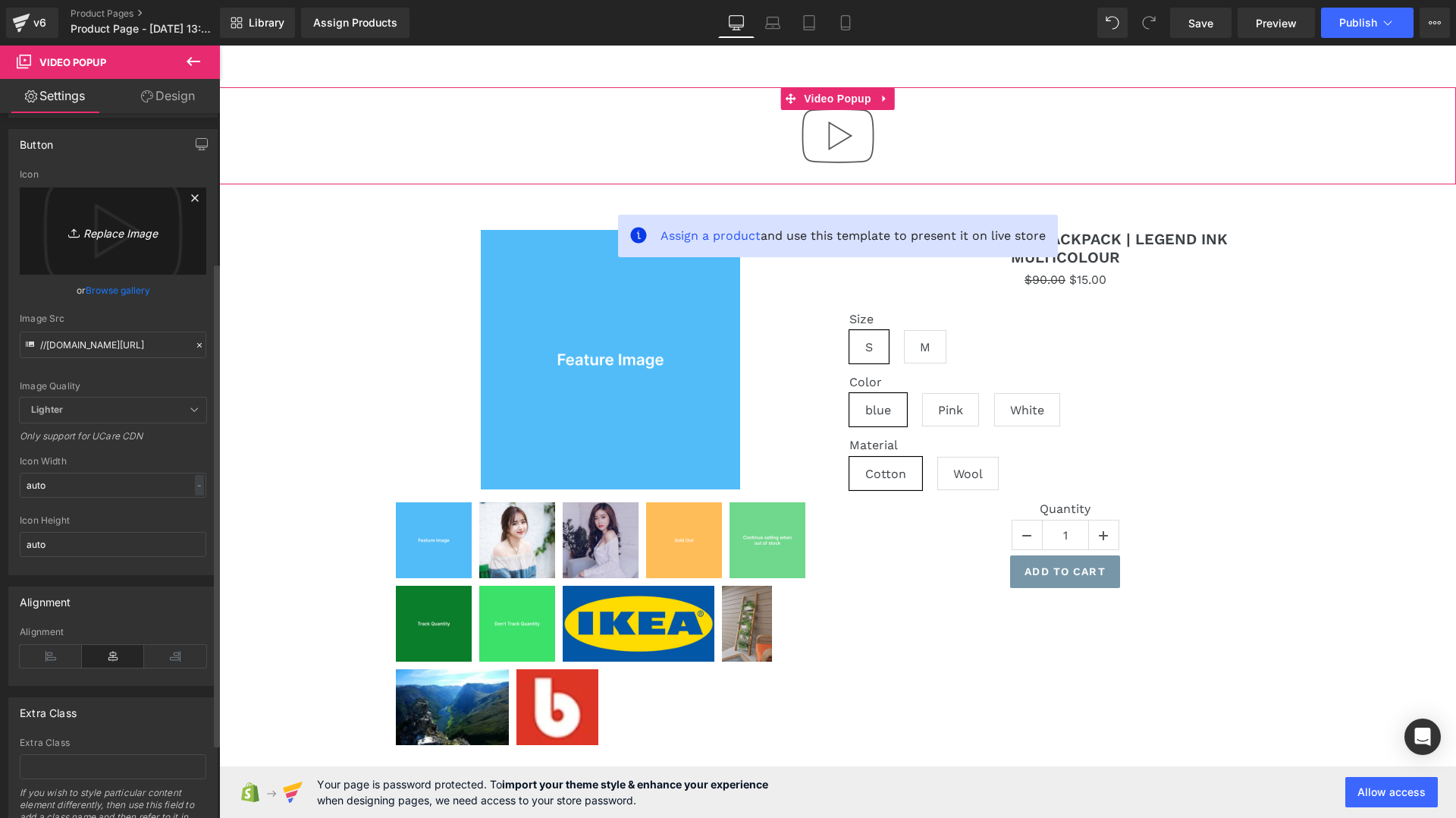
scroll to position [325, 0]
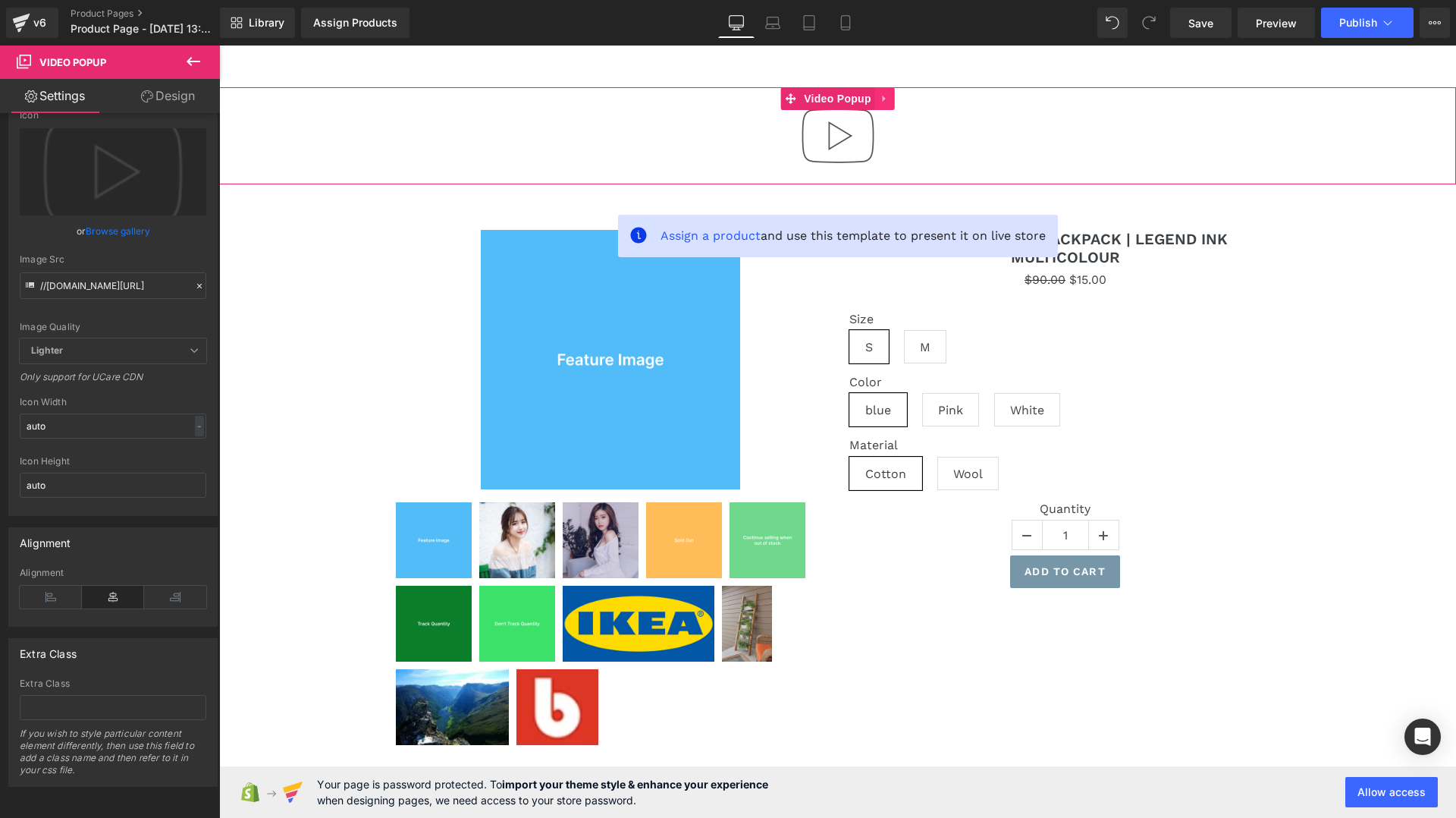
click at [886, 98] on icon at bounding box center [885, 99] width 11 height 11
click at [877, 100] on icon at bounding box center [875, 98] width 11 height 11
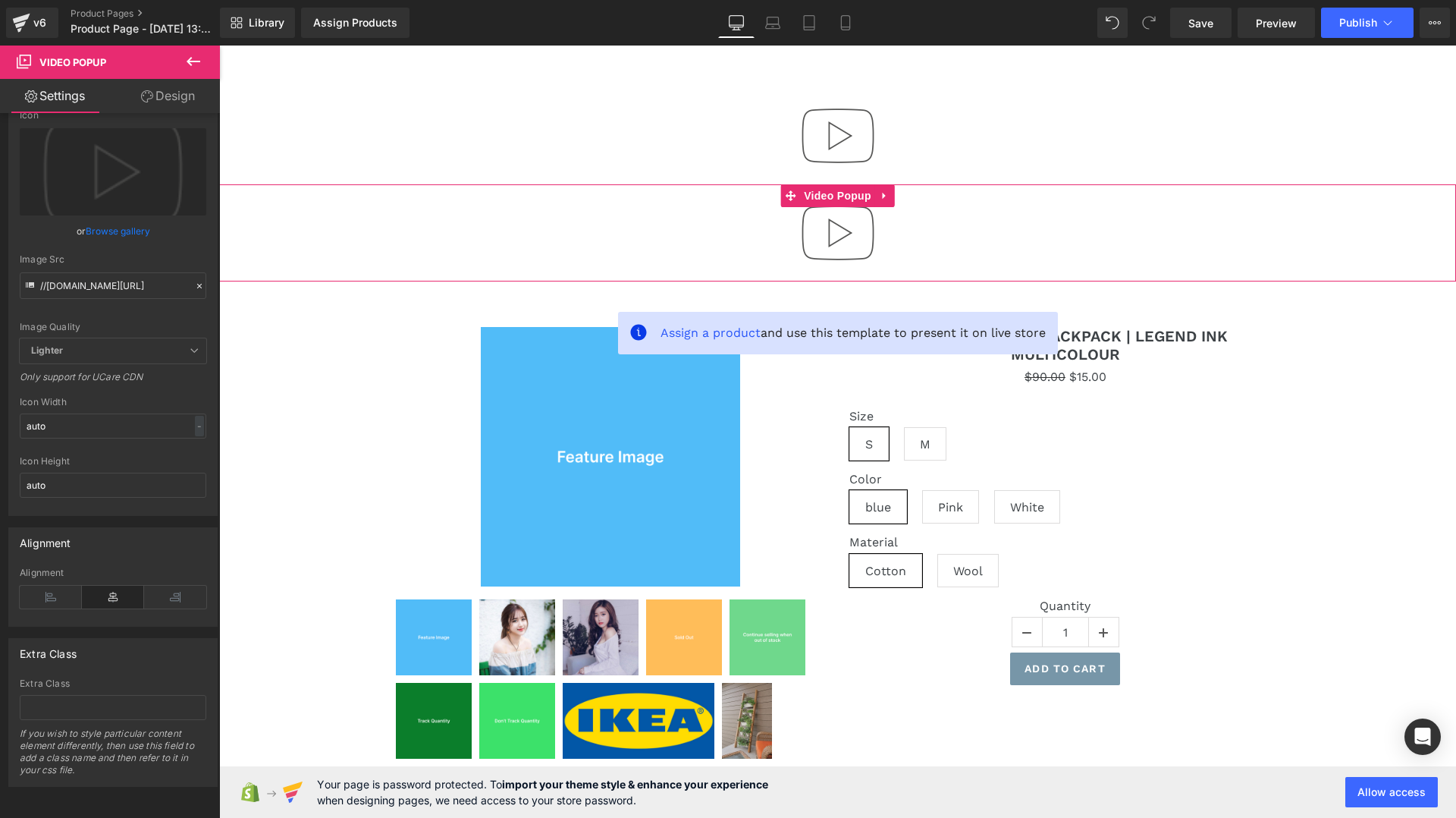
click at [689, 240] on div at bounding box center [838, 233] width 1237 height 97
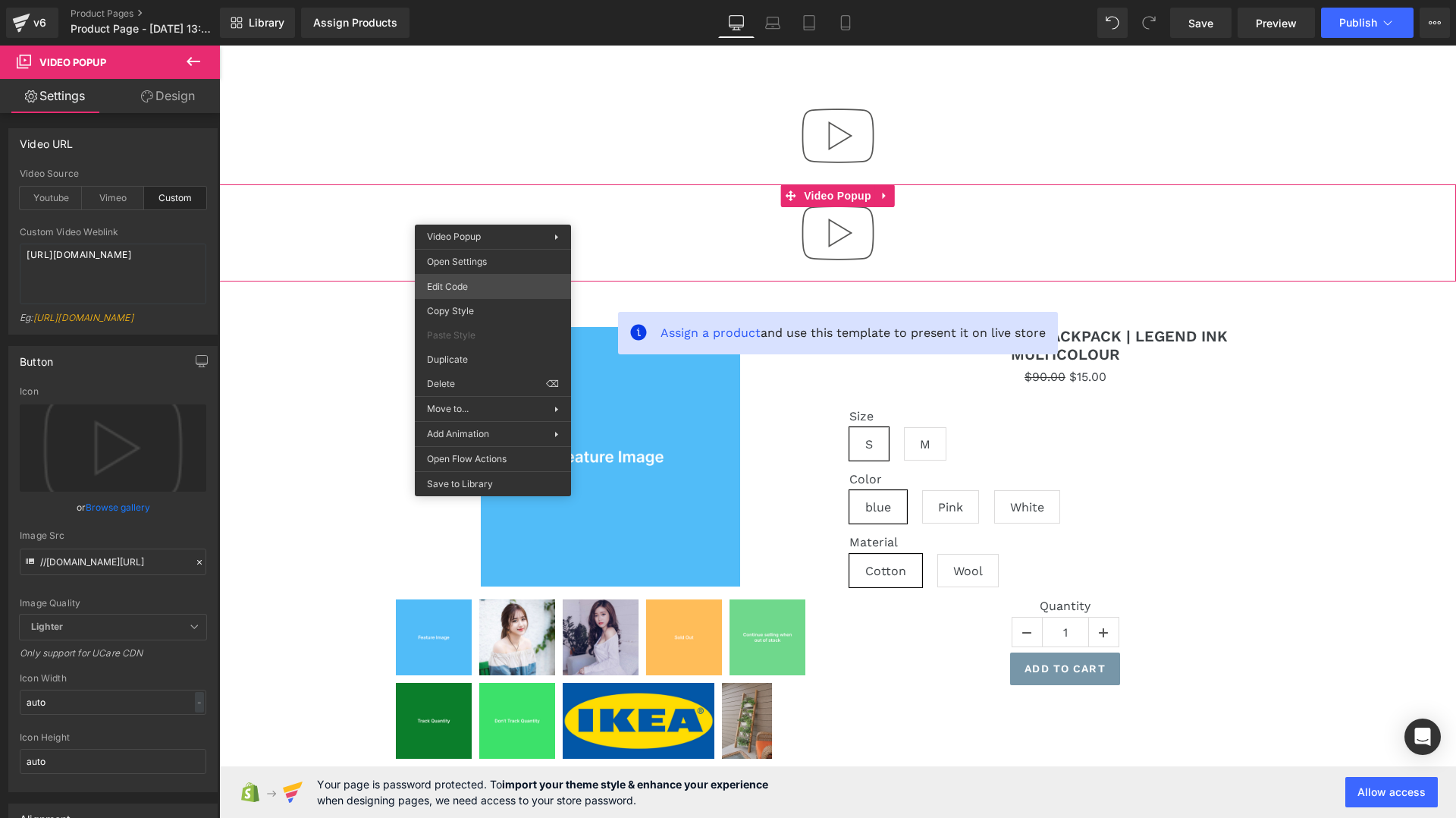
click at [476, 0] on div "Video Popup You are previewing how the will restyle your page. You can not edit…" at bounding box center [728, 0] width 1456 height 0
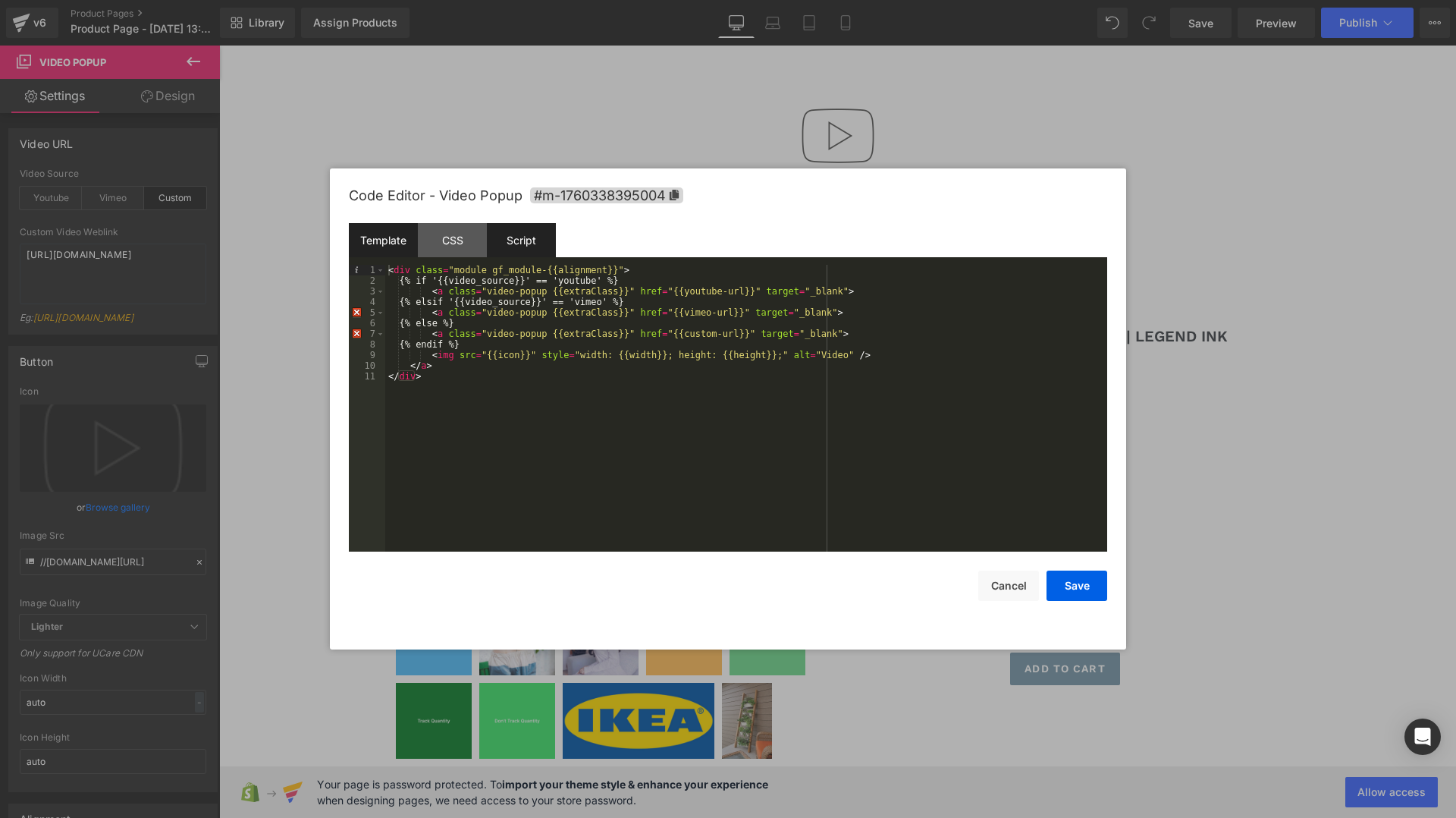
click at [518, 245] on div "Script" at bounding box center [522, 240] width 69 height 34
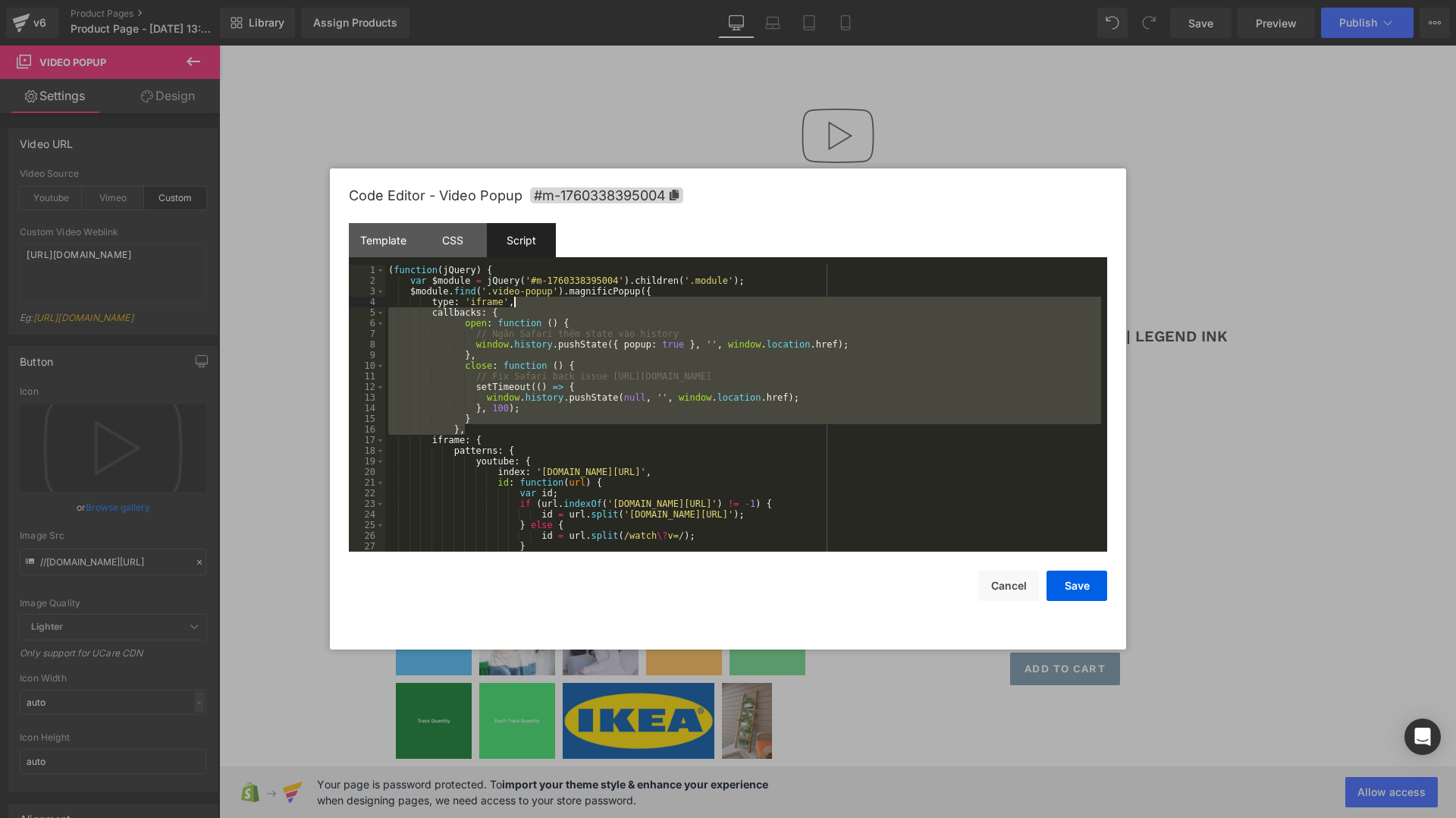
drag, startPoint x: 476, startPoint y: 430, endPoint x: 568, endPoint y: 301, distance: 158.4
click at [568, 301] on div "( function ( jQuery ) { var $module = jQuery ( '#m-1760338395004' ) . children …" at bounding box center [744, 420] width 716 height 308
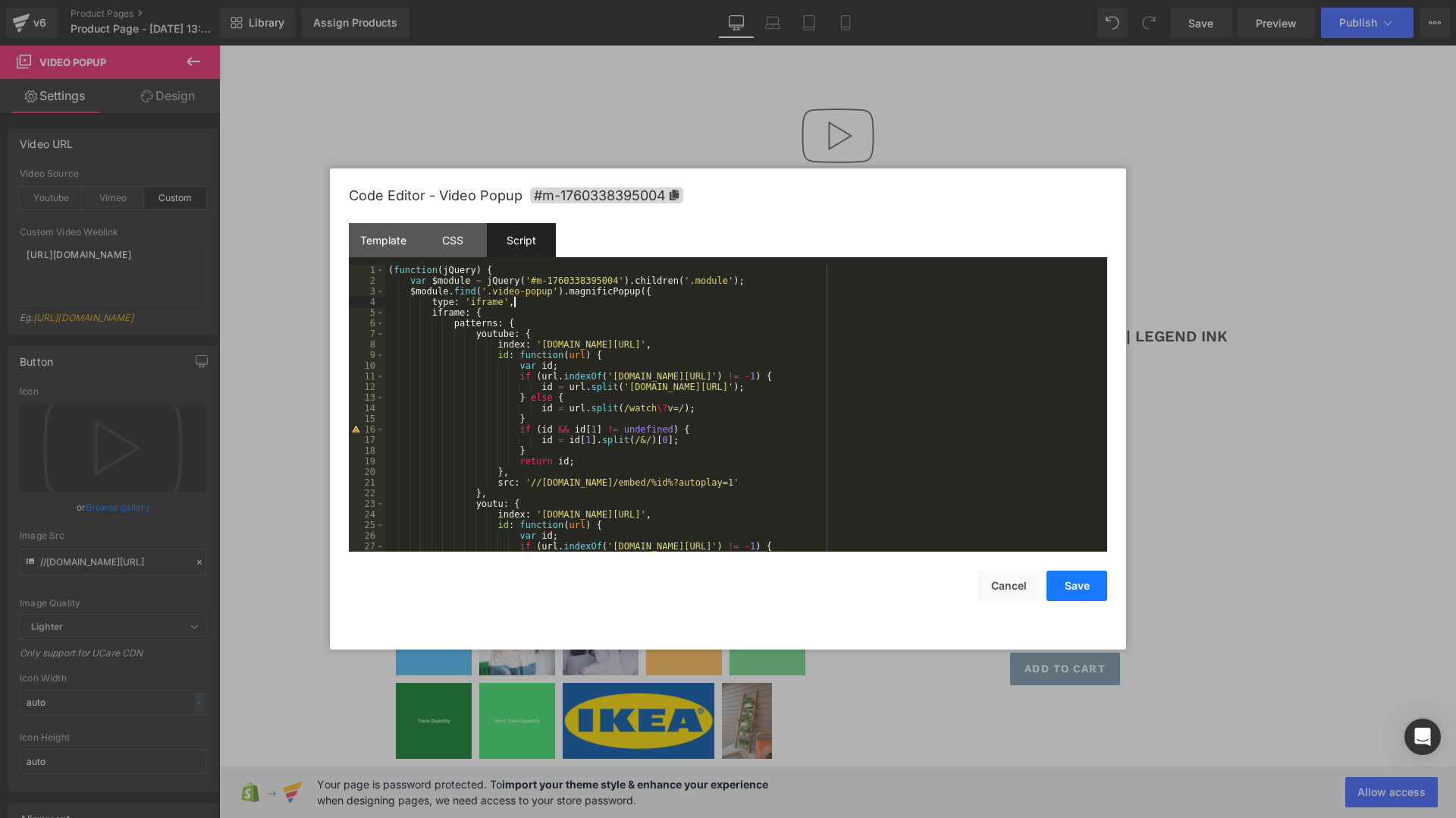
click at [1077, 583] on button "Save" at bounding box center [1077, 586] width 60 height 31
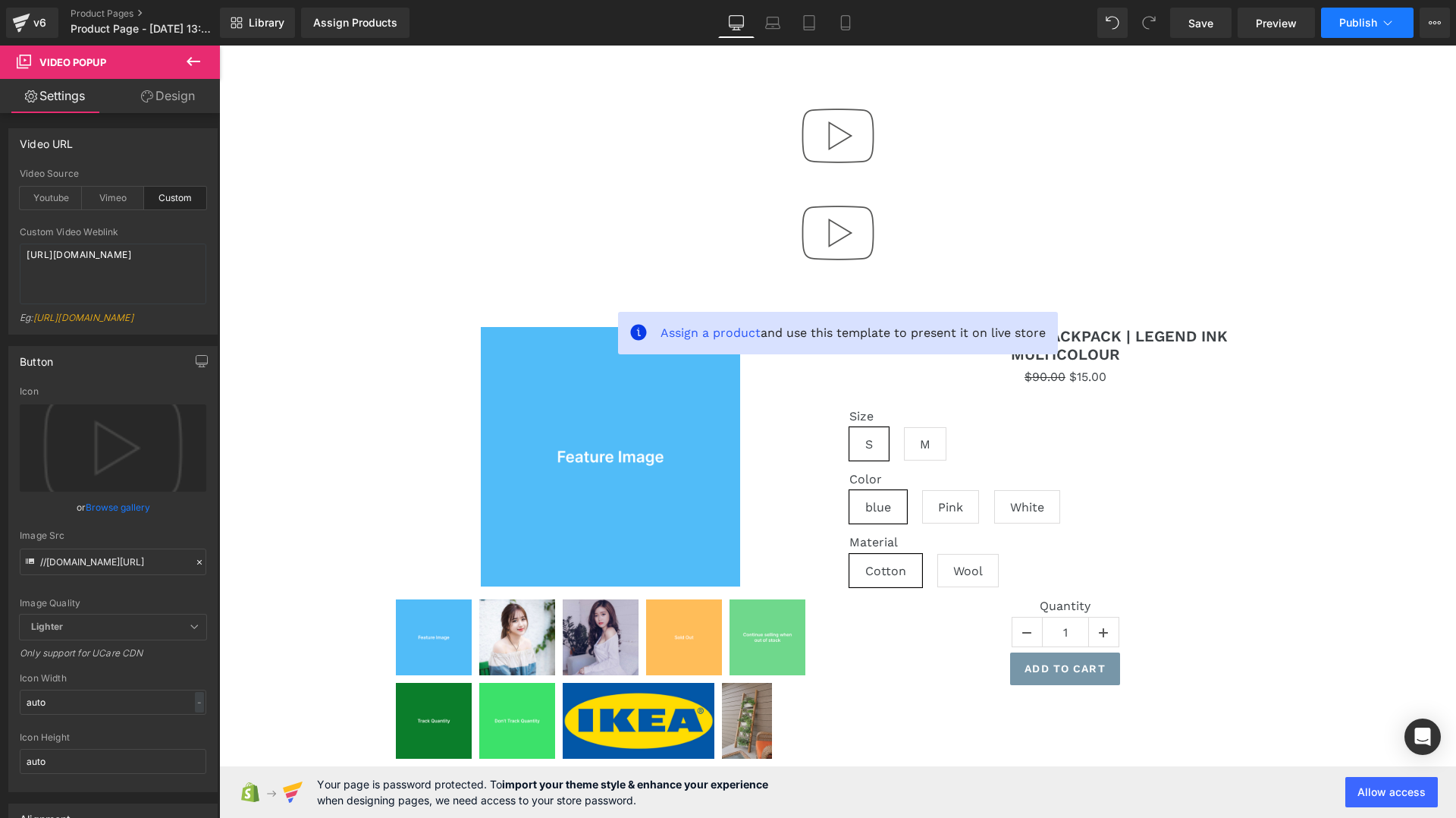
click at [1333, 28] on button "Publish" at bounding box center [1367, 23] width 93 height 31
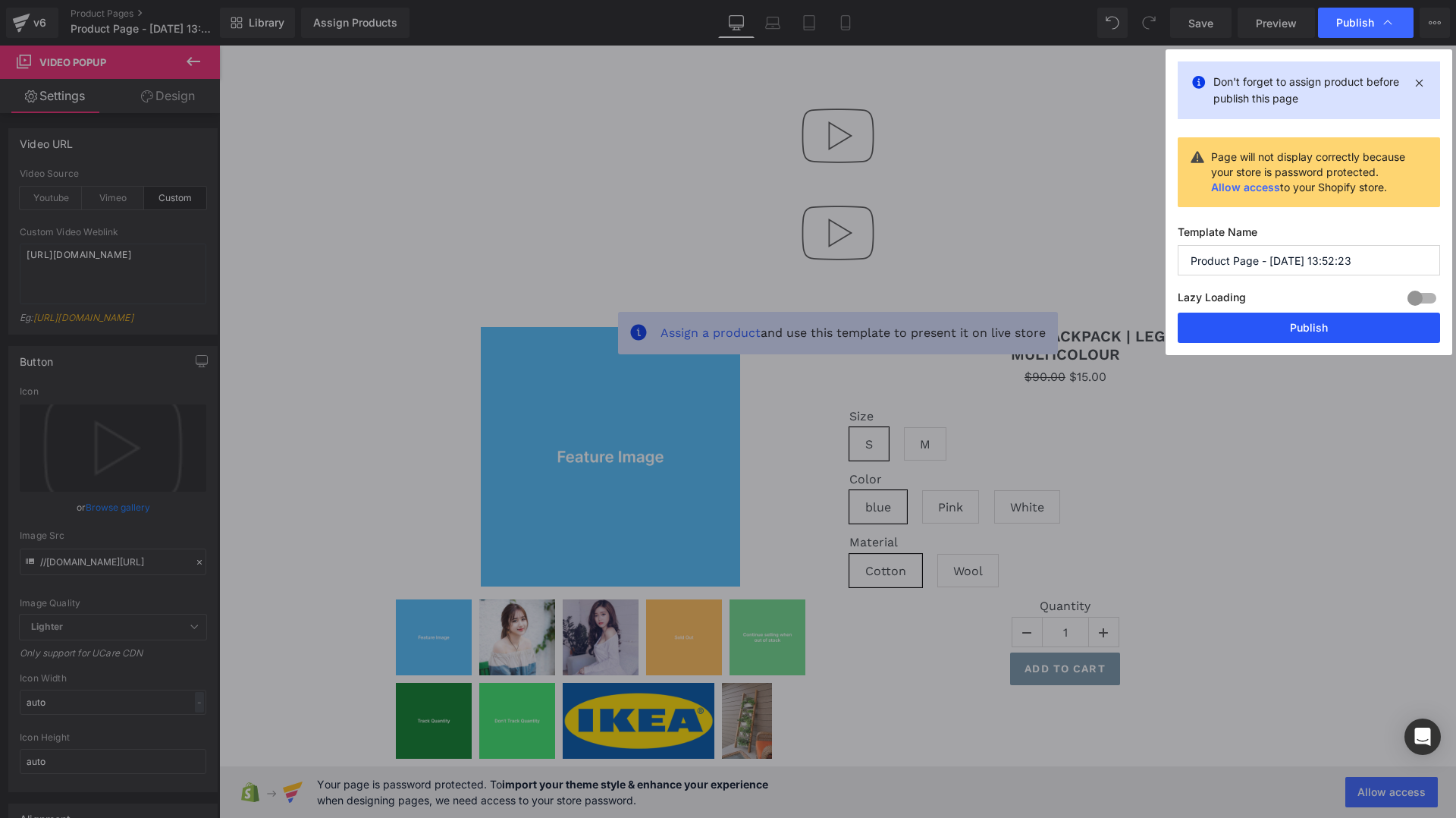
click at [1260, 326] on button "Publish" at bounding box center [1310, 328] width 262 height 31
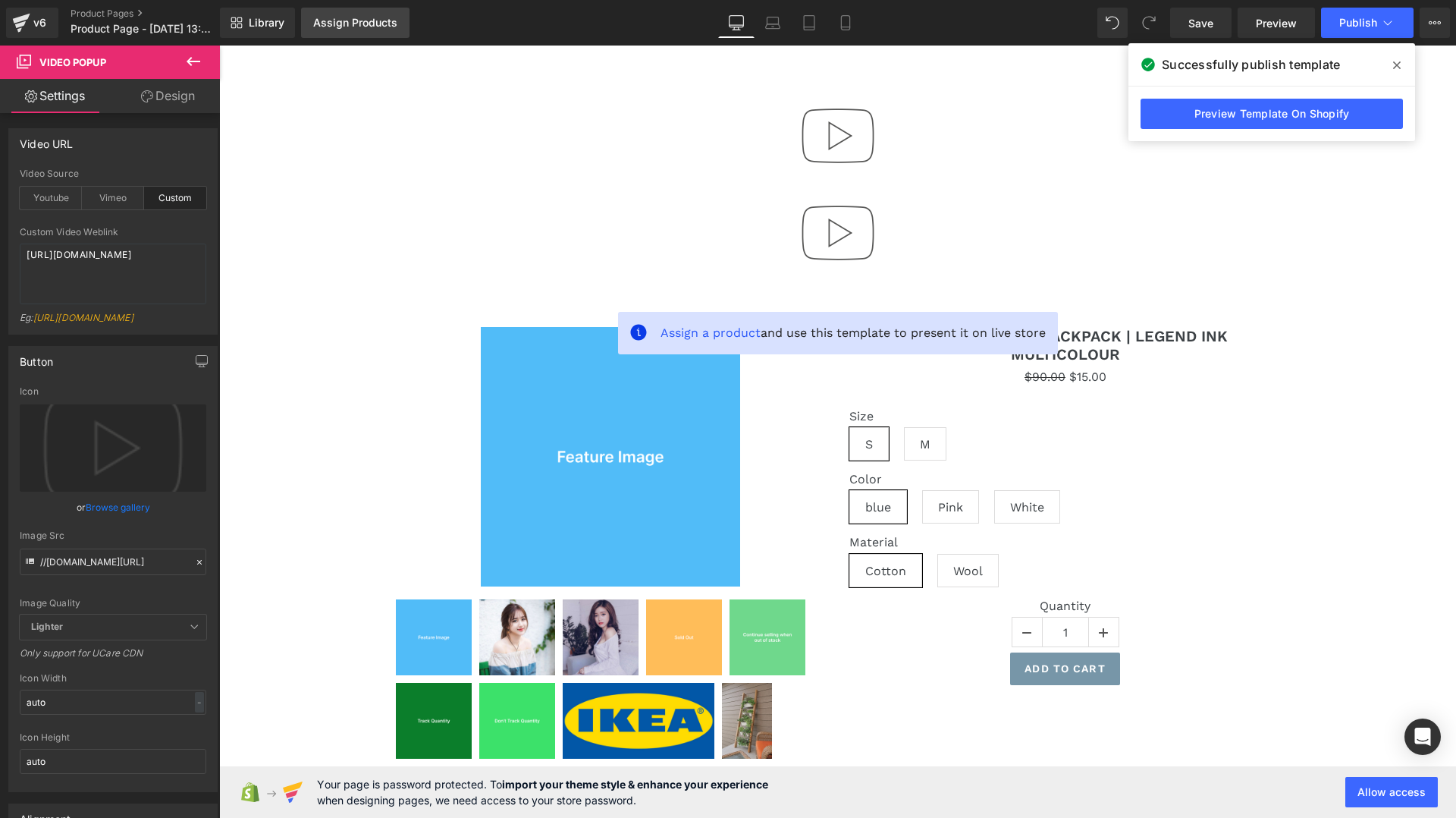
click at [353, 24] on div "Assign Products" at bounding box center [355, 22] width 84 height 12
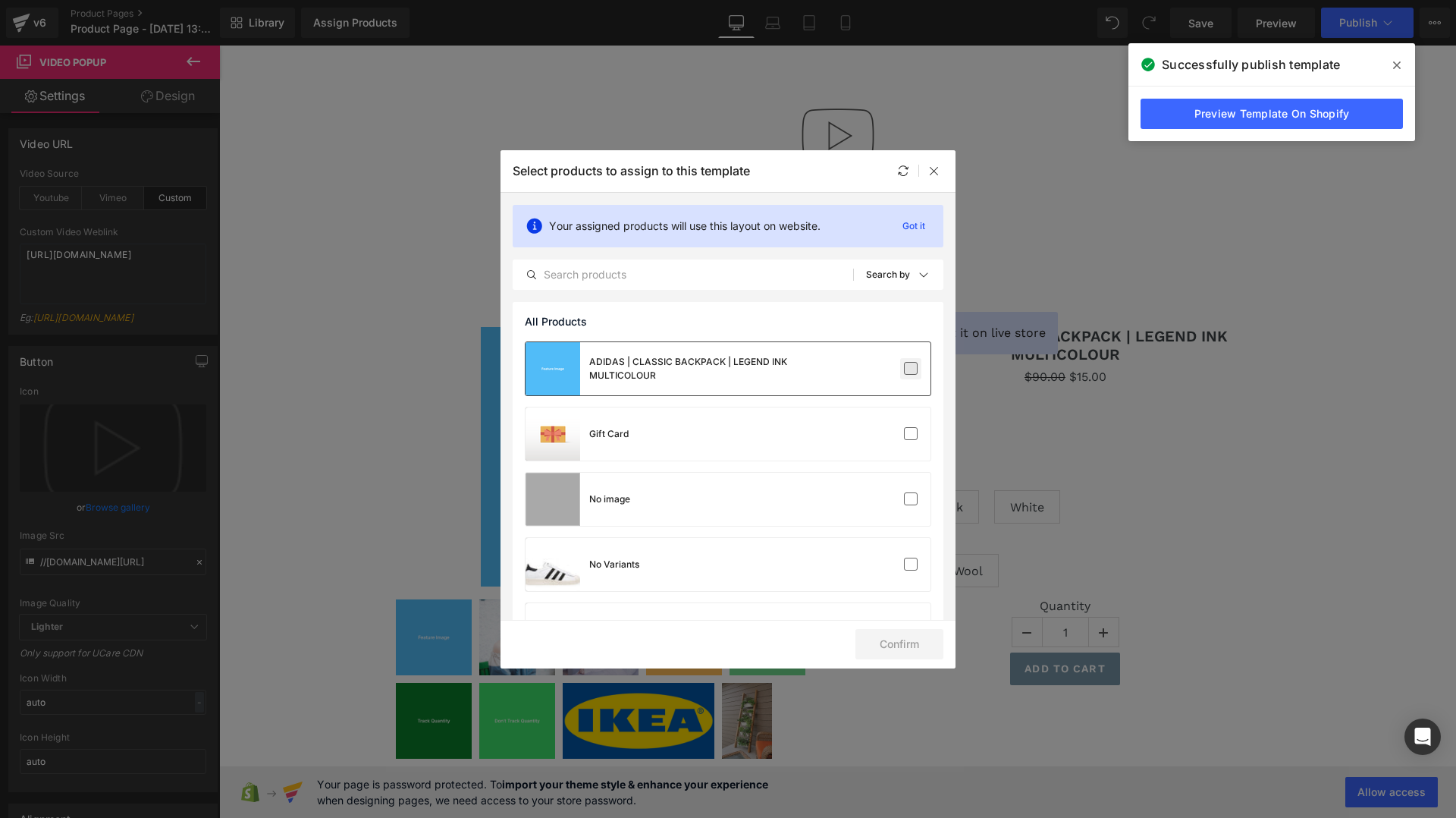
click at [907, 372] on label at bounding box center [911, 369] width 13 height 13
click at [911, 369] on input "checkbox" at bounding box center [911, 369] width 0 height 0
click at [868, 643] on button "Confirm" at bounding box center [900, 645] width 88 height 31
